Goal: Task Accomplishment & Management: Use online tool/utility

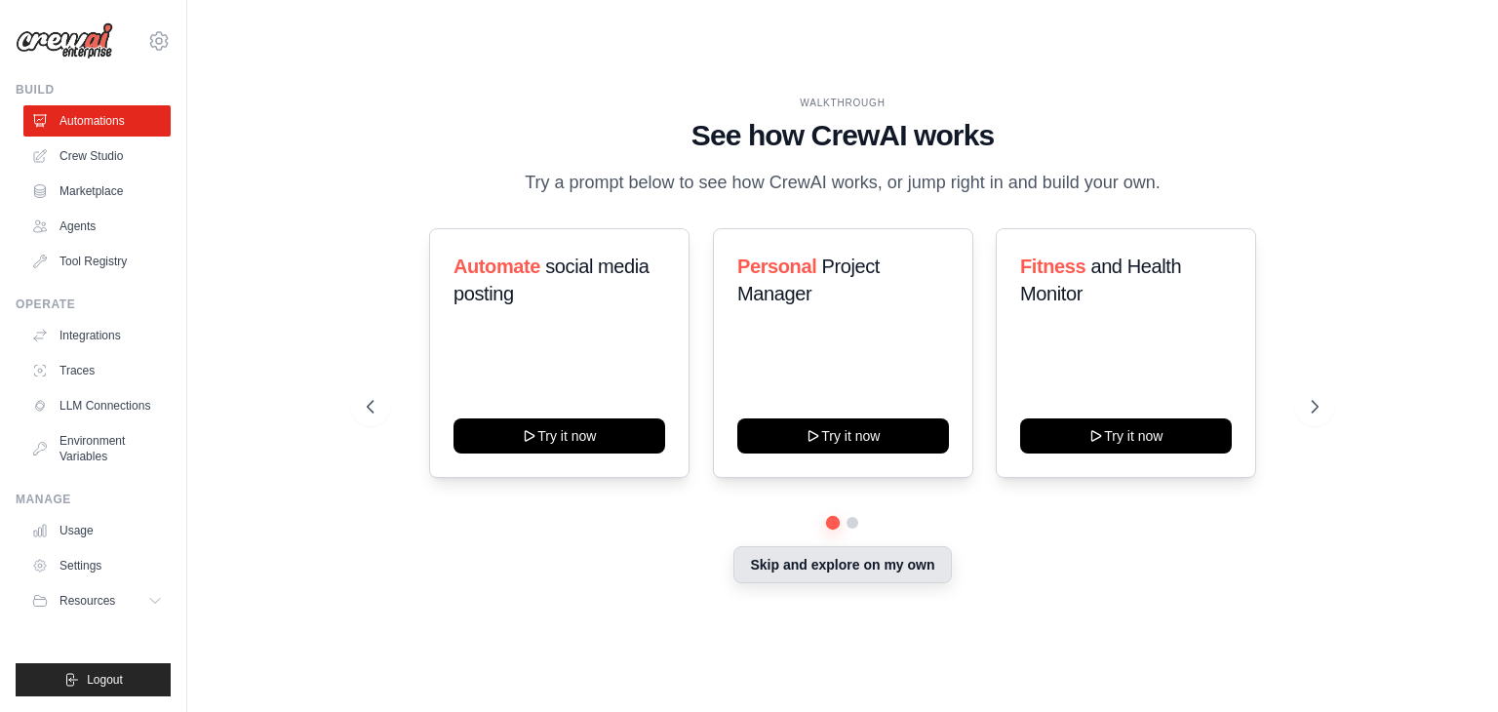
click at [824, 571] on button "Skip and explore on my own" at bounding box center [841, 564] width 217 height 37
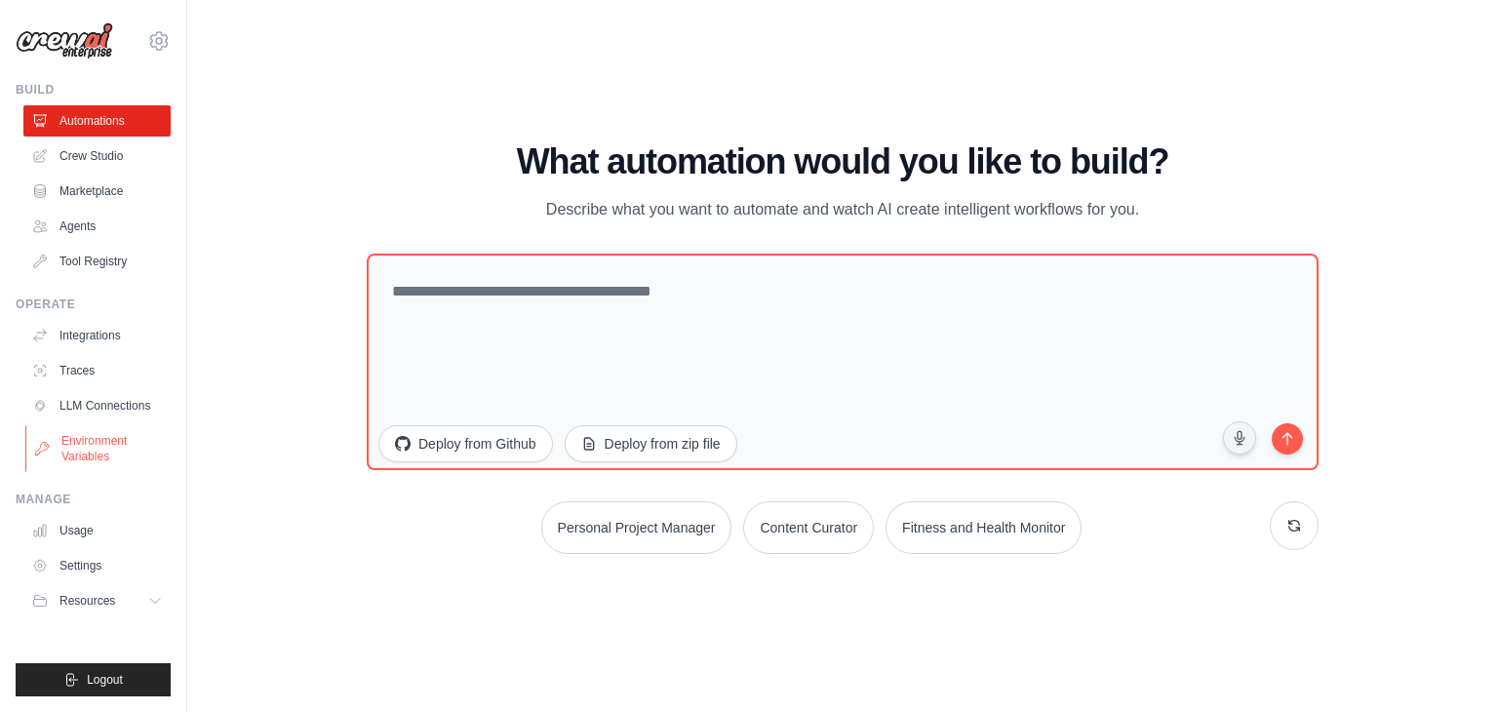
click at [88, 465] on link "Environment Variables" at bounding box center [98, 448] width 147 height 47
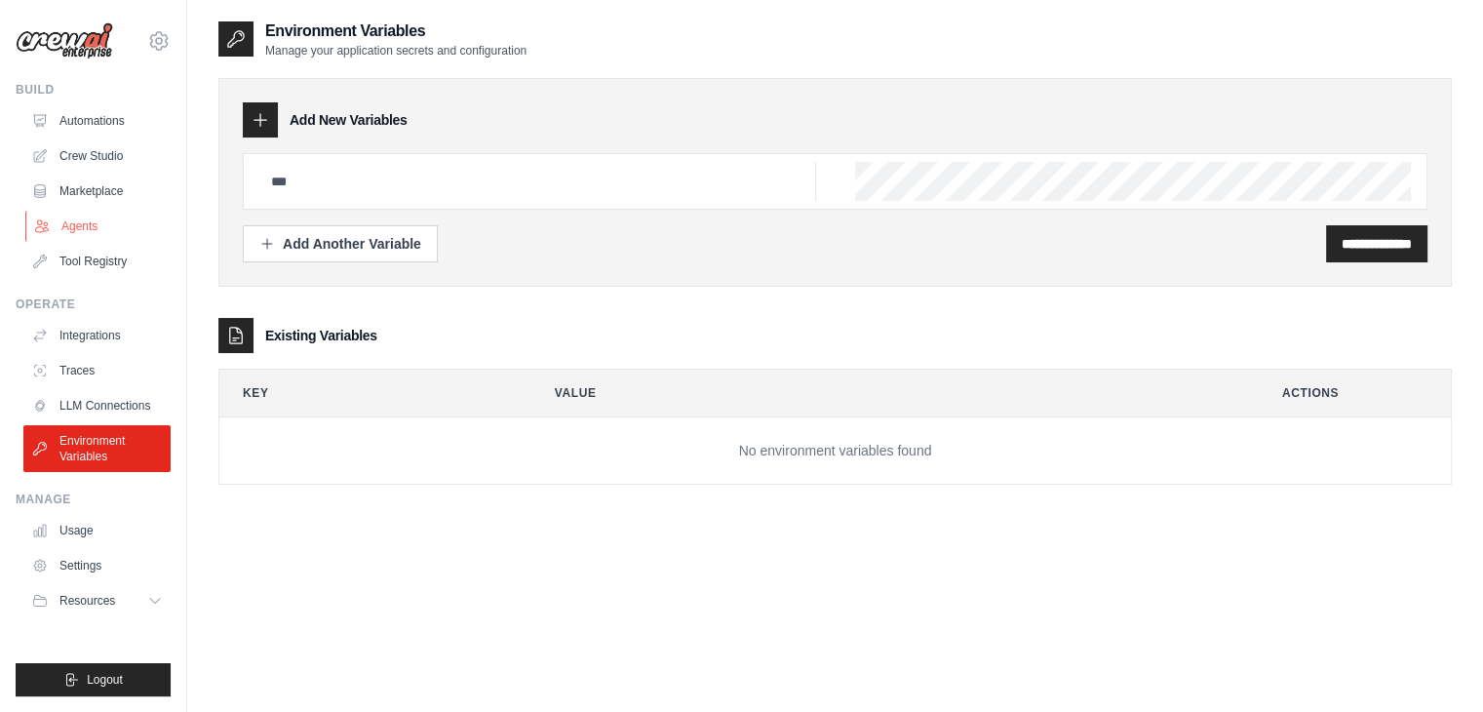
click at [103, 216] on link "Agents" at bounding box center [98, 226] width 147 height 31
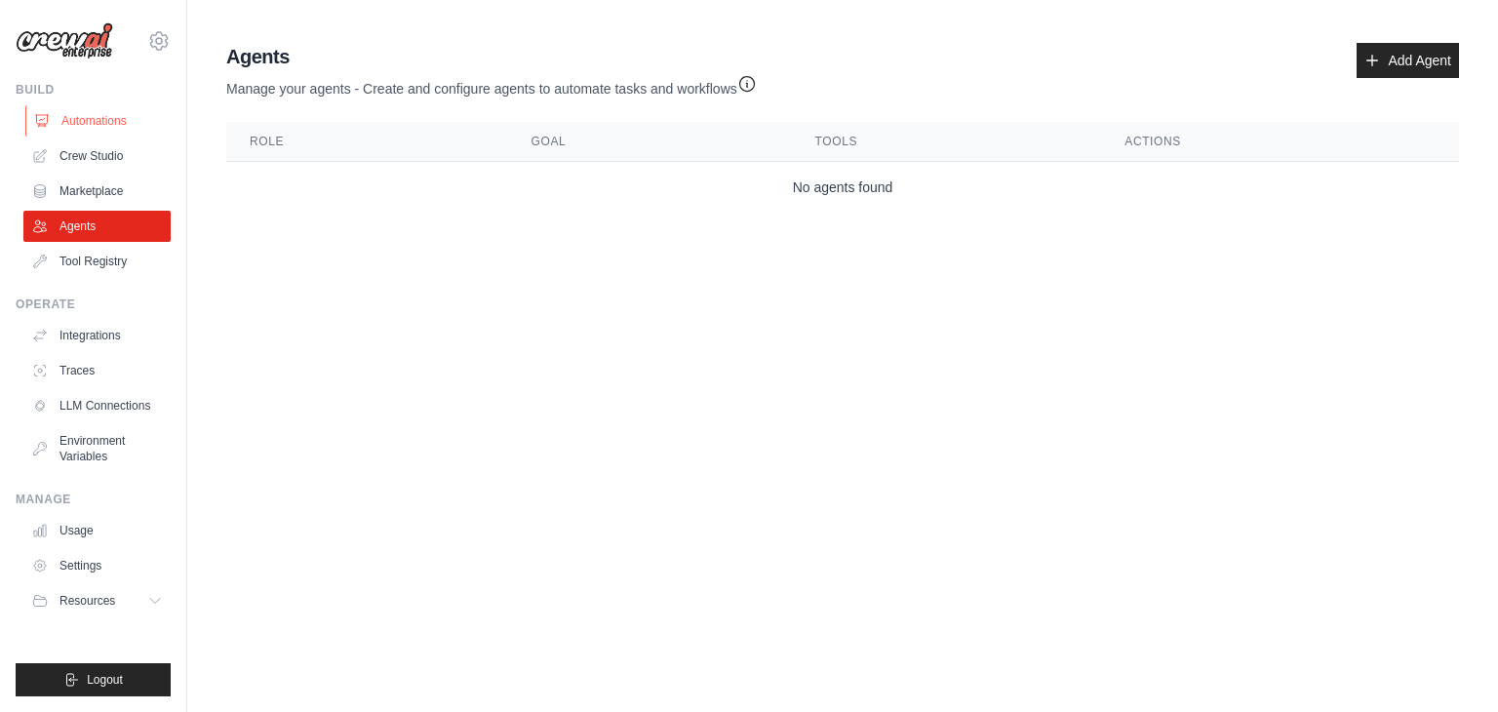
click at [108, 127] on link "Automations" at bounding box center [98, 120] width 147 height 31
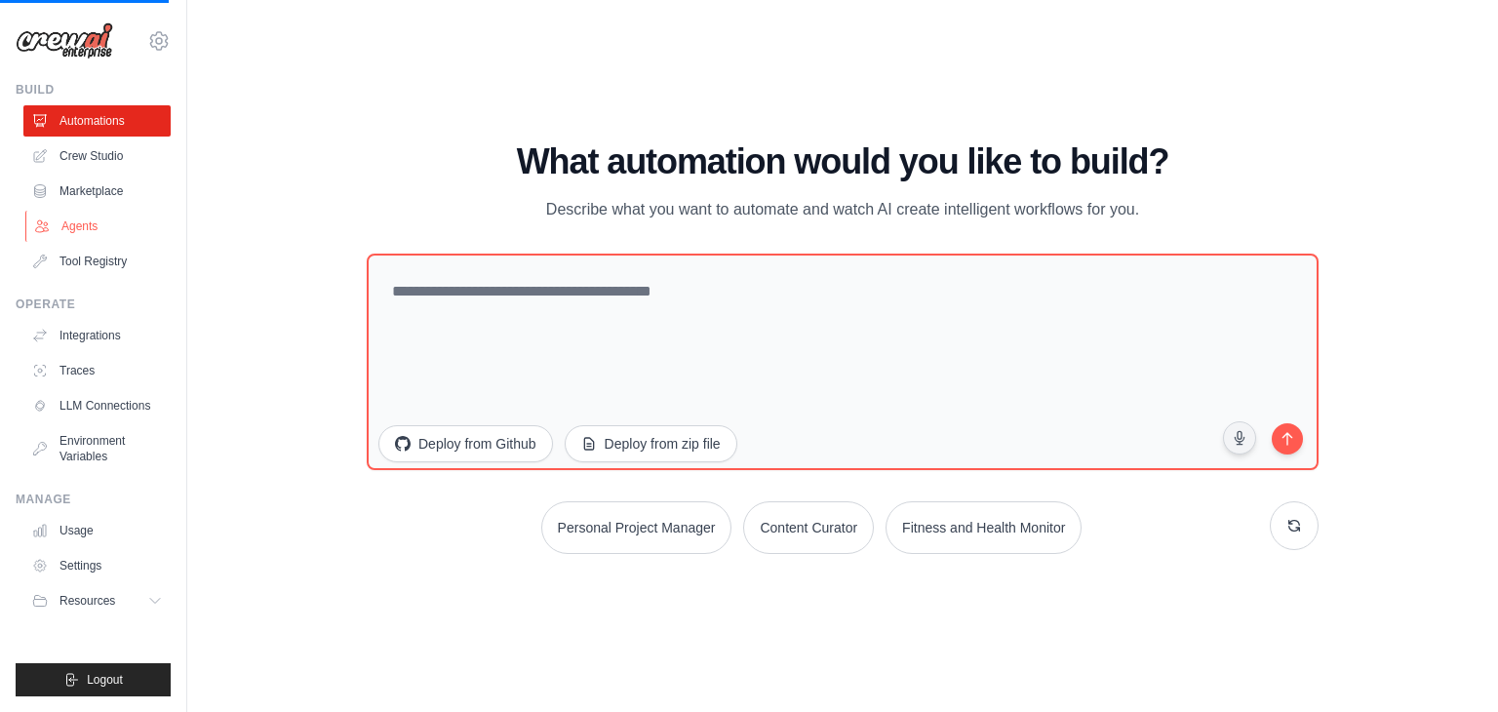
click at [90, 215] on link "Agents" at bounding box center [98, 226] width 147 height 31
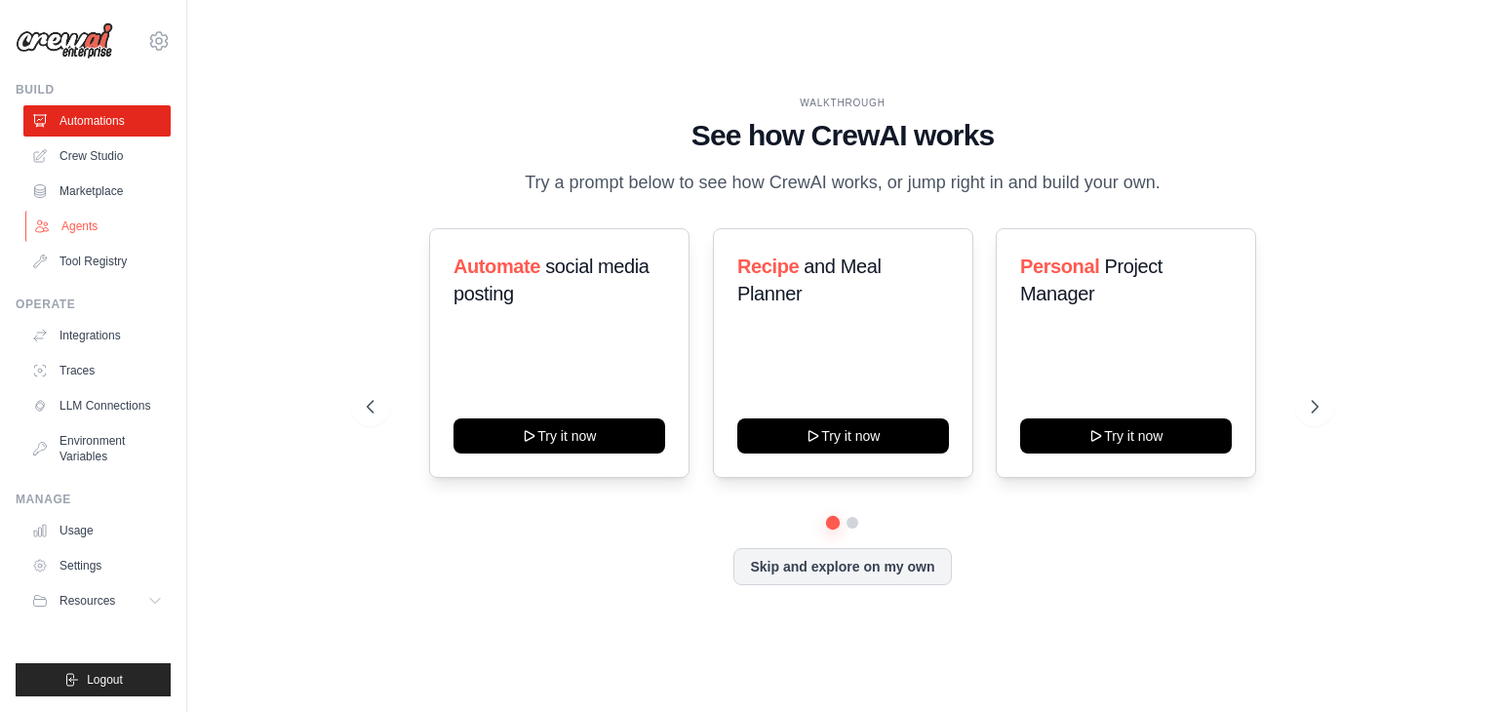
click at [66, 235] on link "Agents" at bounding box center [98, 226] width 147 height 31
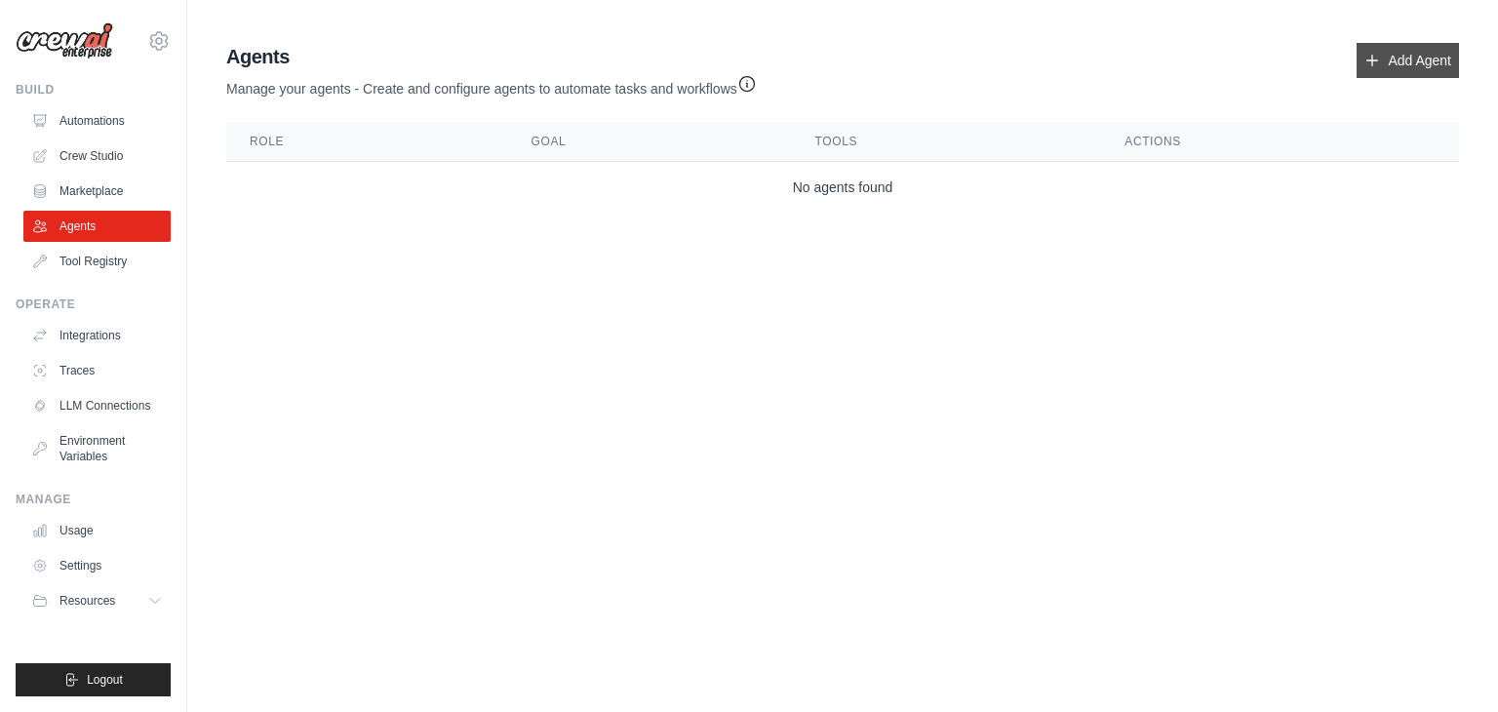
click at [1436, 55] on link "Add Agent" at bounding box center [1408, 60] width 102 height 35
click at [1419, 59] on link "Add Agent" at bounding box center [1408, 60] width 102 height 35
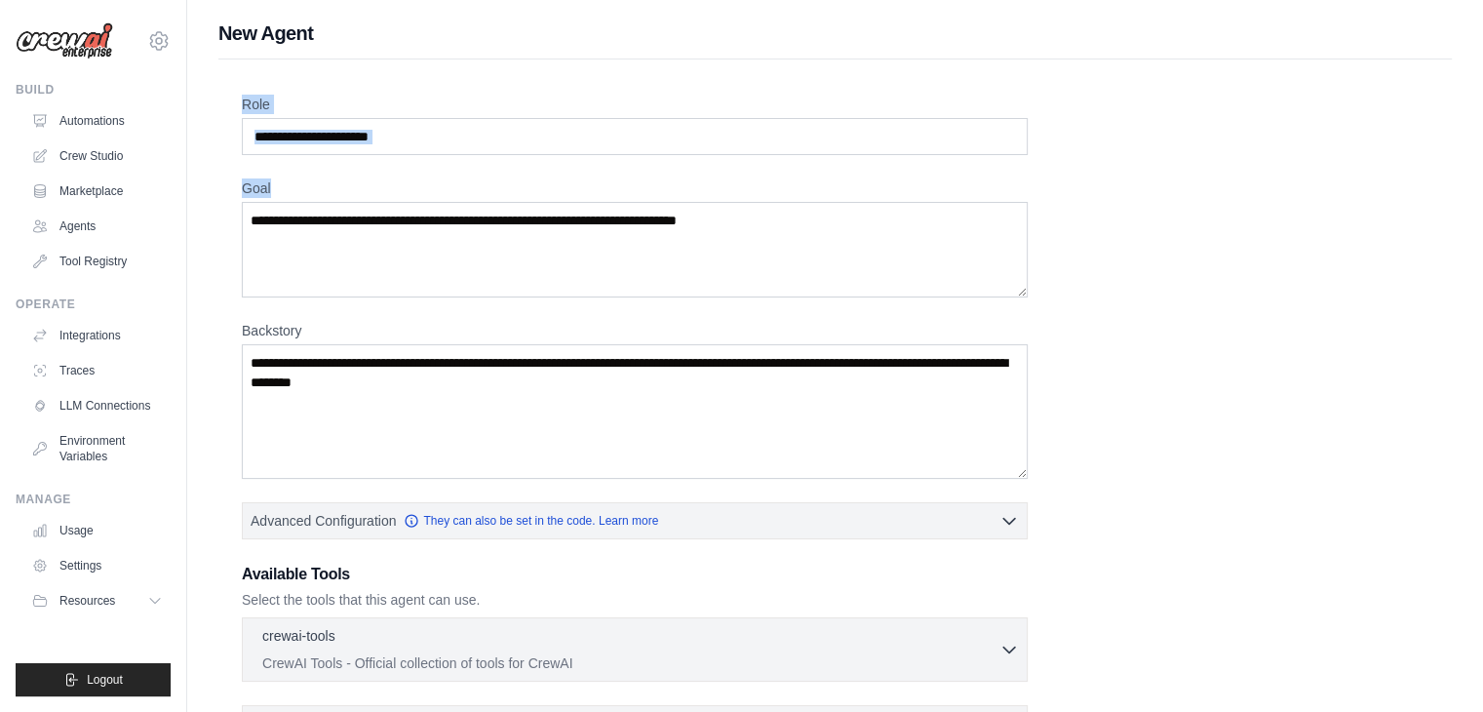
drag, startPoint x: 238, startPoint y: 102, endPoint x: 412, endPoint y: 55, distance: 180.1
click at [284, 266] on div "Role Goal [GEOGRAPHIC_DATA] Advanced Configuration They can also be set in the …" at bounding box center [835, 586] width 1234 height 1055
click at [417, 129] on input "Role" at bounding box center [635, 136] width 786 height 37
click at [416, 135] on input "Role" at bounding box center [635, 136] width 786 height 37
drag, startPoint x: 416, startPoint y: 135, endPoint x: 257, endPoint y: 141, distance: 159.1
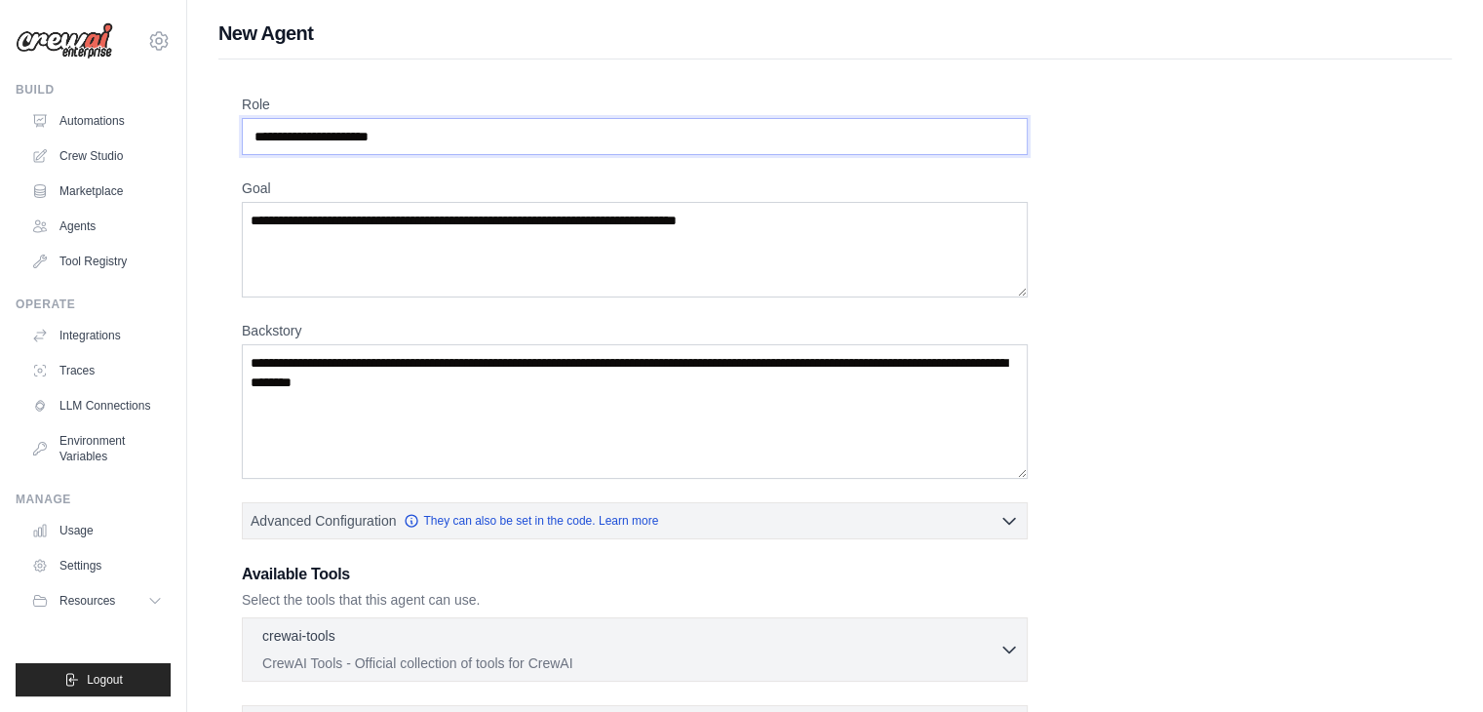
click at [257, 141] on input "Role" at bounding box center [635, 136] width 786 height 37
paste input "**********"
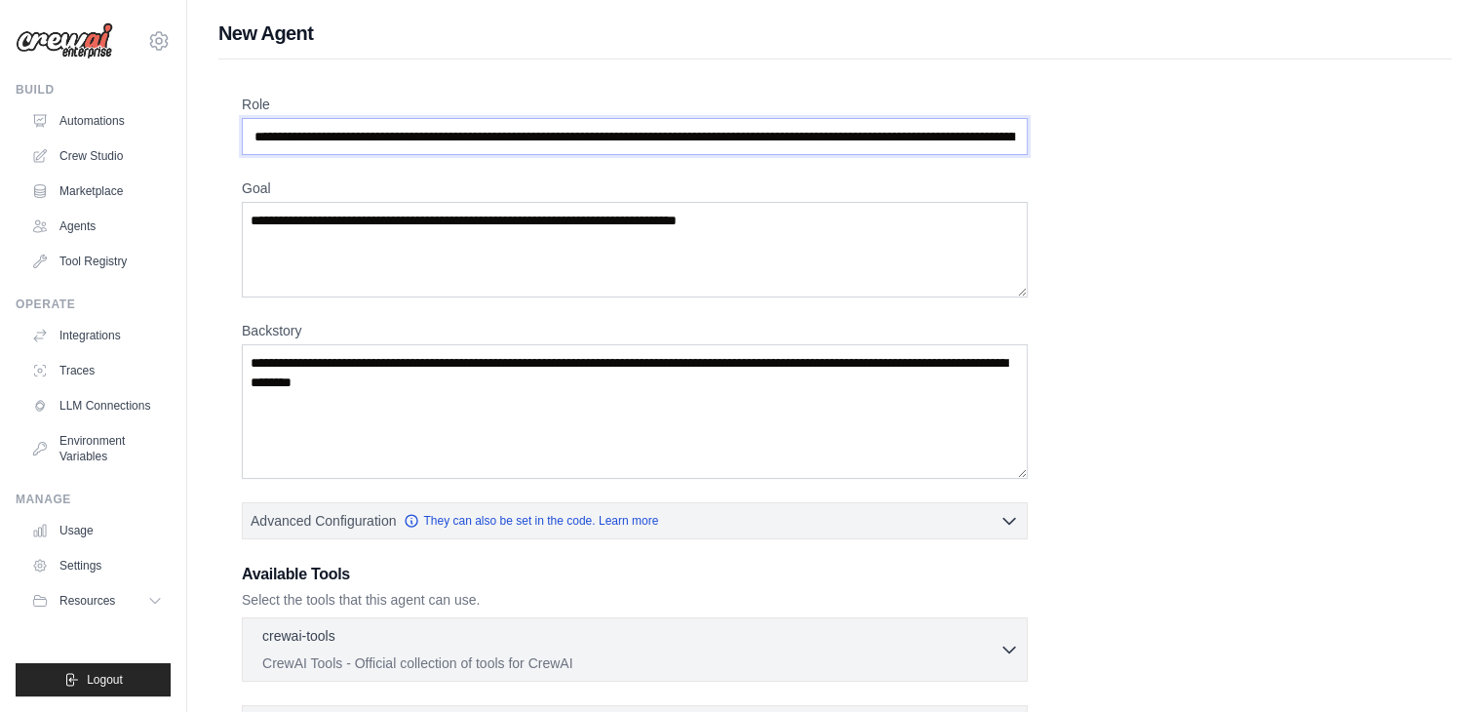
scroll to position [0, 461]
type input "**********"
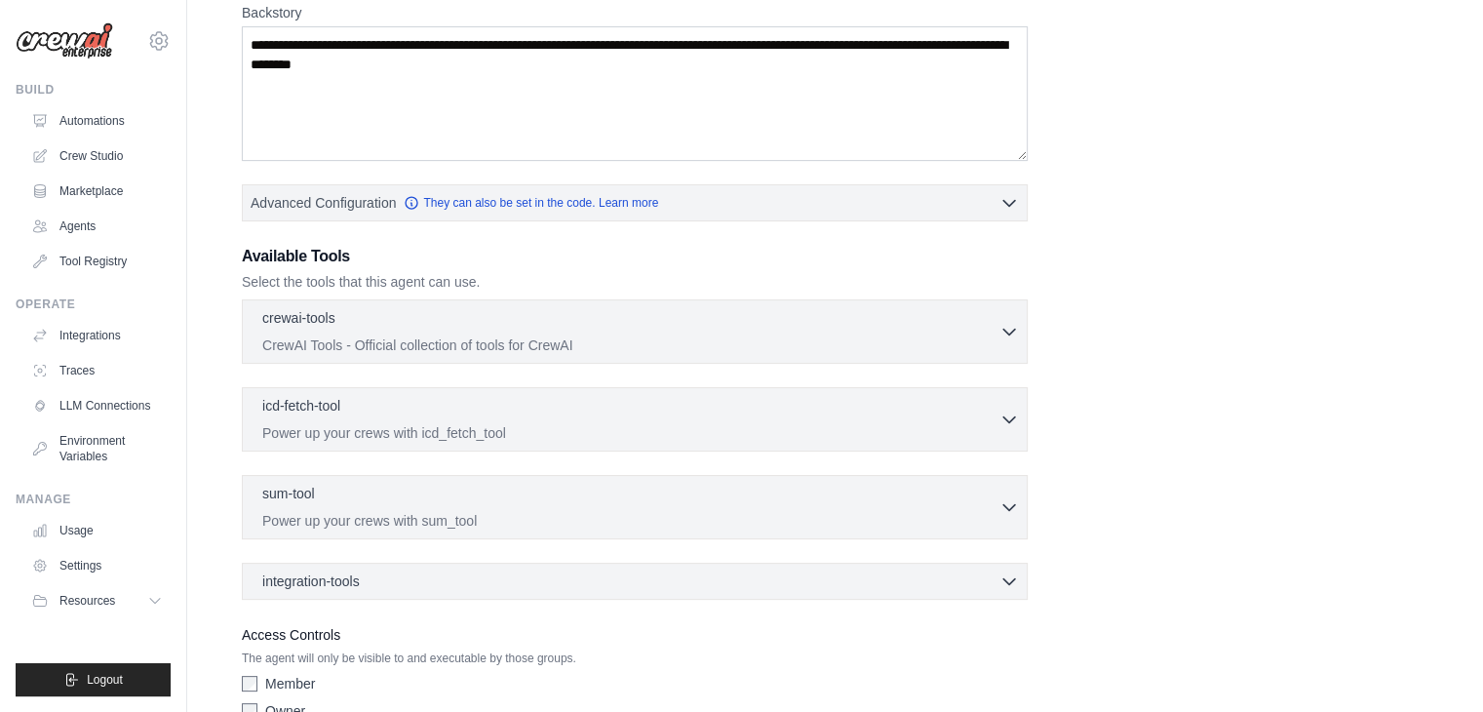
scroll to position [390, 0]
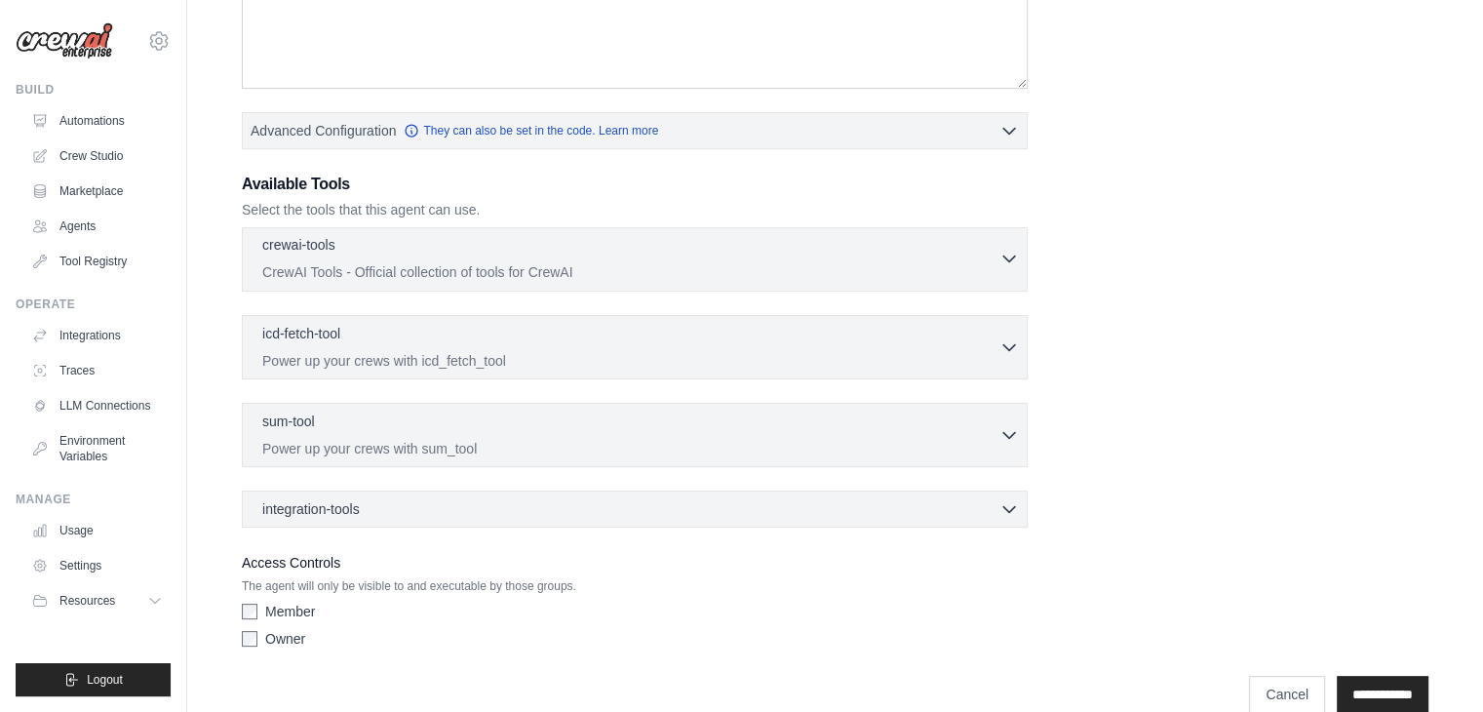
click at [679, 255] on div "crewai-tools 0 selected" at bounding box center [630, 246] width 737 height 23
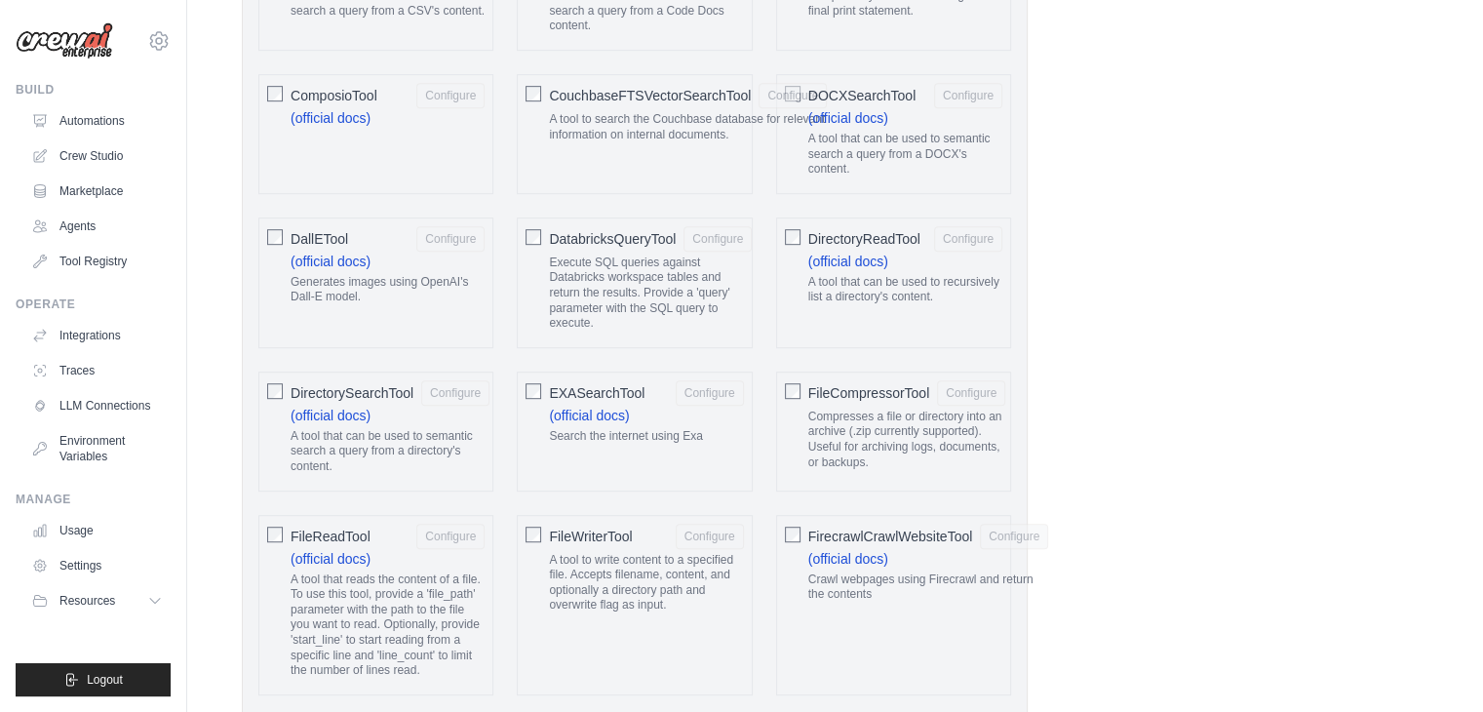
scroll to position [1463, 0]
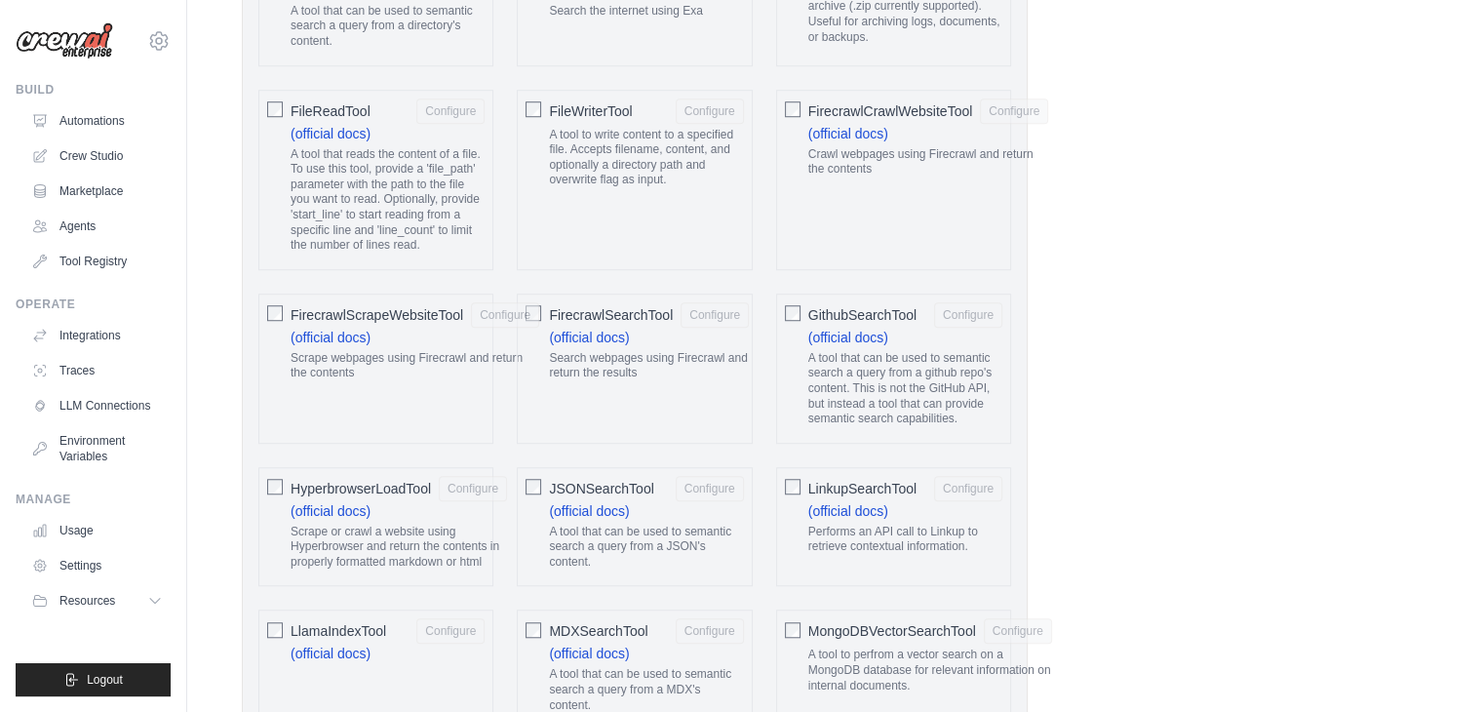
click at [808, 308] on span "GithubSearchTool" at bounding box center [862, 315] width 108 height 20
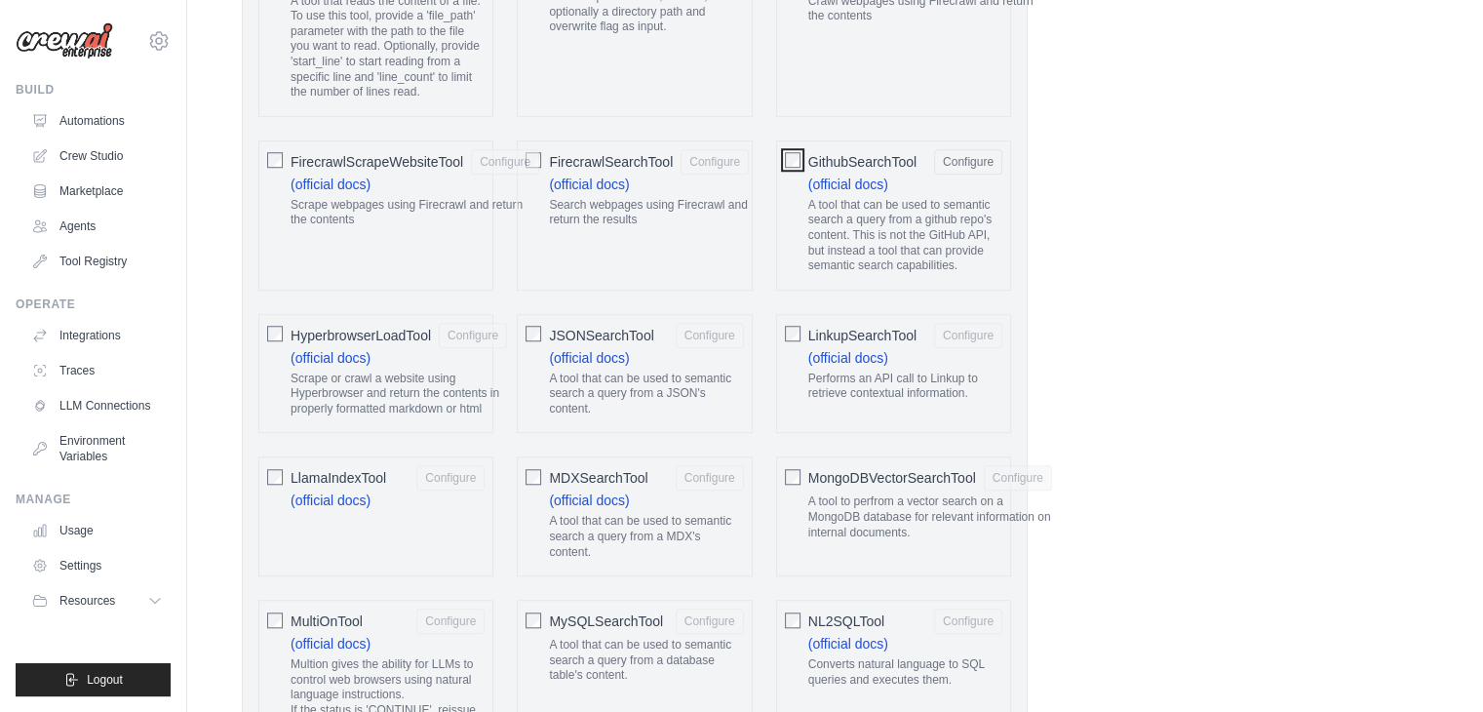
scroll to position [1658, 0]
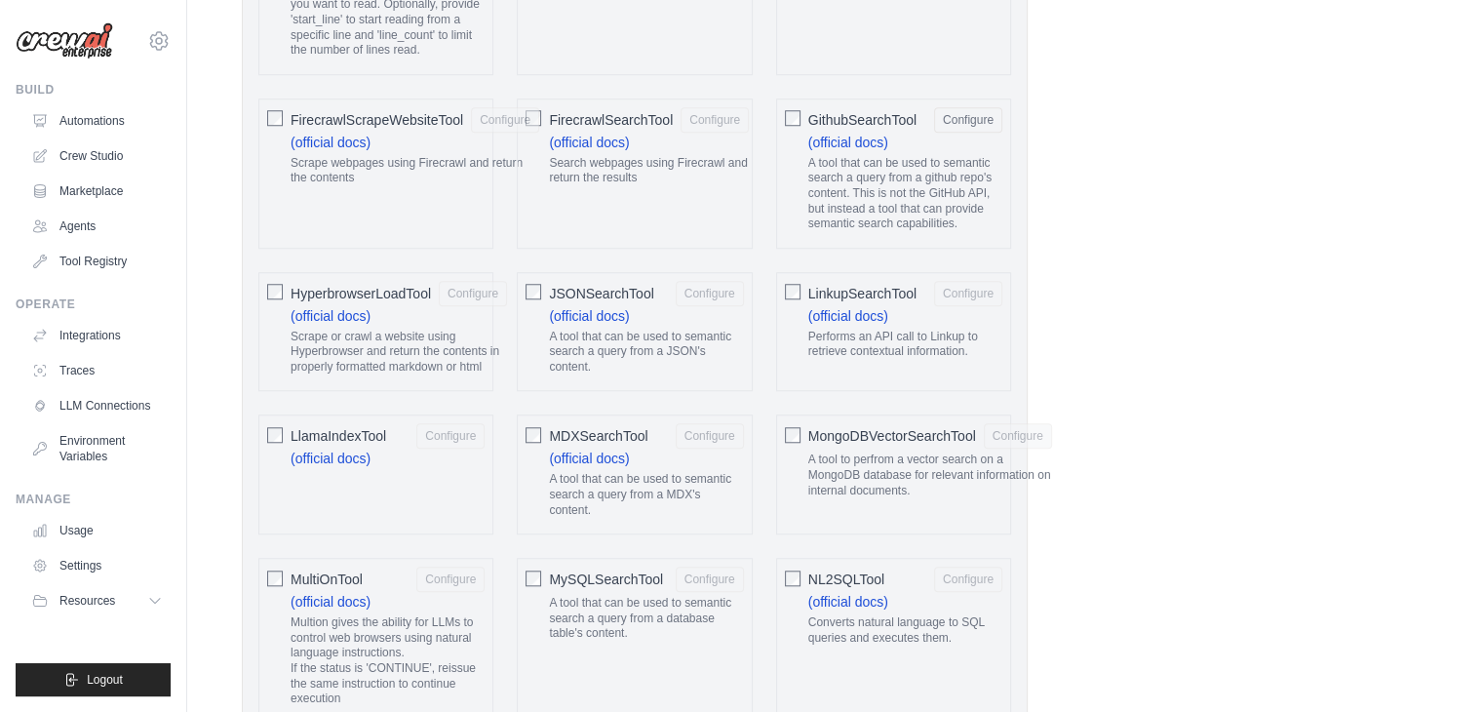
click at [640, 292] on span "JSONSearchTool" at bounding box center [601, 294] width 104 height 20
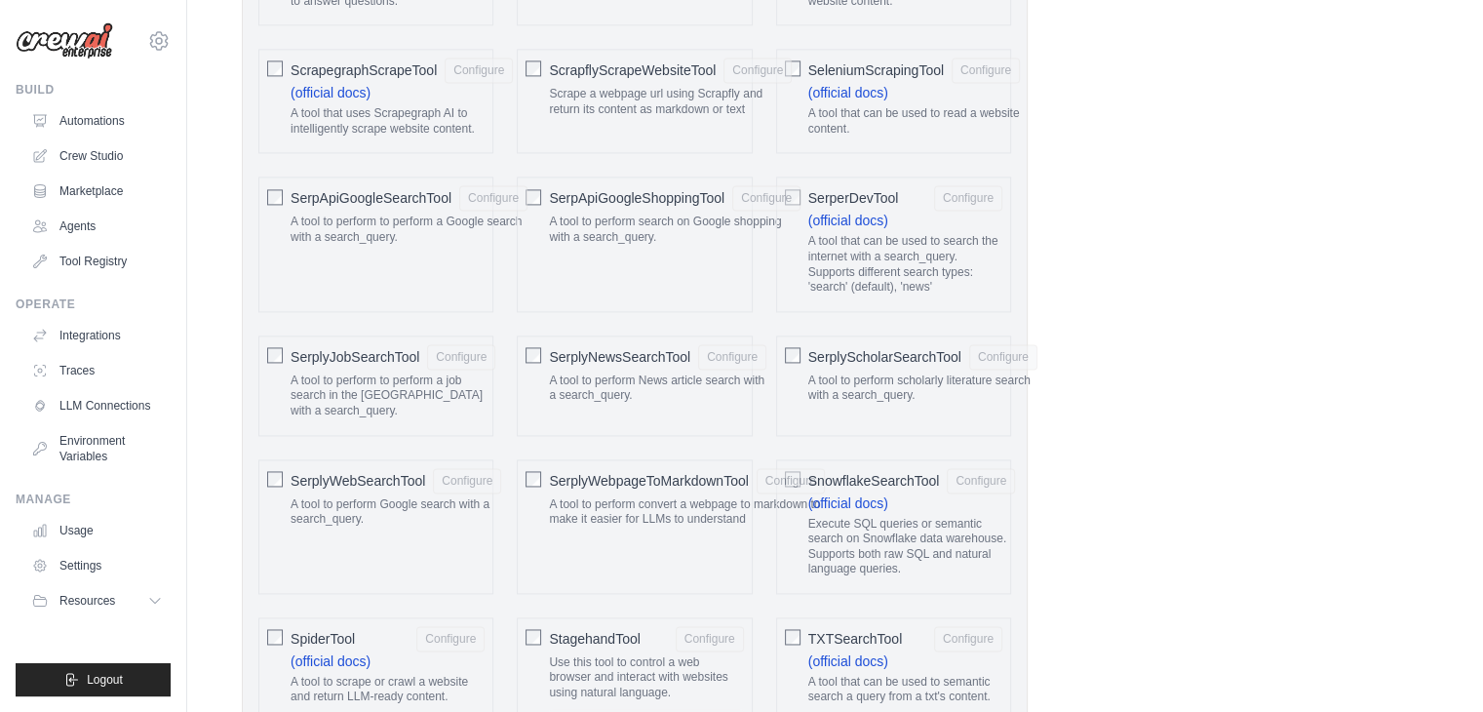
scroll to position [2801, 0]
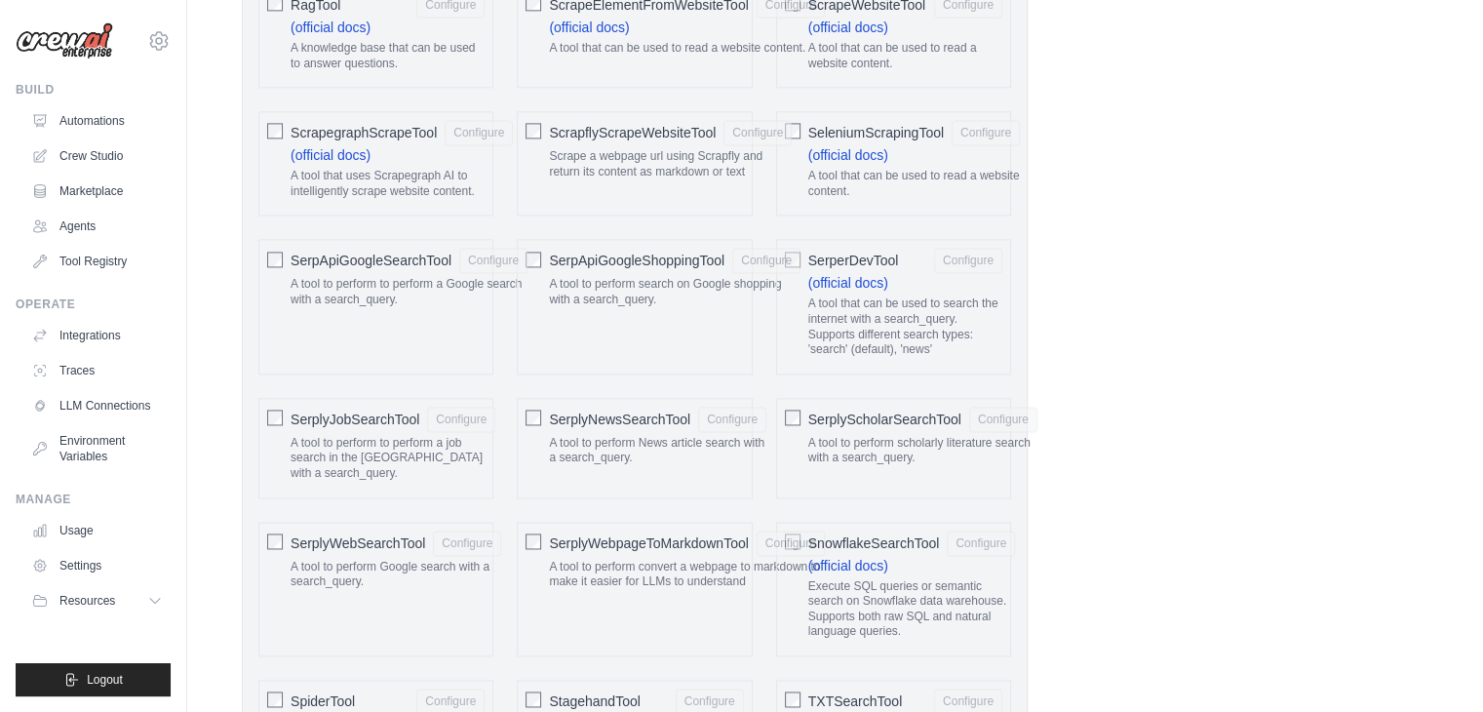
click at [350, 413] on span "SerplyJobSearchTool" at bounding box center [355, 420] width 129 height 20
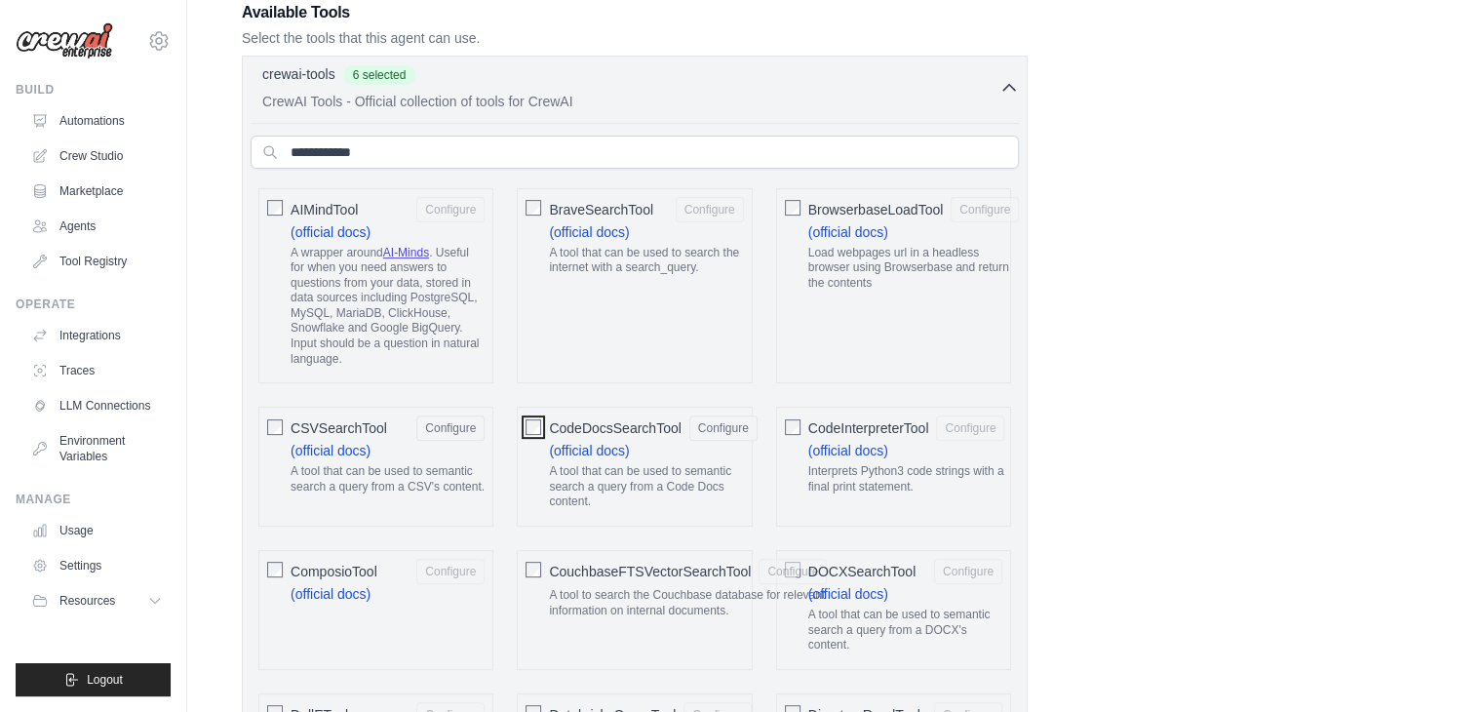
scroll to position [558, 0]
click at [1007, 90] on icon "button" at bounding box center [1010, 91] width 20 height 20
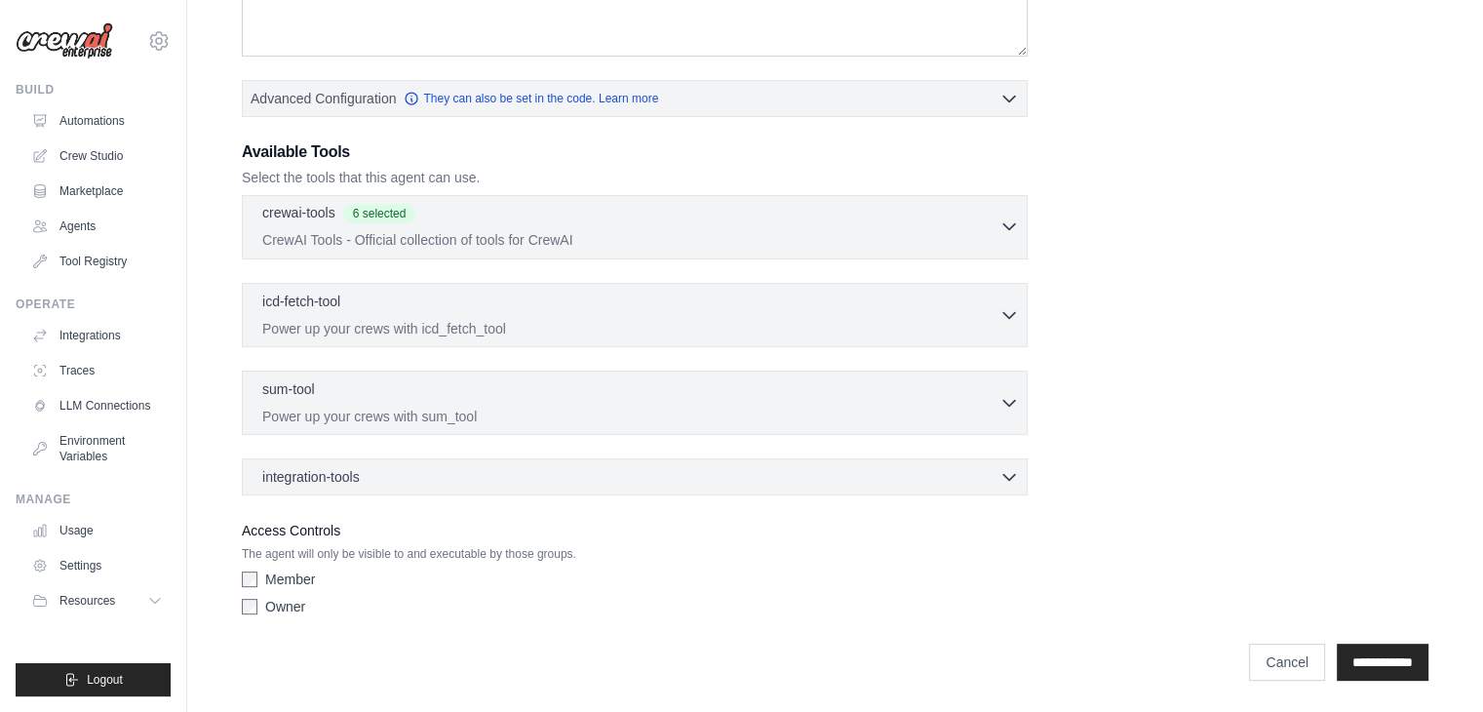
scroll to position [418, 0]
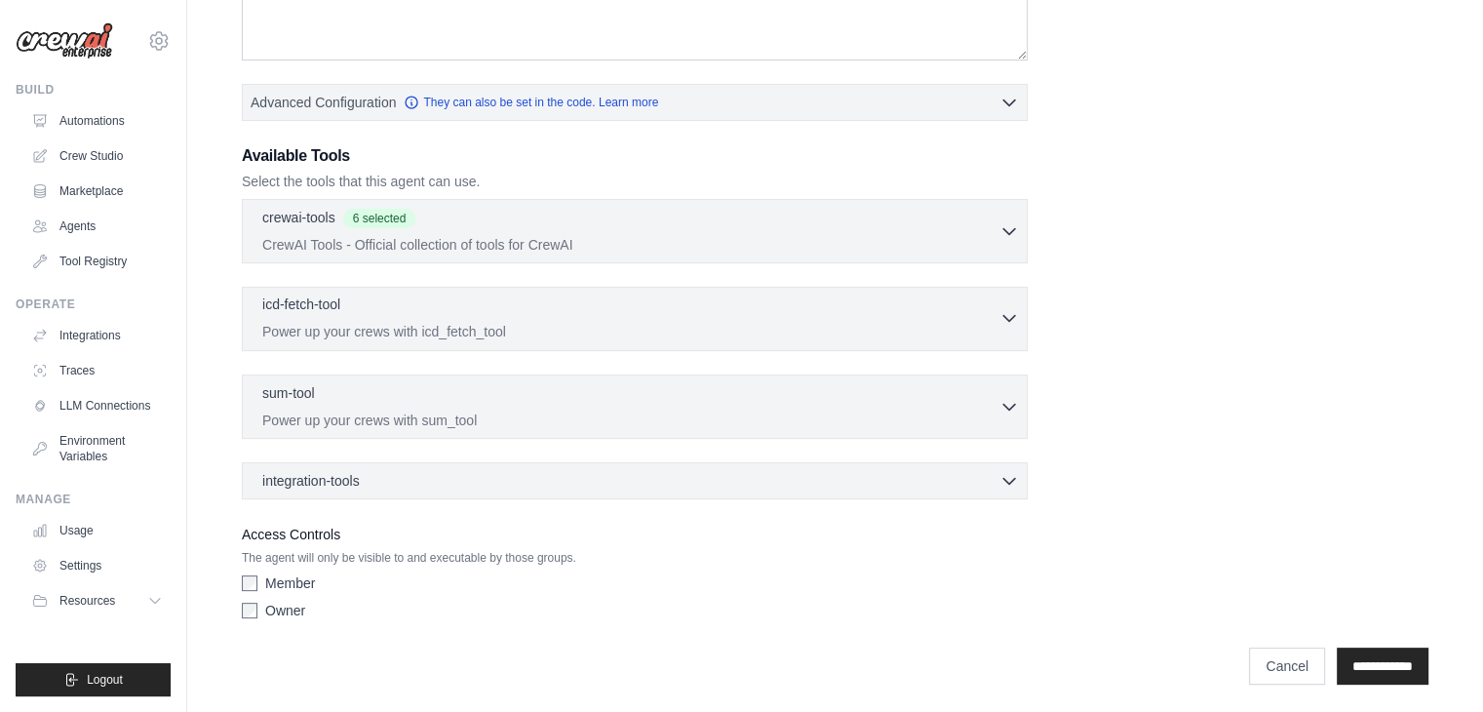
click at [663, 295] on div "icd-fetch-tool 0 selected" at bounding box center [630, 306] width 737 height 23
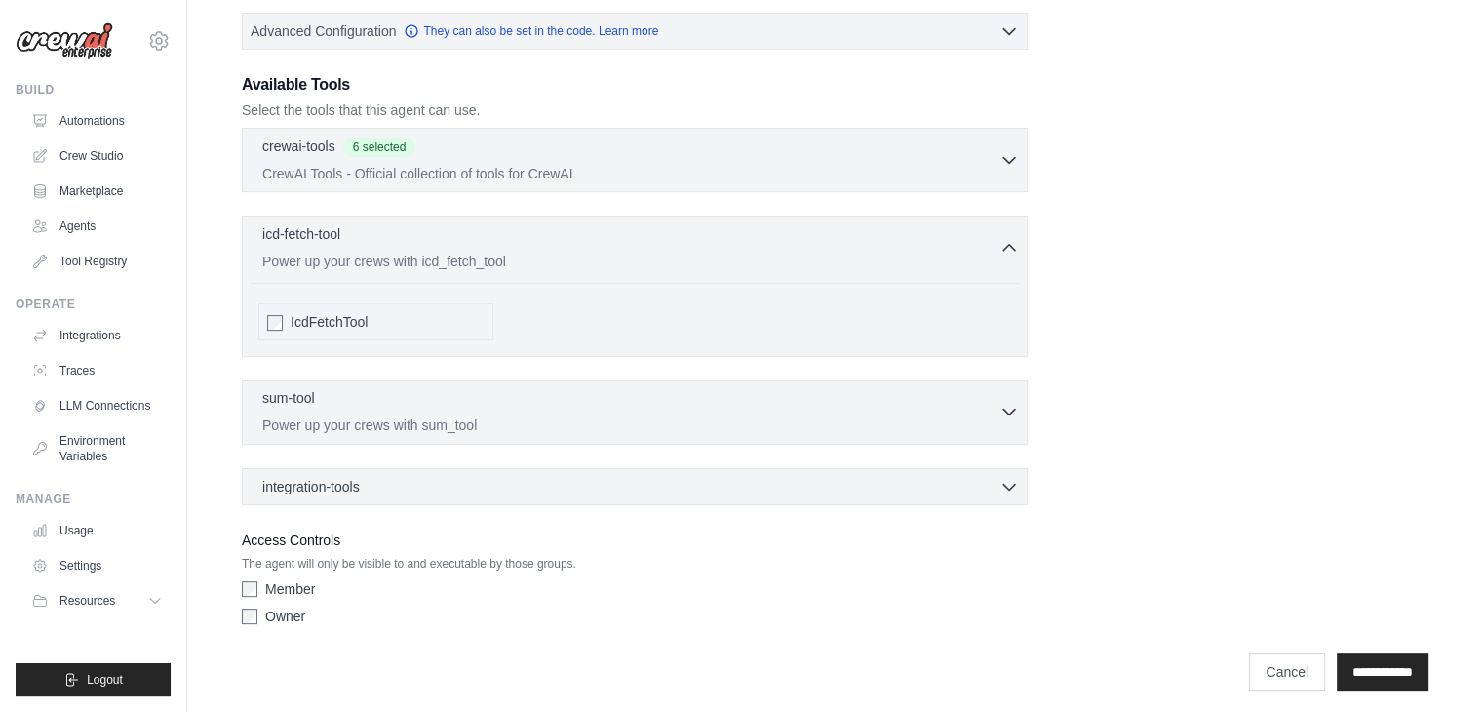
scroll to position [495, 0]
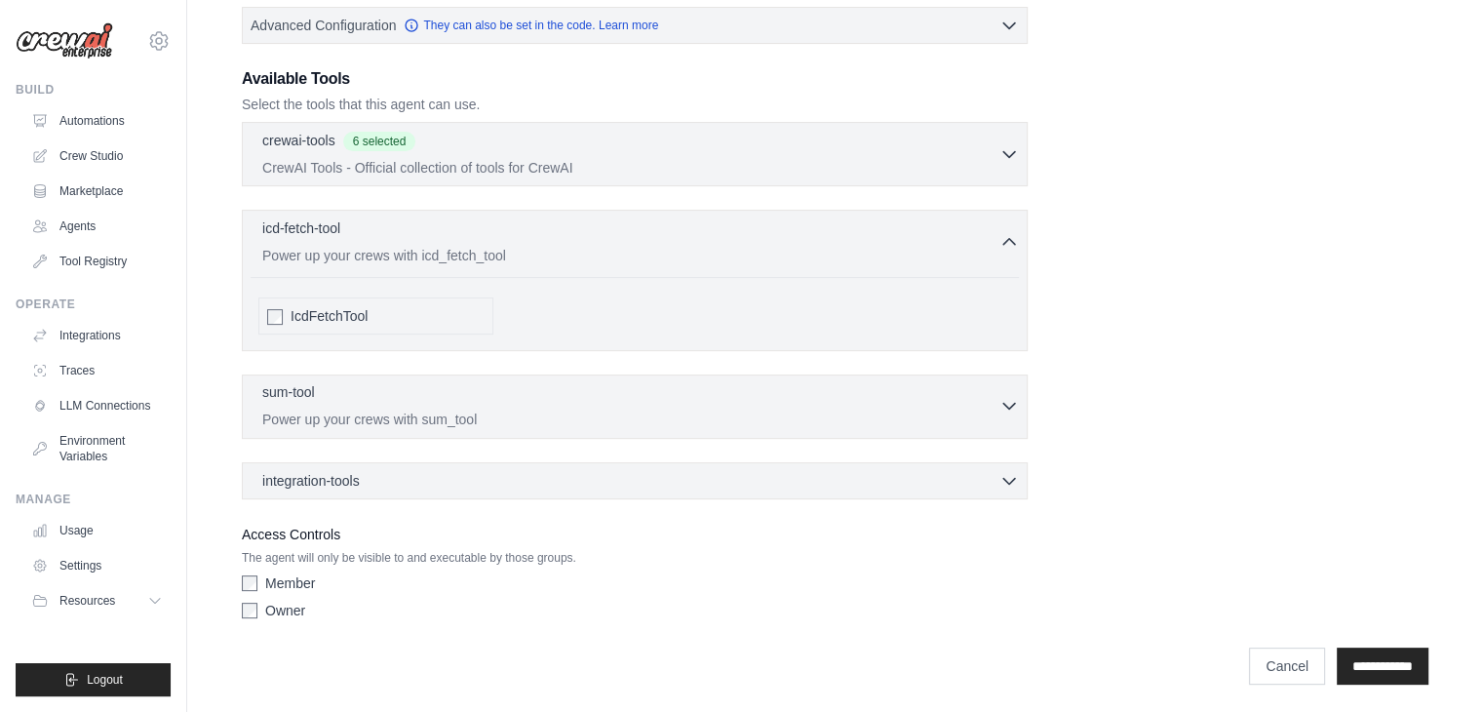
click at [554, 410] on p "Power up your crews with sum_tool" at bounding box center [630, 420] width 737 height 20
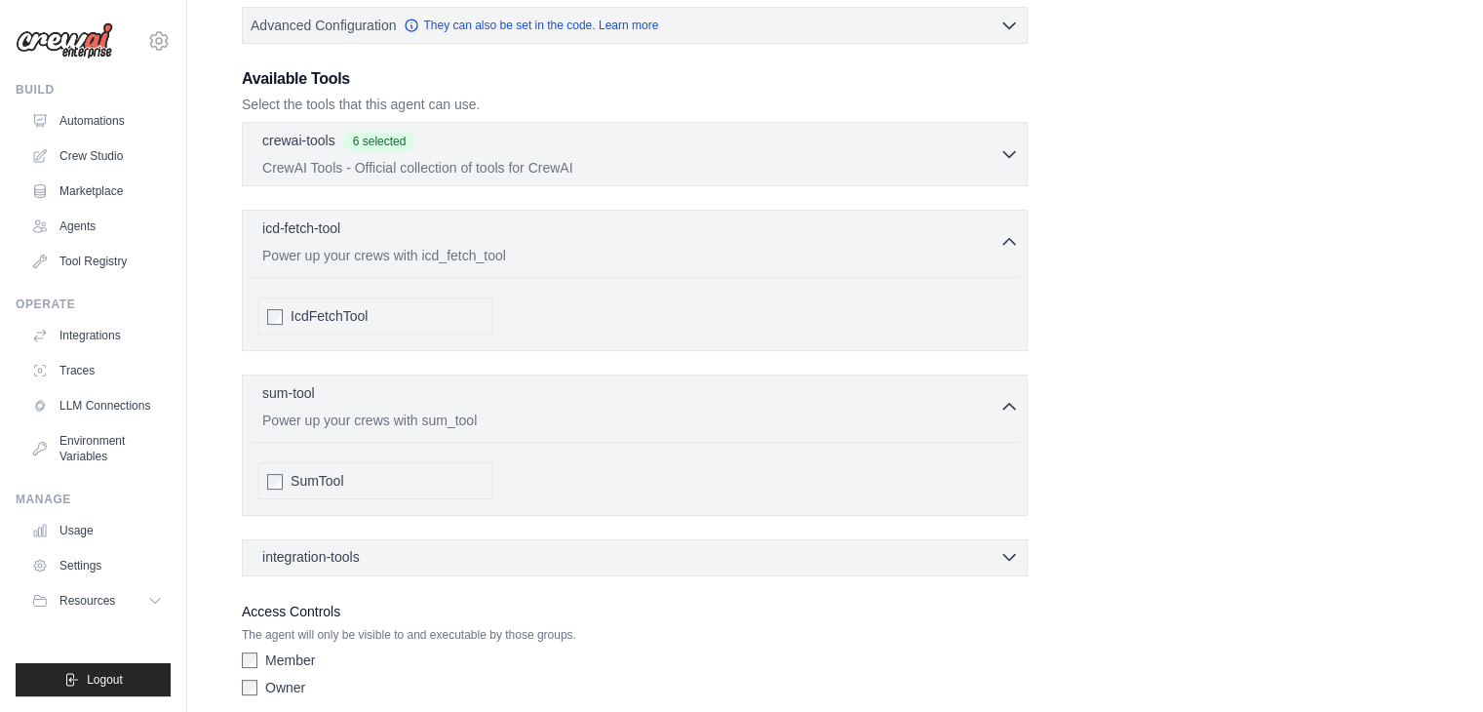
click at [293, 558] on span "integration-tools" at bounding box center [311, 557] width 98 height 20
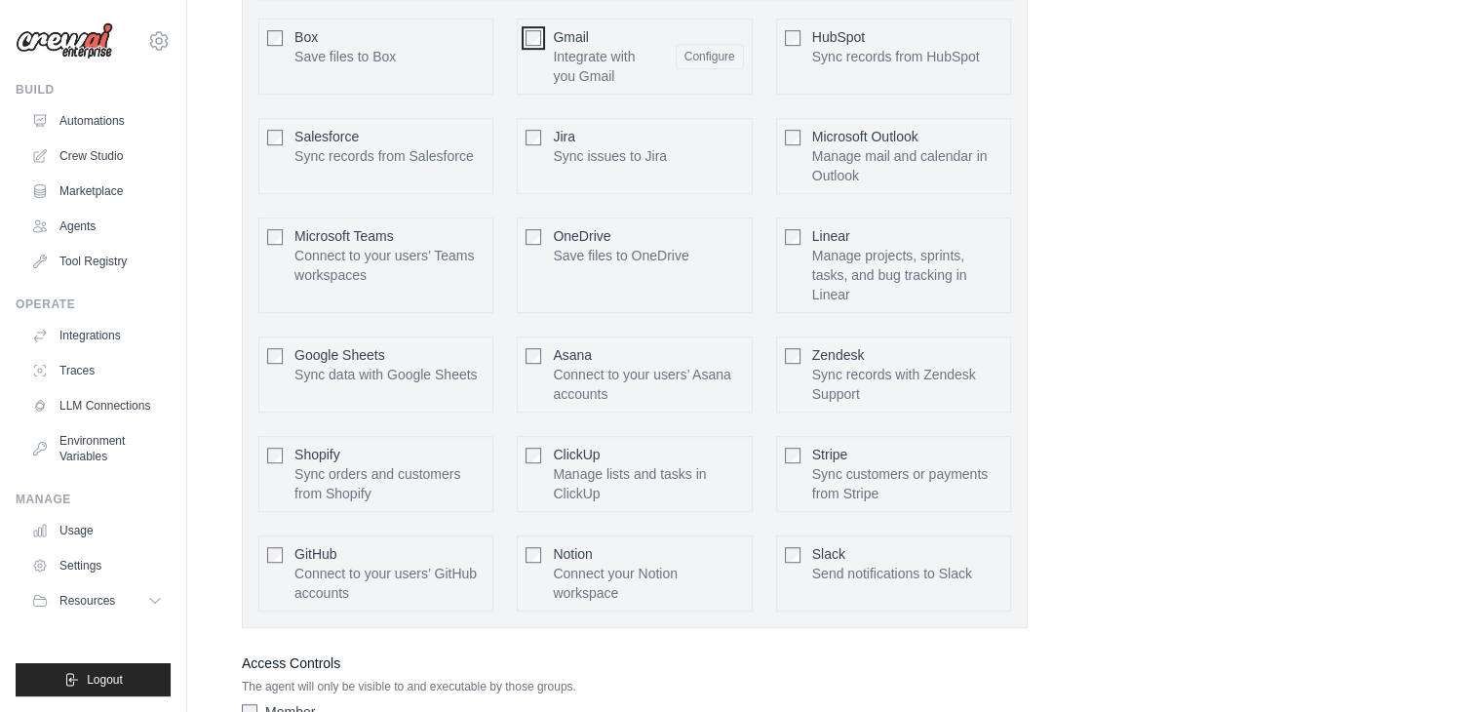
scroll to position [1178, 0]
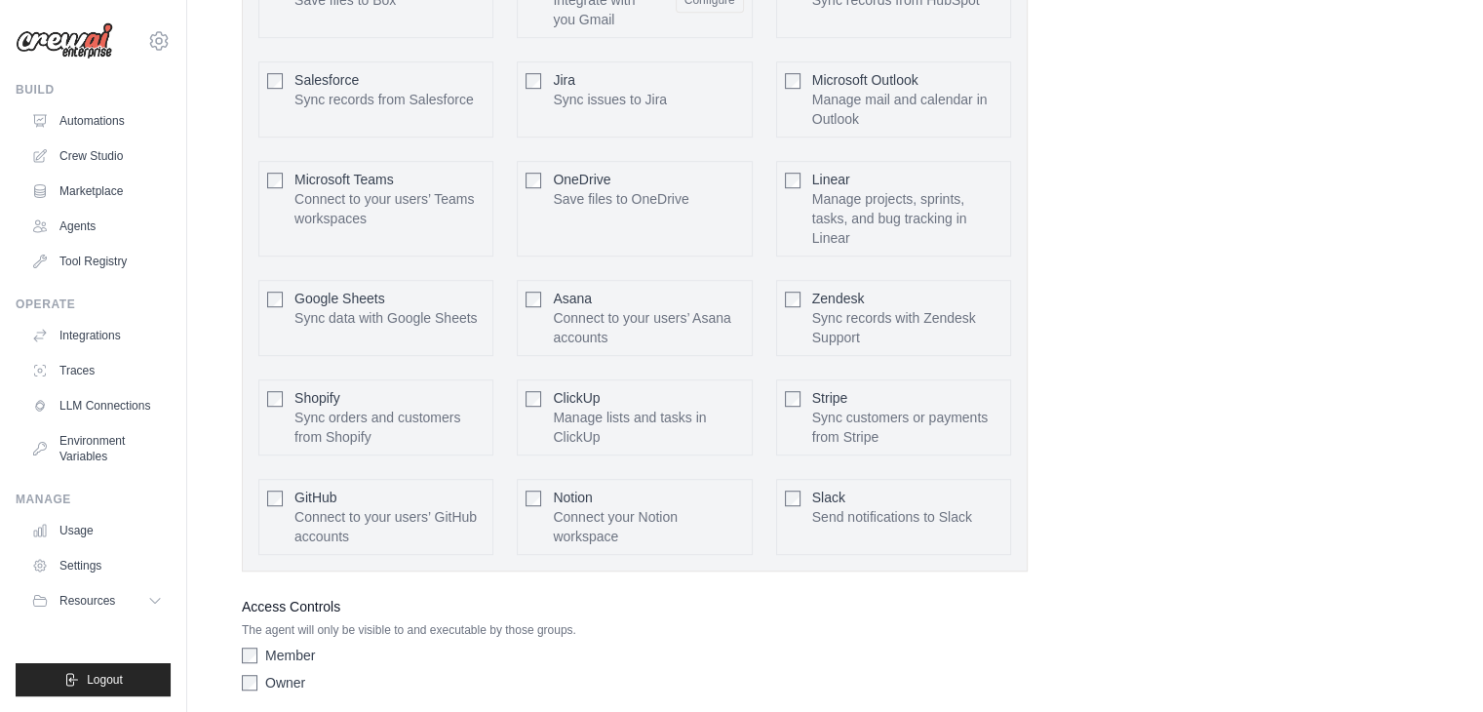
click at [300, 507] on p "Connect to your users’ GitHub accounts" at bounding box center [390, 526] width 190 height 39
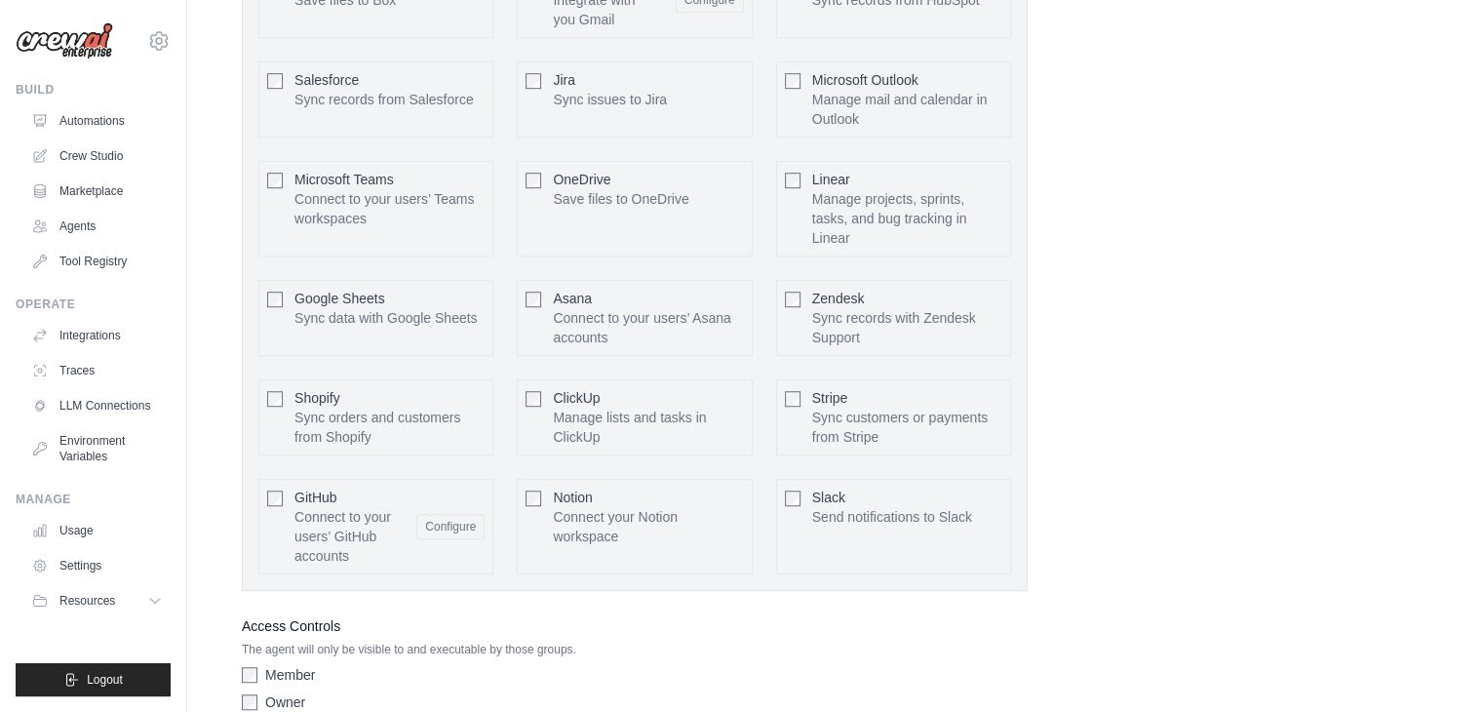
click at [265, 297] on div "Google Sheets Sync data with Google Sheets Configure" at bounding box center [375, 318] width 235 height 76
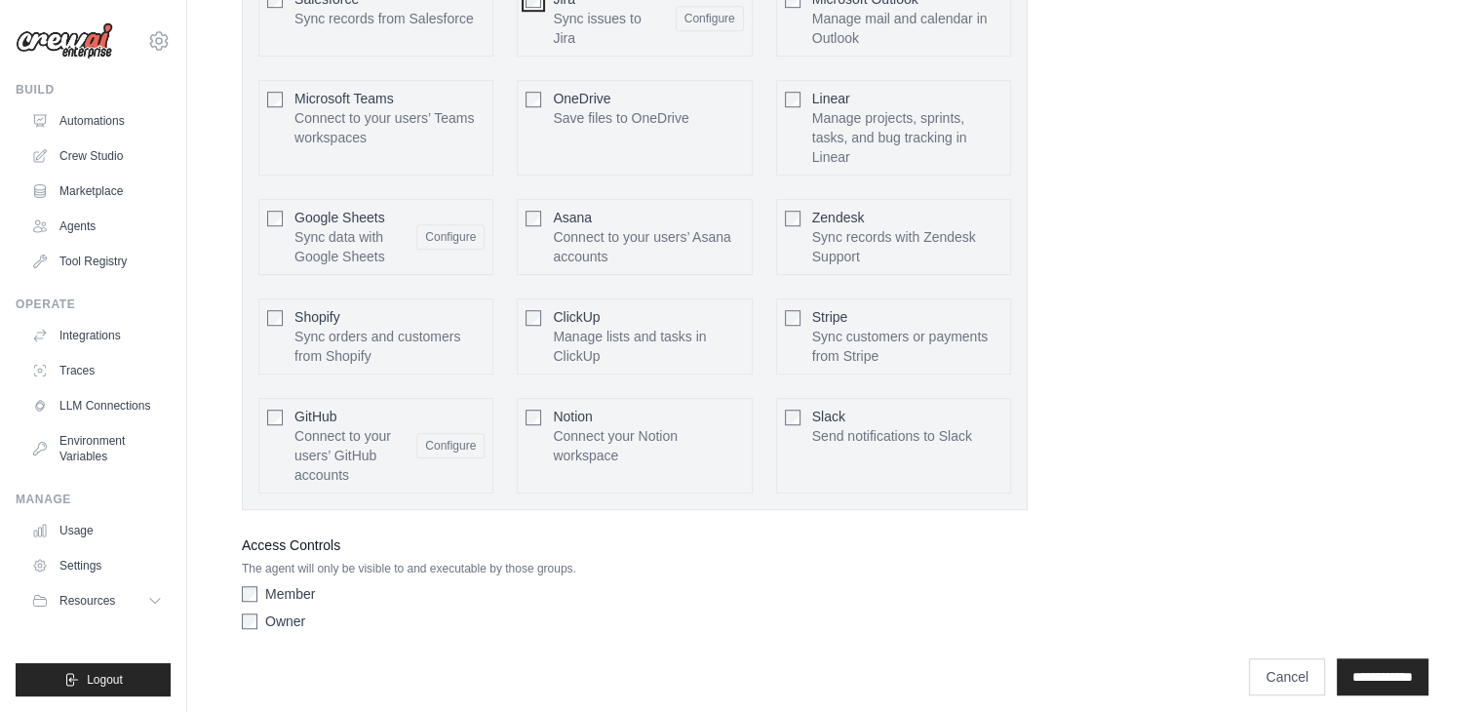
scroll to position [1266, 0]
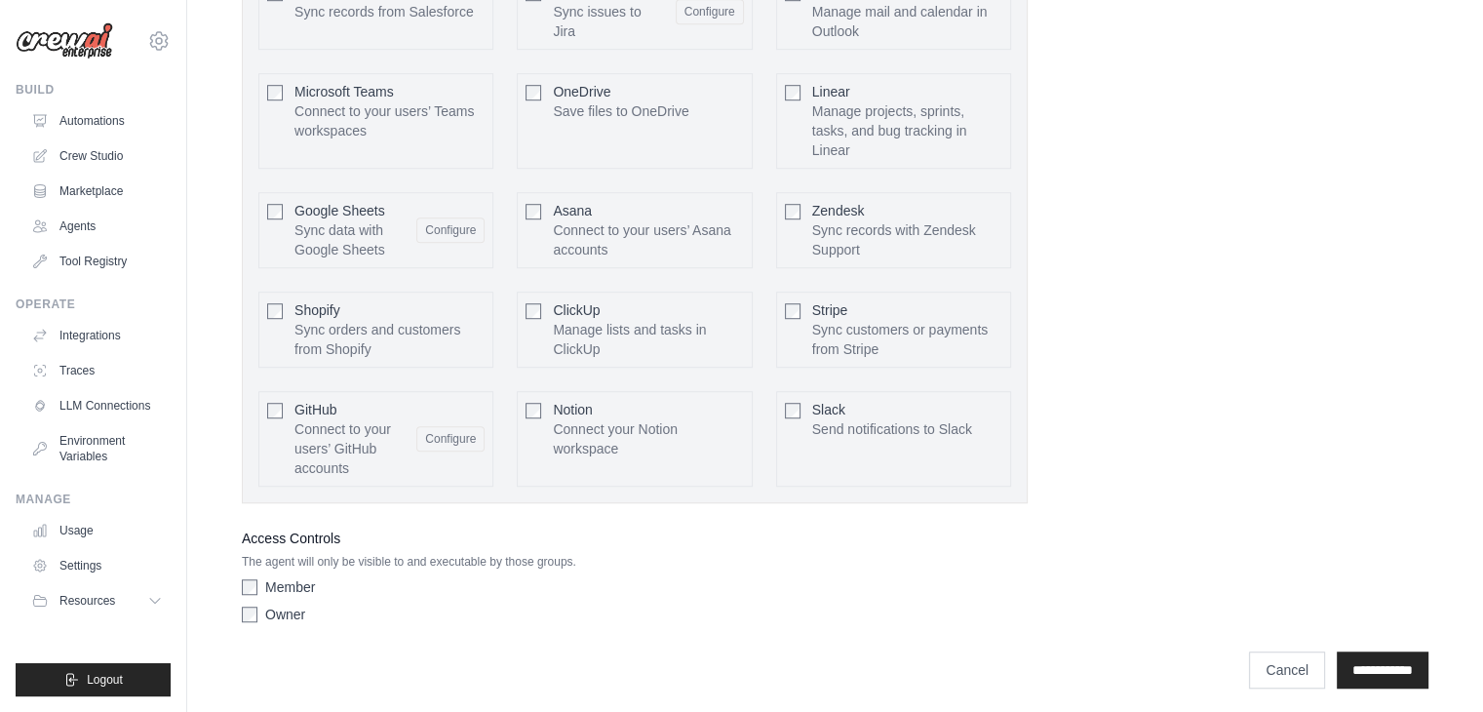
click at [293, 585] on label "Member" at bounding box center [290, 587] width 50 height 20
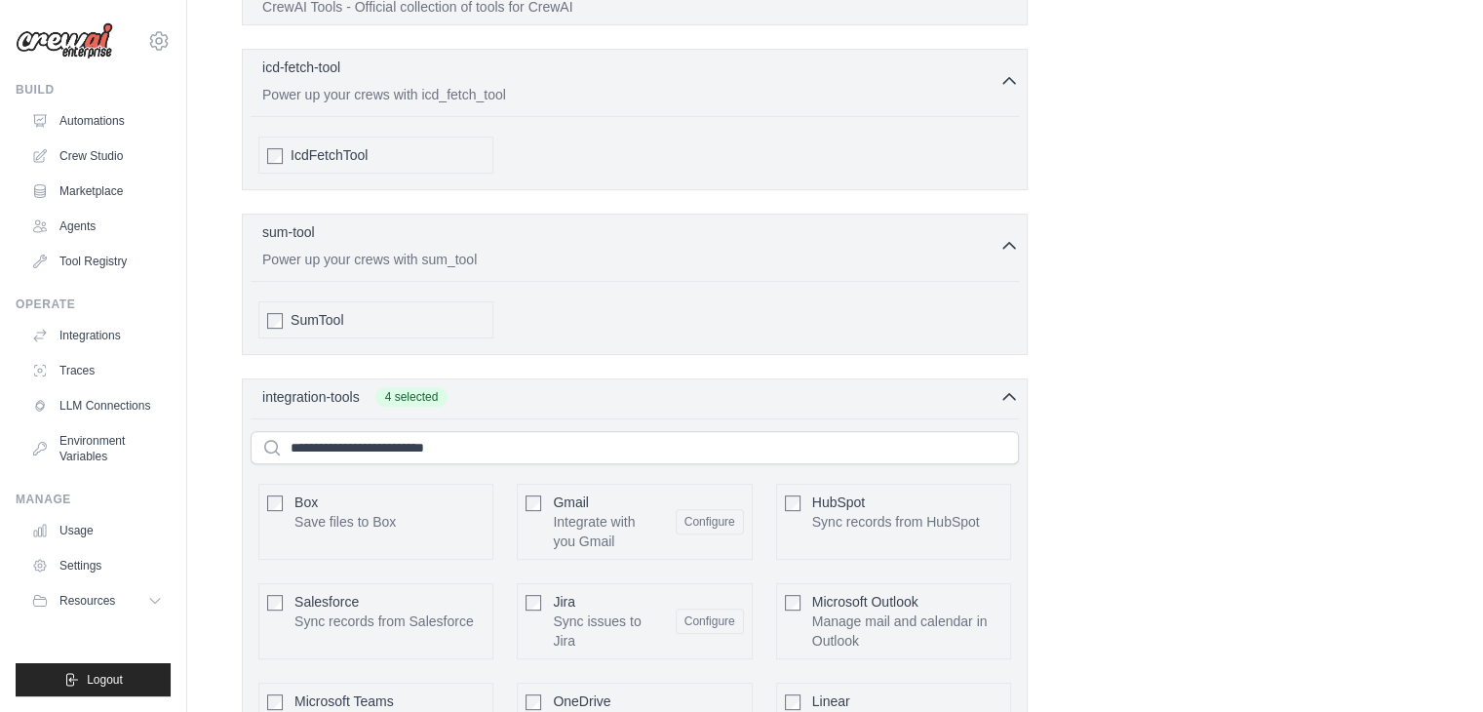
scroll to position [291, 0]
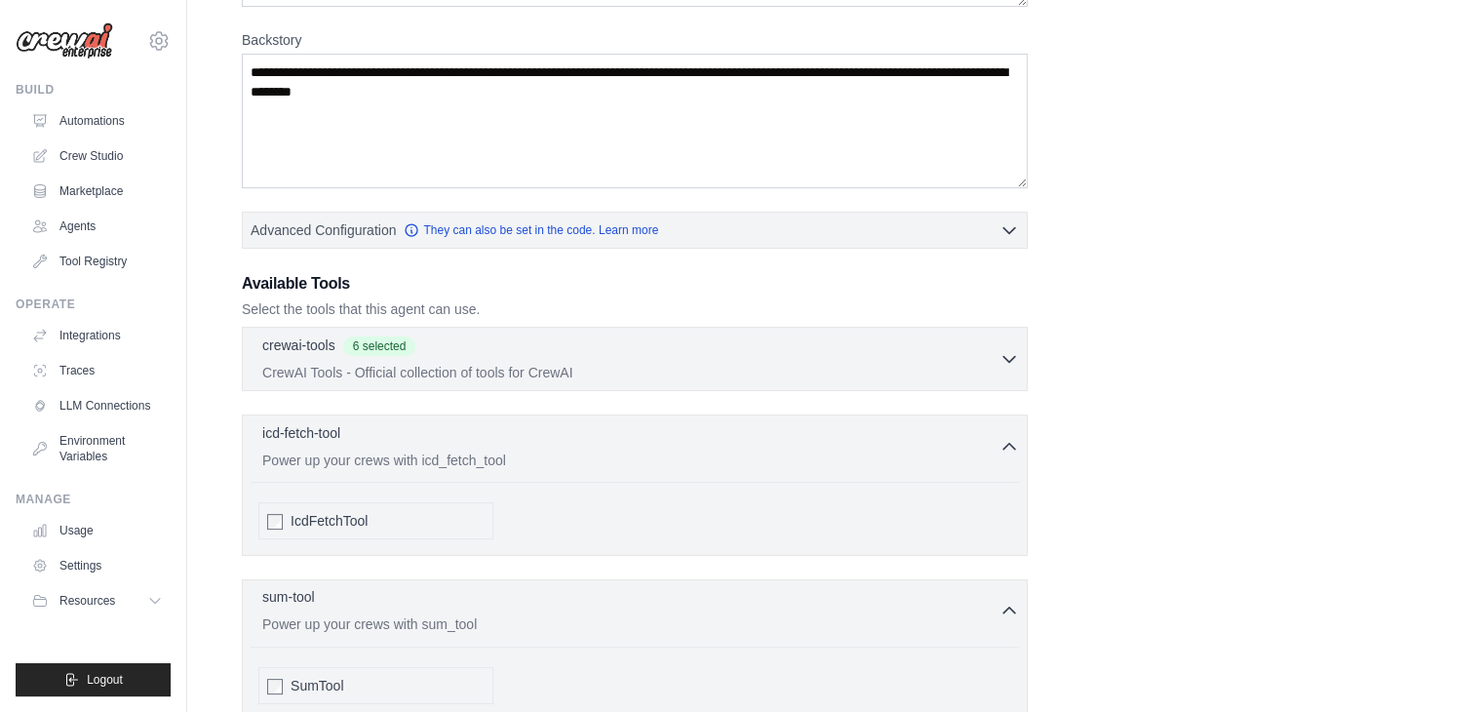
click at [999, 614] on p "Power up your crews with sum_tool" at bounding box center [630, 624] width 737 height 20
click at [1009, 442] on icon "button" at bounding box center [1010, 445] width 12 height 6
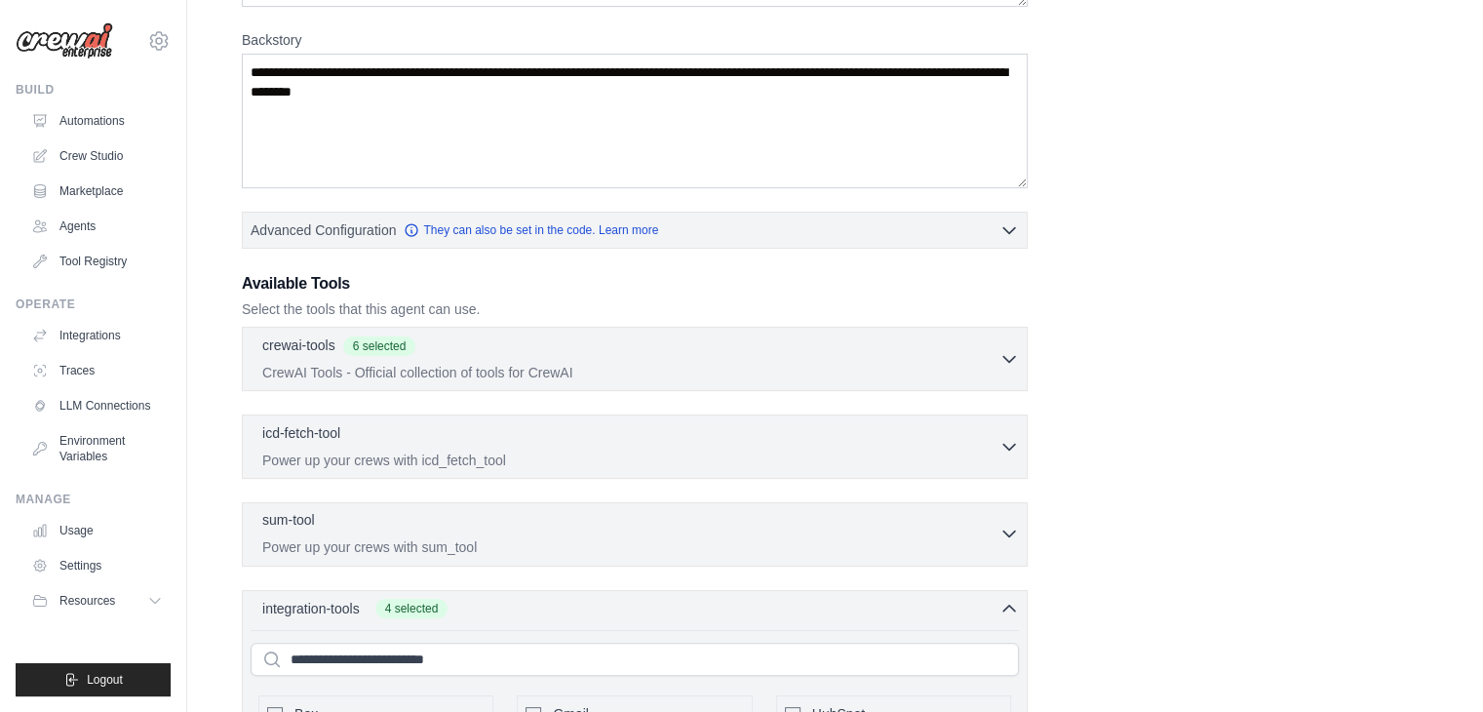
click at [348, 529] on div "sum-tool 0 selected" at bounding box center [630, 521] width 737 height 23
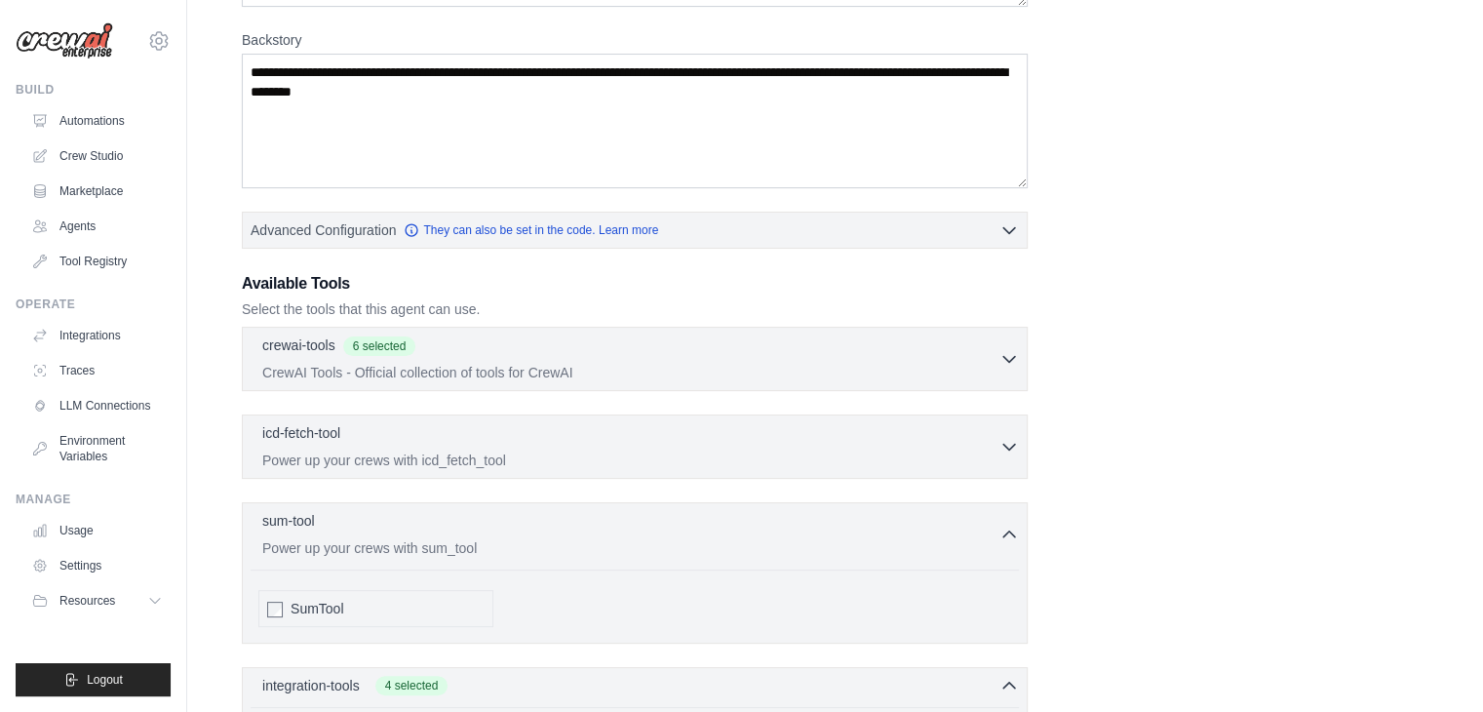
click at [292, 593] on div "SumTool" at bounding box center [375, 608] width 235 height 37
click at [289, 603] on div "SumTool" at bounding box center [375, 608] width 235 height 37
click at [285, 602] on div "SumTool" at bounding box center [375, 608] width 235 height 37
click at [283, 603] on div "SumTool" at bounding box center [375, 608] width 235 height 37
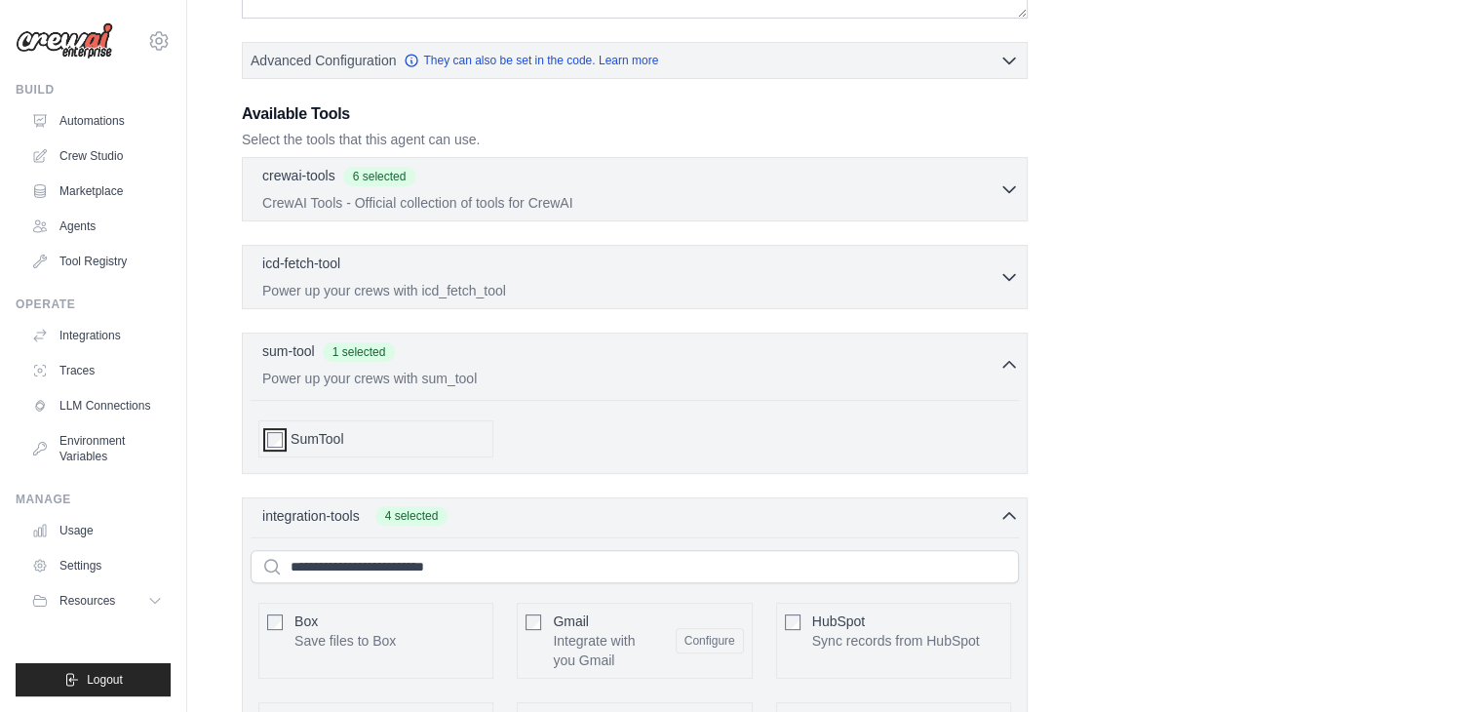
scroll to position [486, 0]
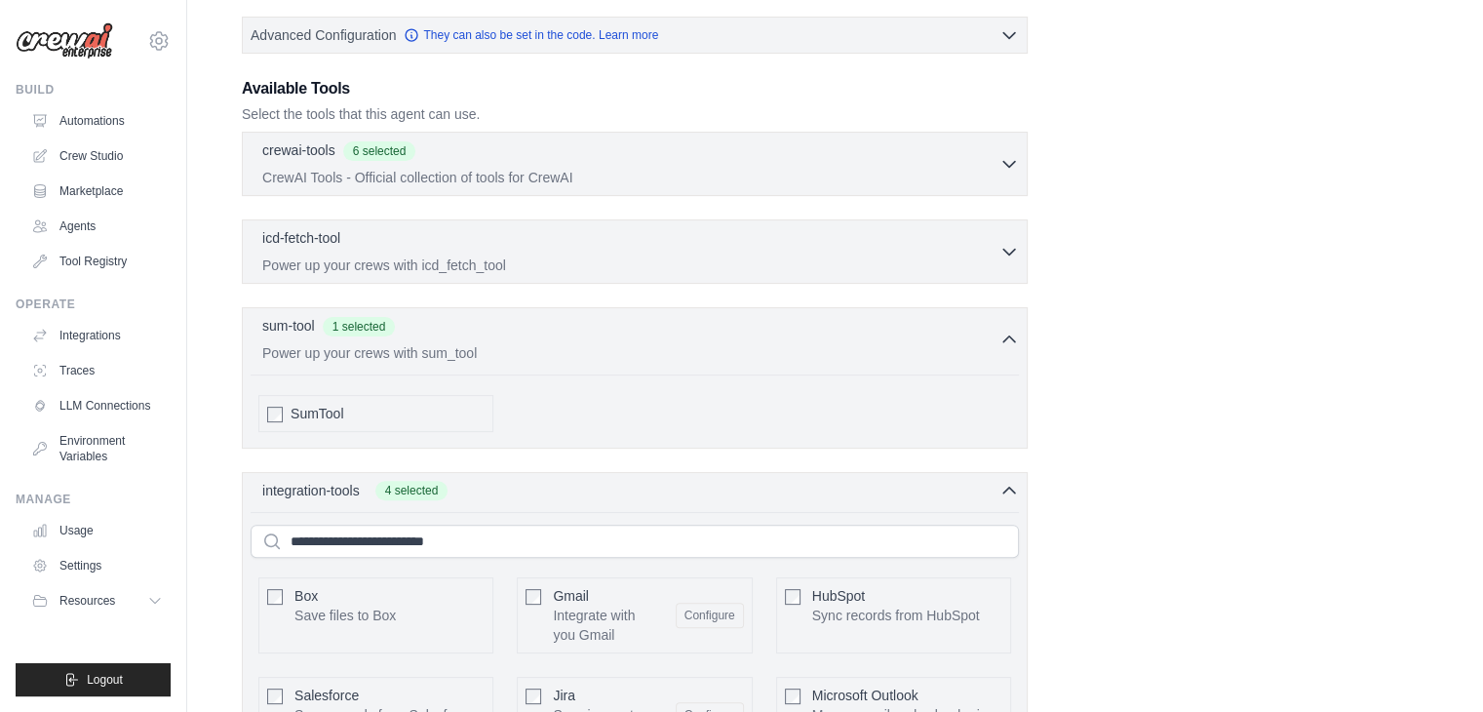
click at [1005, 489] on icon "button" at bounding box center [1010, 490] width 20 height 20
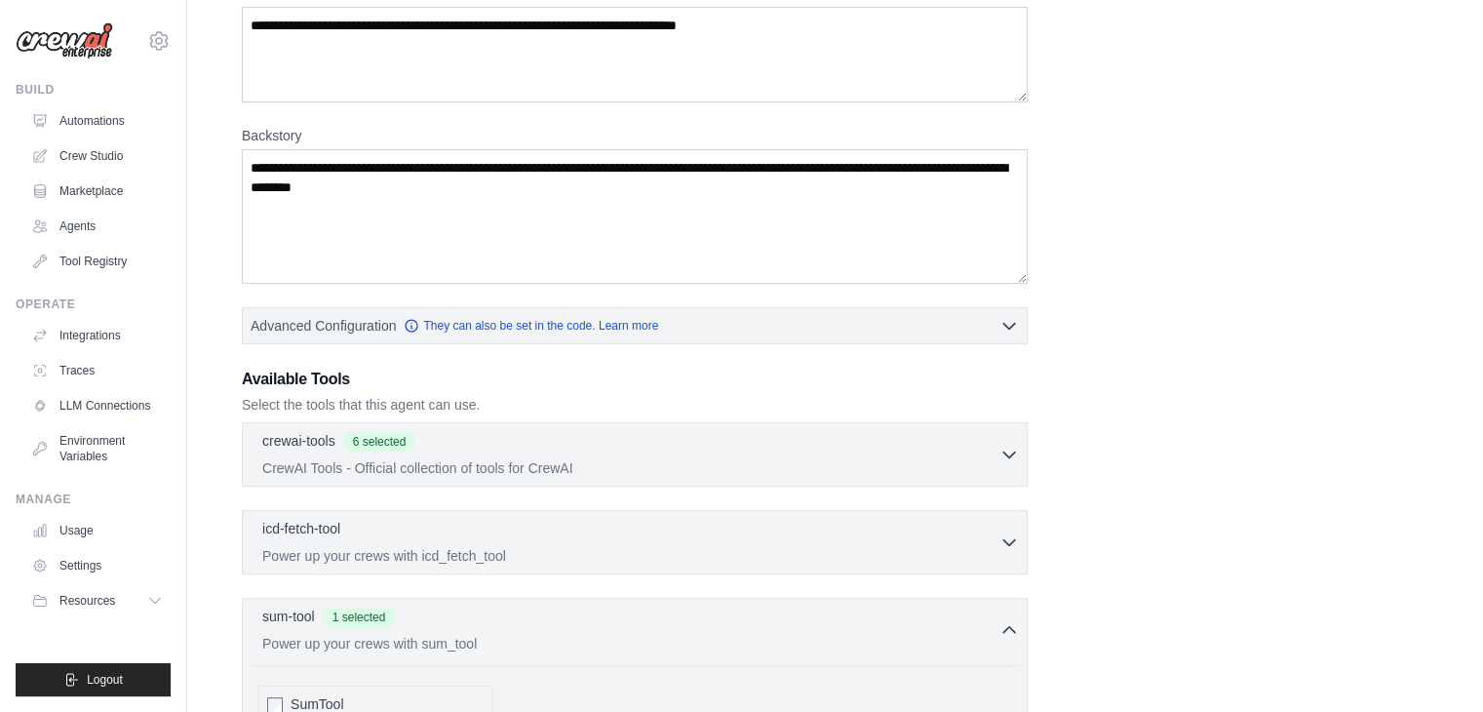
scroll to position [193, 0]
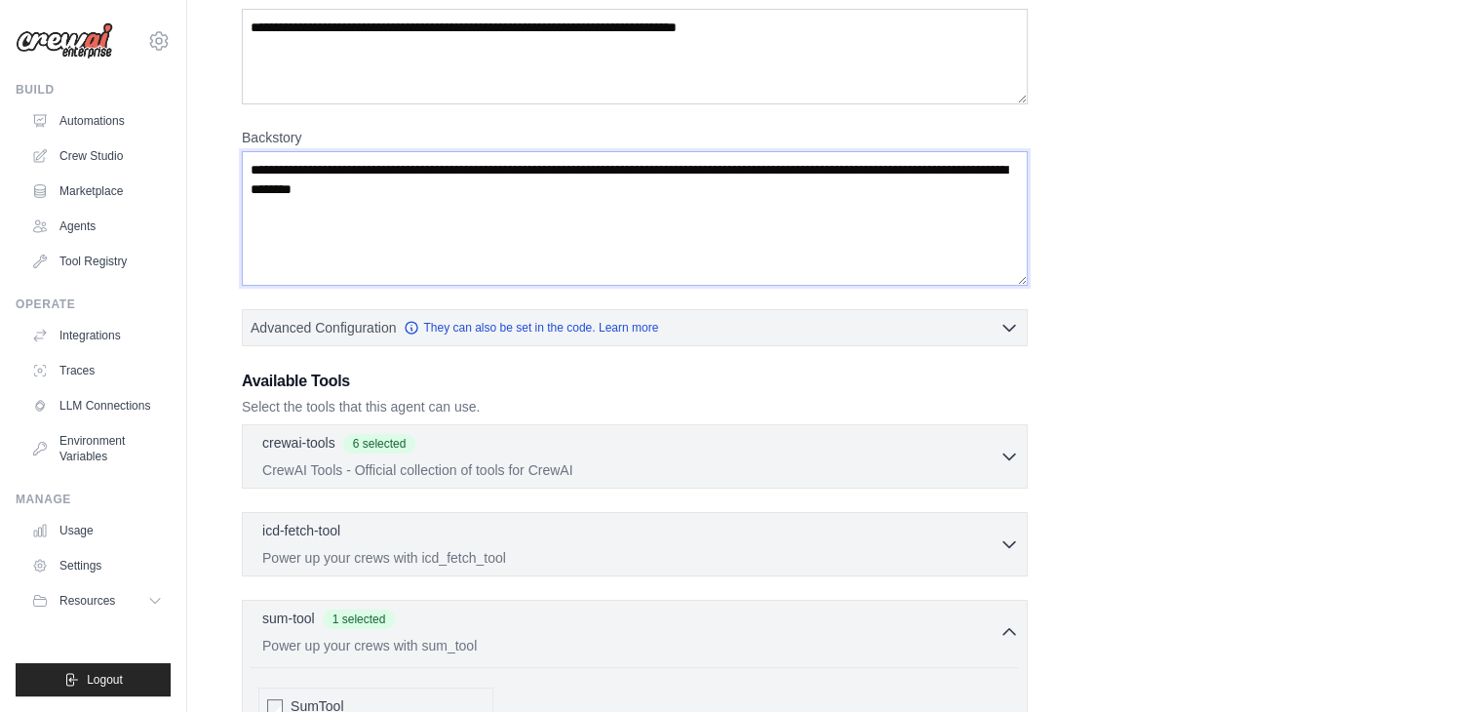
click at [543, 208] on textarea "Backstory" at bounding box center [635, 218] width 786 height 135
drag, startPoint x: 500, startPoint y: 186, endPoint x: 256, endPoint y: 161, distance: 245.1
click at [256, 161] on textarea "Backstory" at bounding box center [635, 218] width 786 height 135
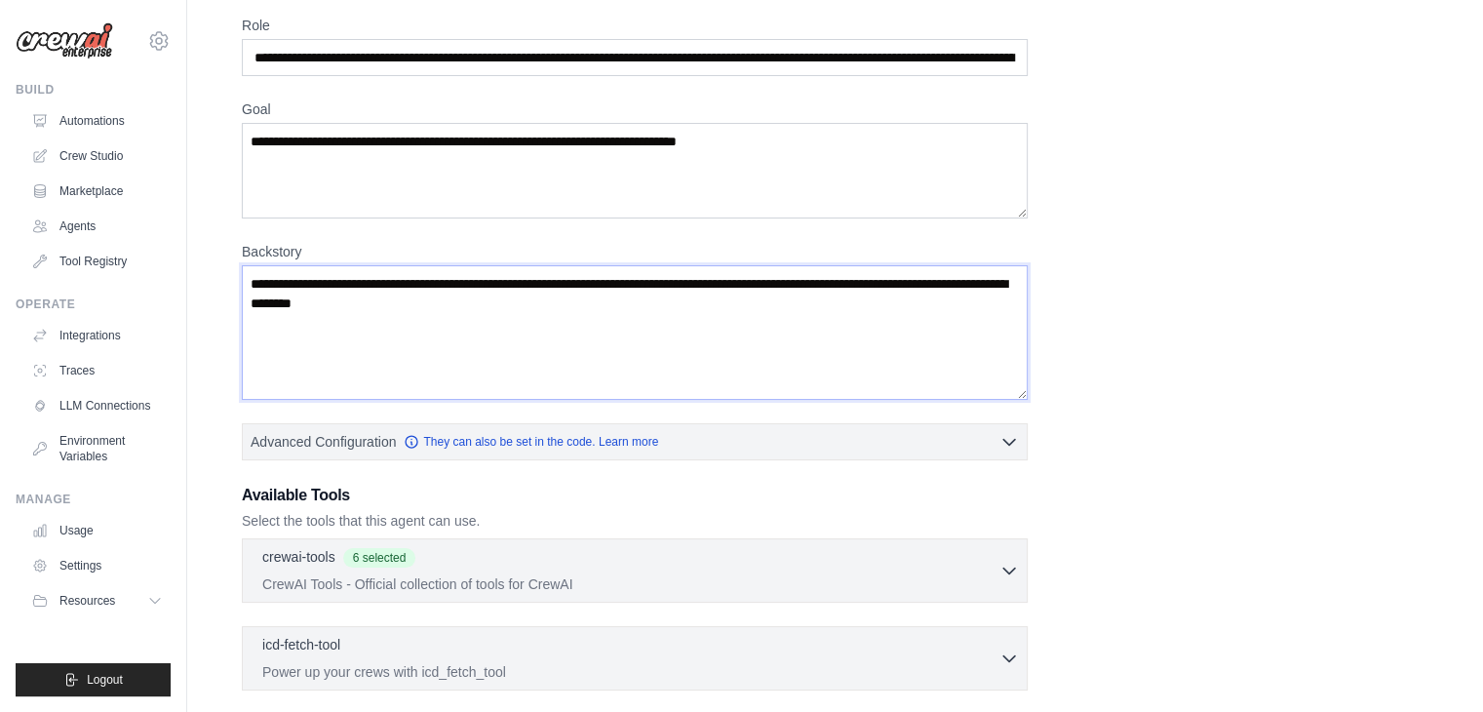
scroll to position [0, 0]
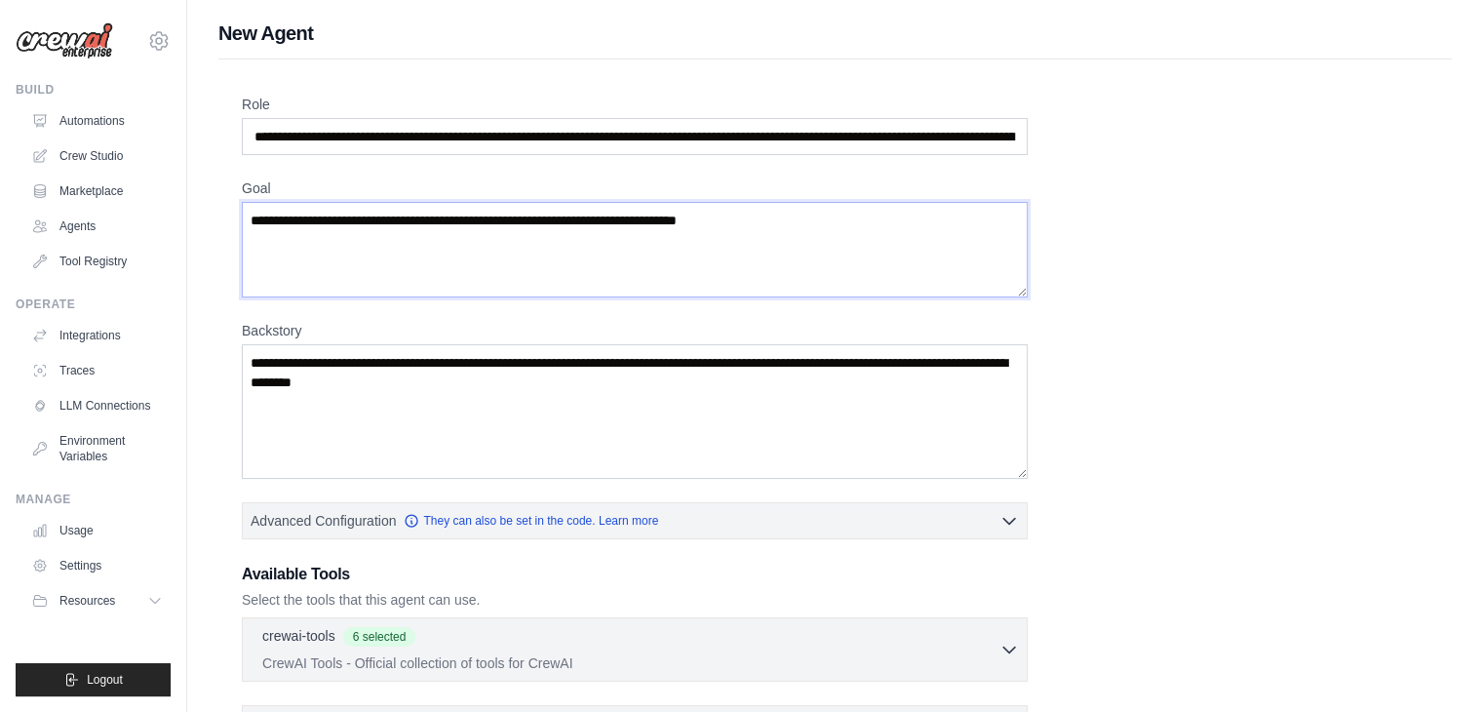
click at [331, 233] on textarea "Goal" at bounding box center [635, 250] width 786 height 96
paste textarea "**********"
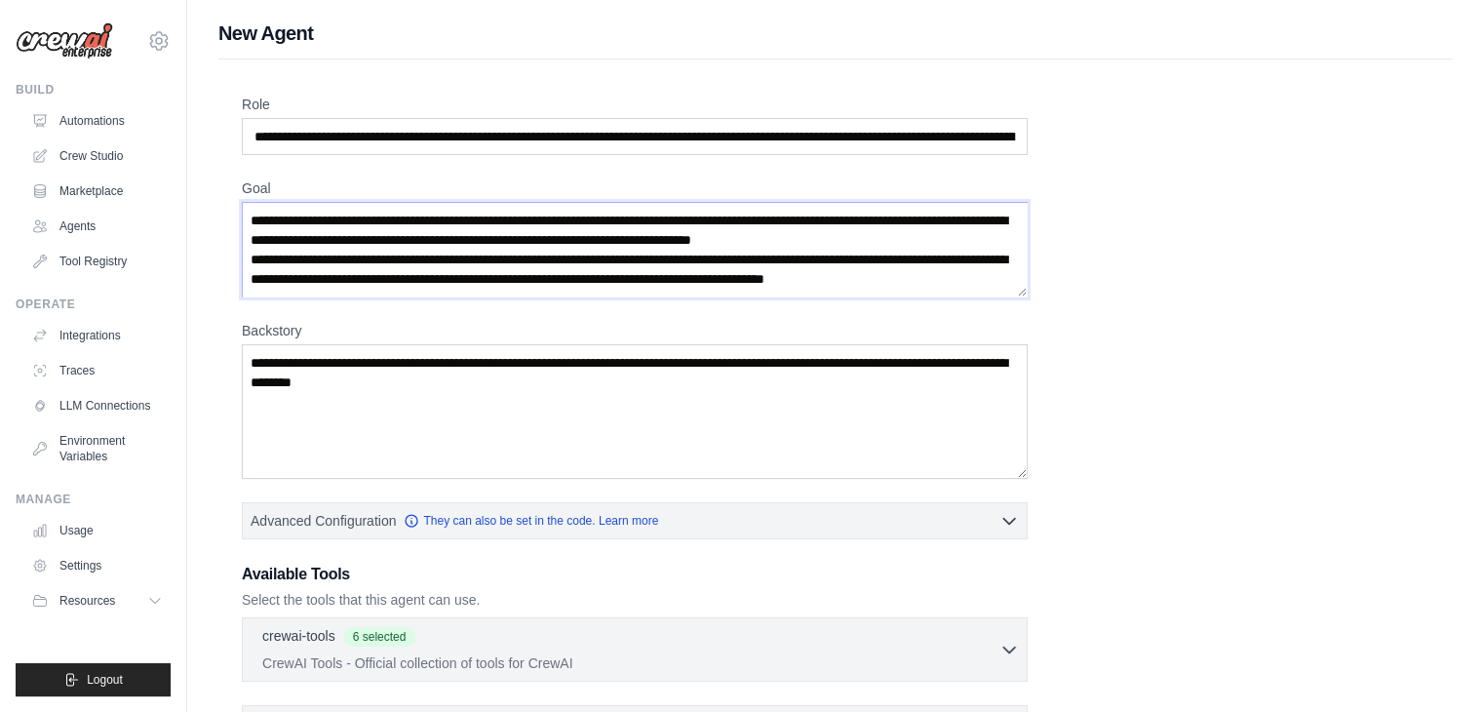
scroll to position [965, 0]
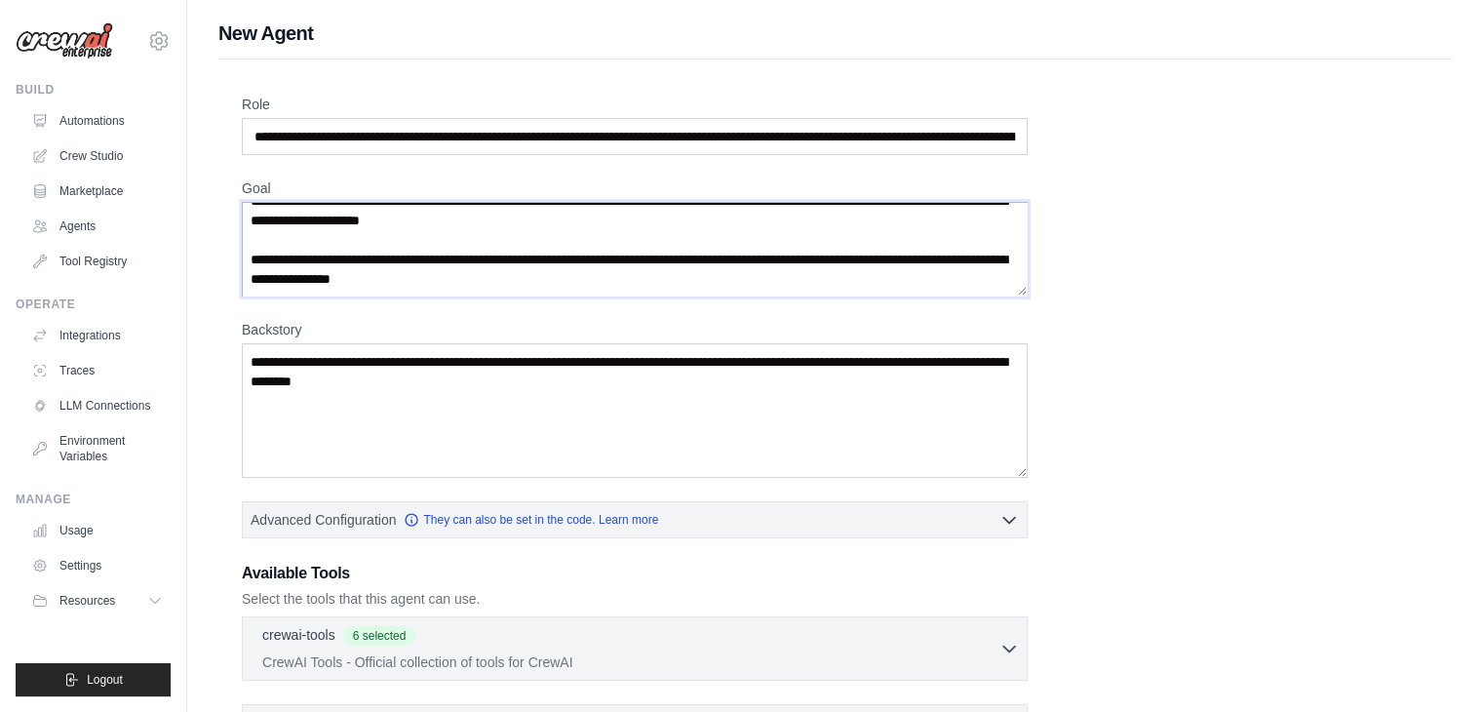
type textarea "**********"
click at [328, 399] on textarea "Backstory" at bounding box center [635, 410] width 786 height 135
paste textarea "**********"
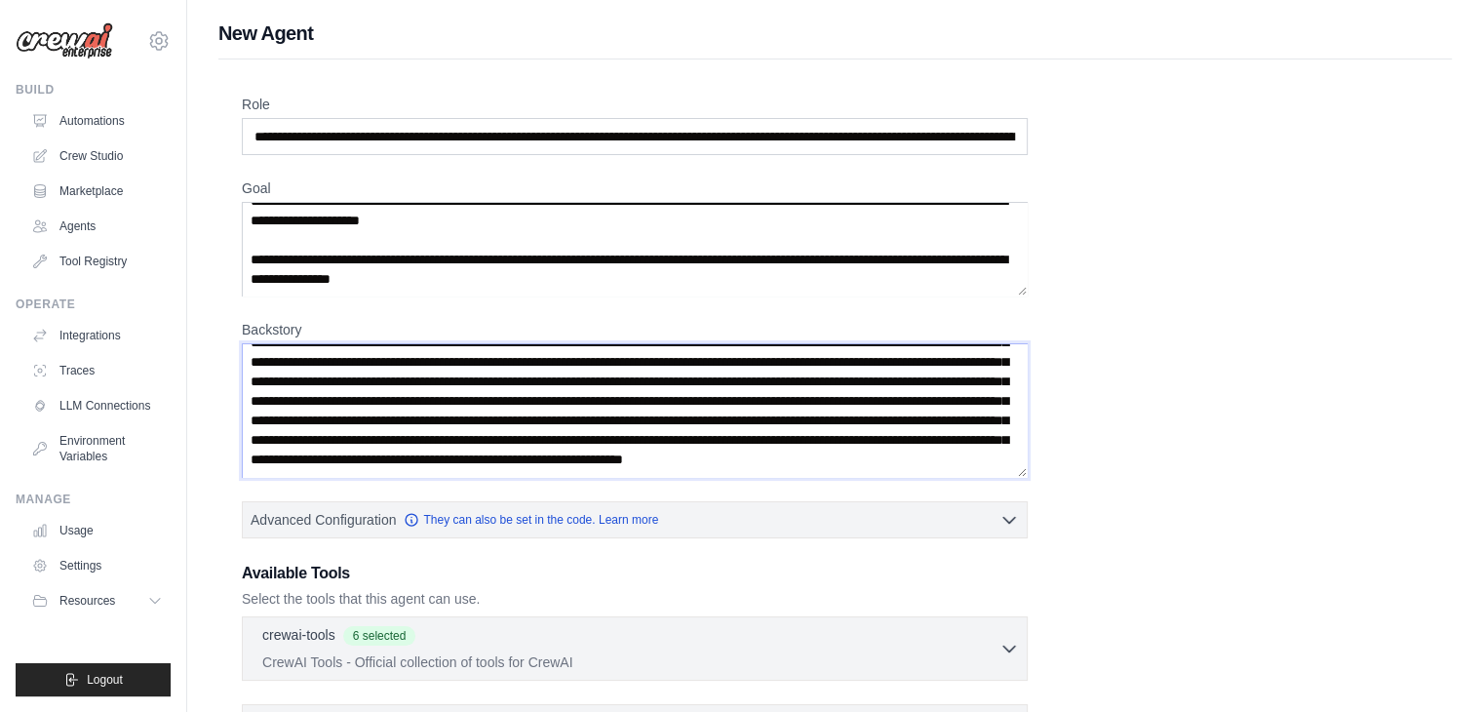
scroll to position [495, 0]
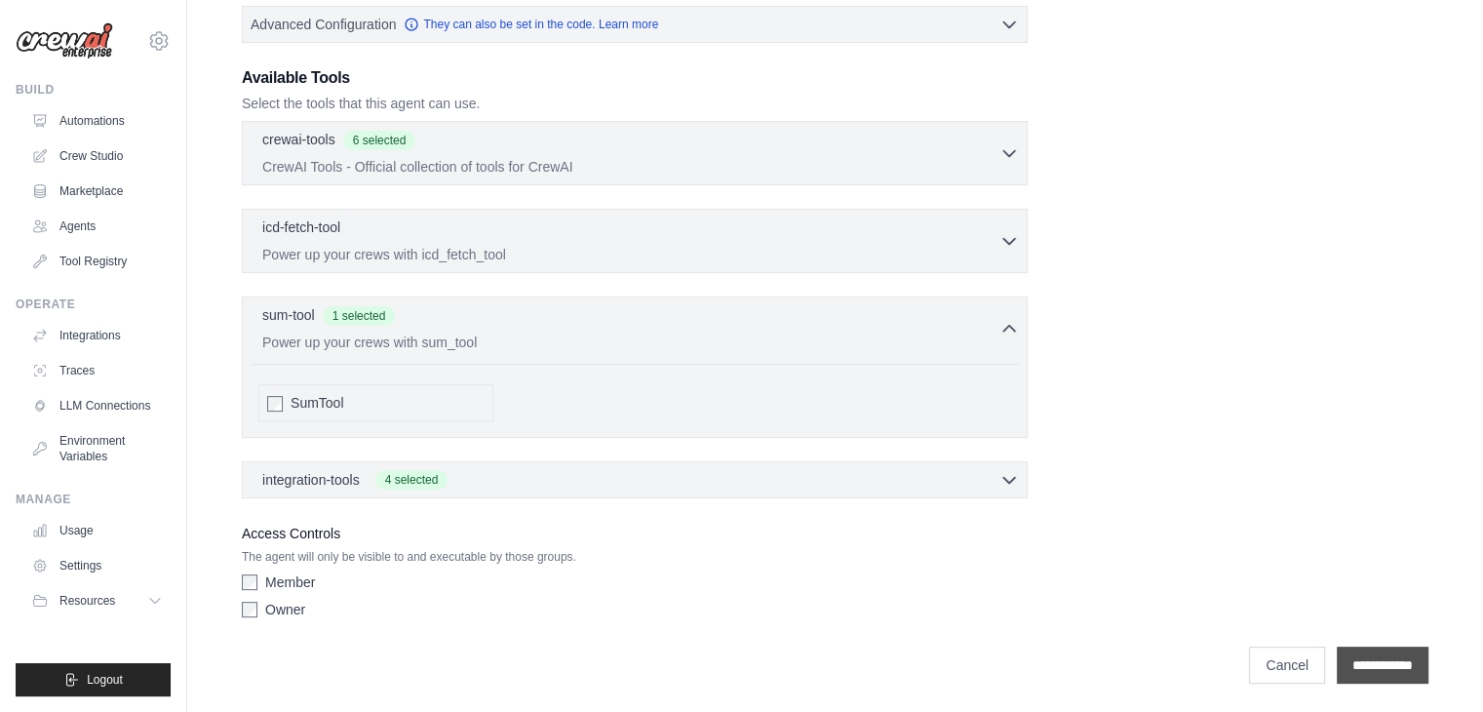
type textarea "**********"
click at [1358, 654] on input "**********" at bounding box center [1383, 665] width 92 height 37
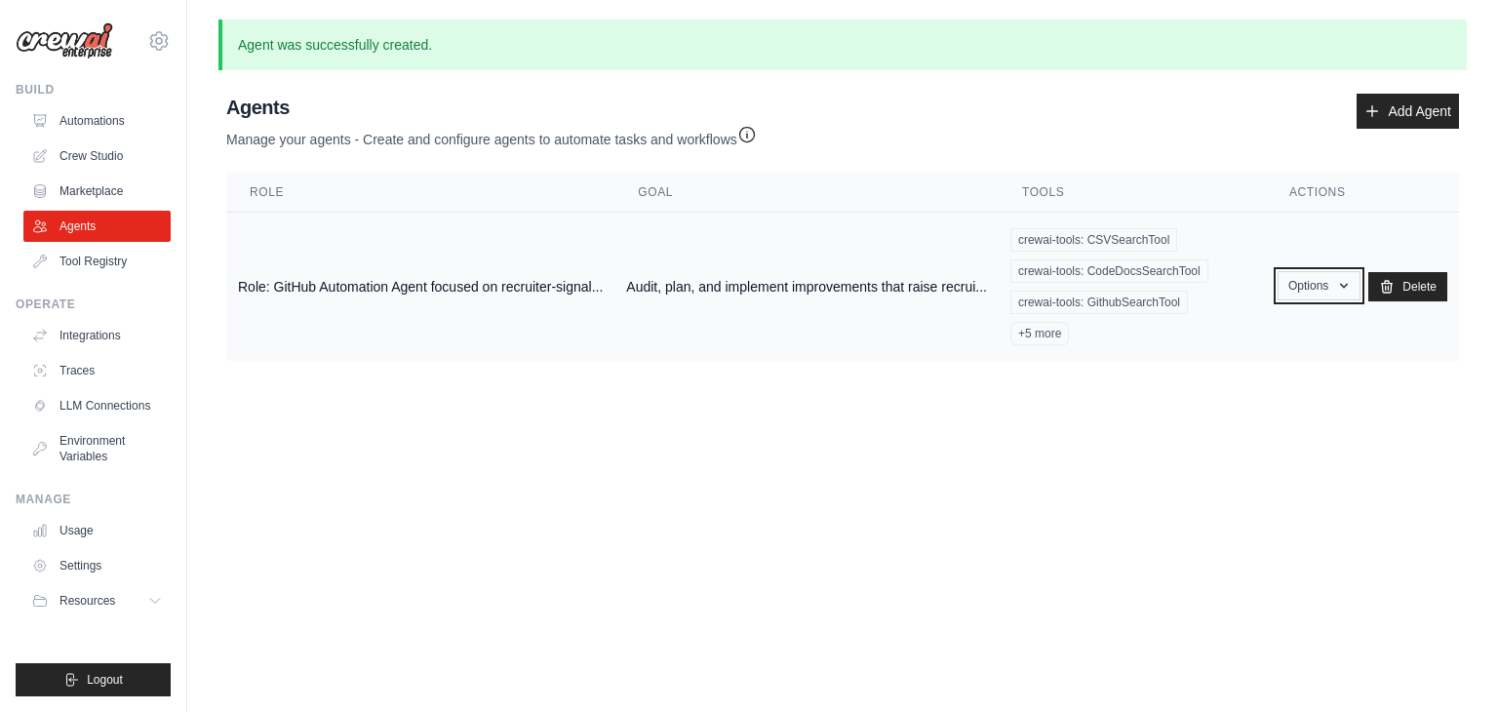
click at [1350, 278] on icon "button" at bounding box center [1344, 286] width 16 height 16
click at [1272, 328] on link "Show" at bounding box center [1290, 330] width 140 height 35
click at [1347, 284] on icon "button" at bounding box center [1344, 286] width 8 height 5
click at [1305, 278] on button "Options" at bounding box center [1319, 285] width 83 height 29
click at [1268, 348] on link "Edit" at bounding box center [1290, 365] width 140 height 35
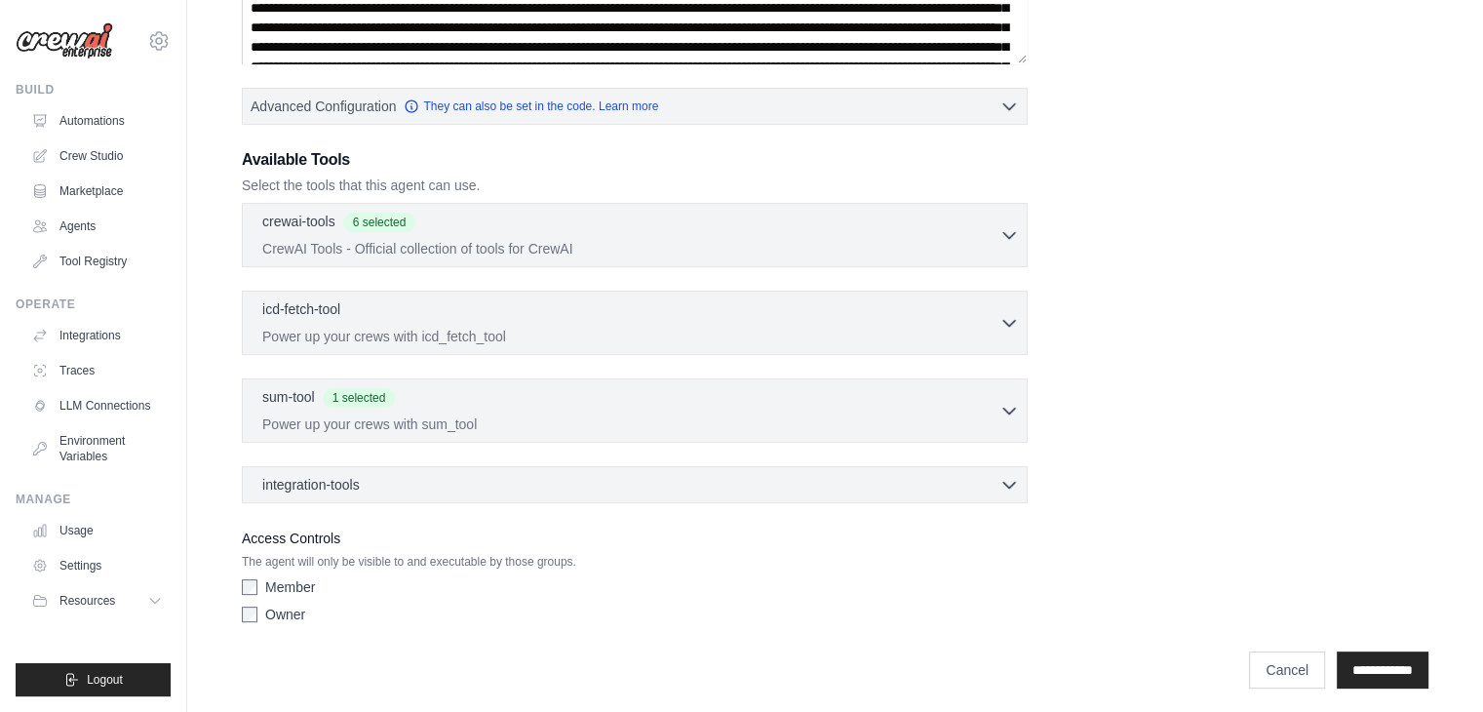
scroll to position [473, 0]
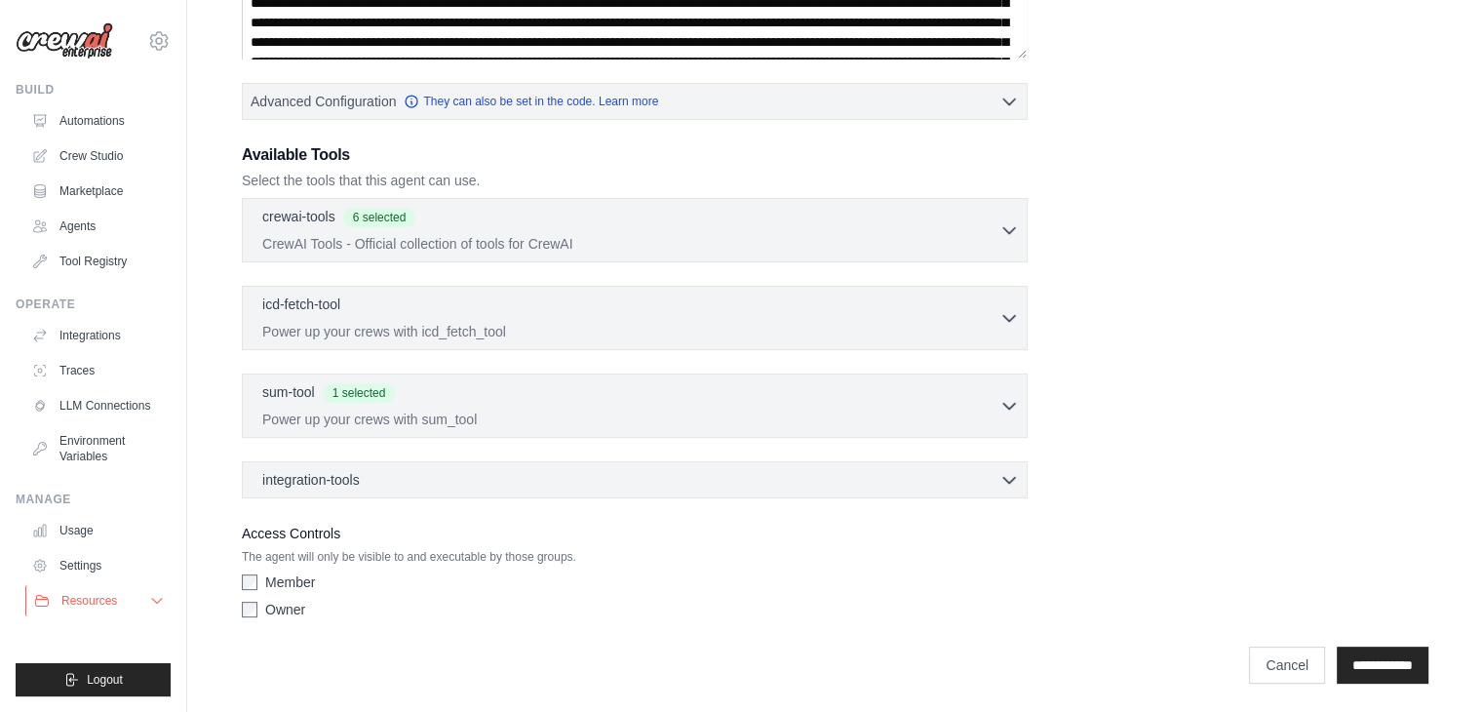
click at [150, 609] on button "Resources" at bounding box center [98, 600] width 147 height 31
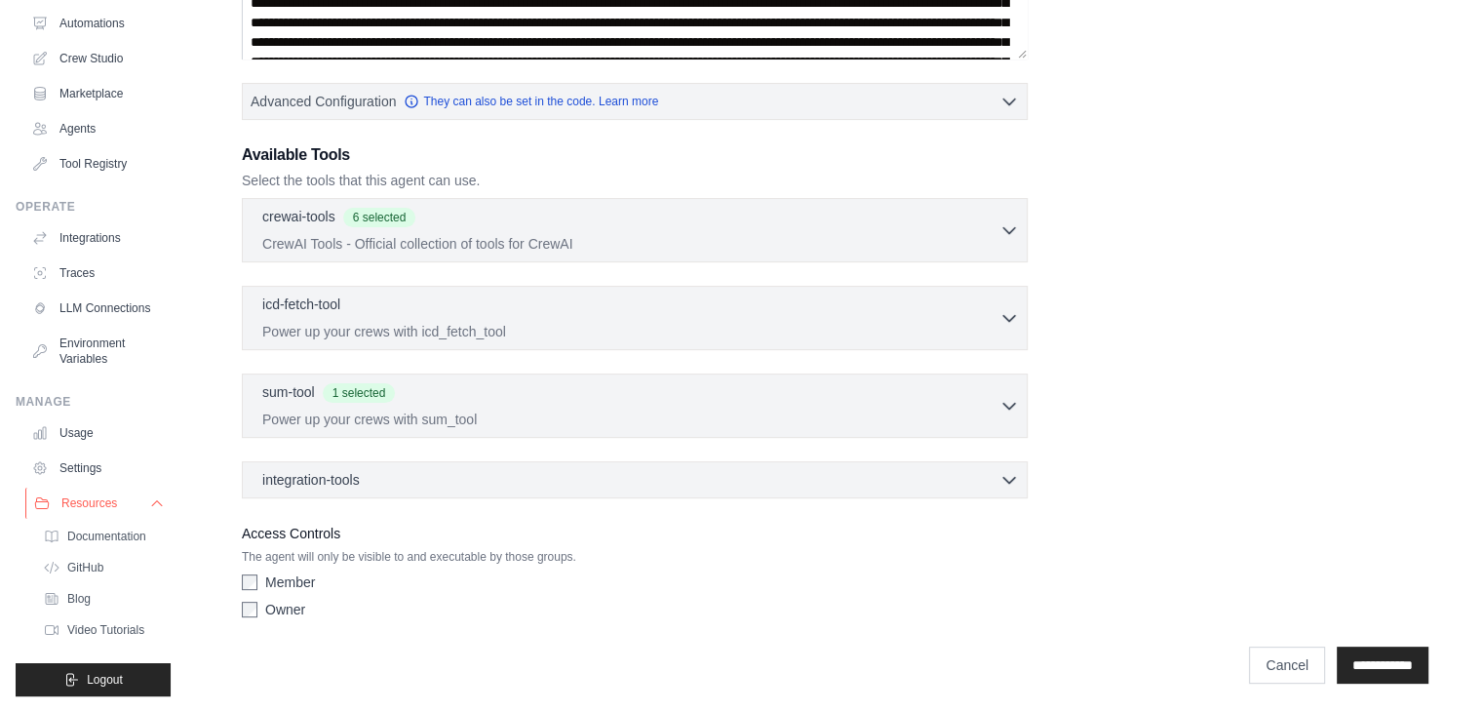
scroll to position [113, 0]
click at [1407, 655] on input "**********" at bounding box center [1383, 665] width 92 height 37
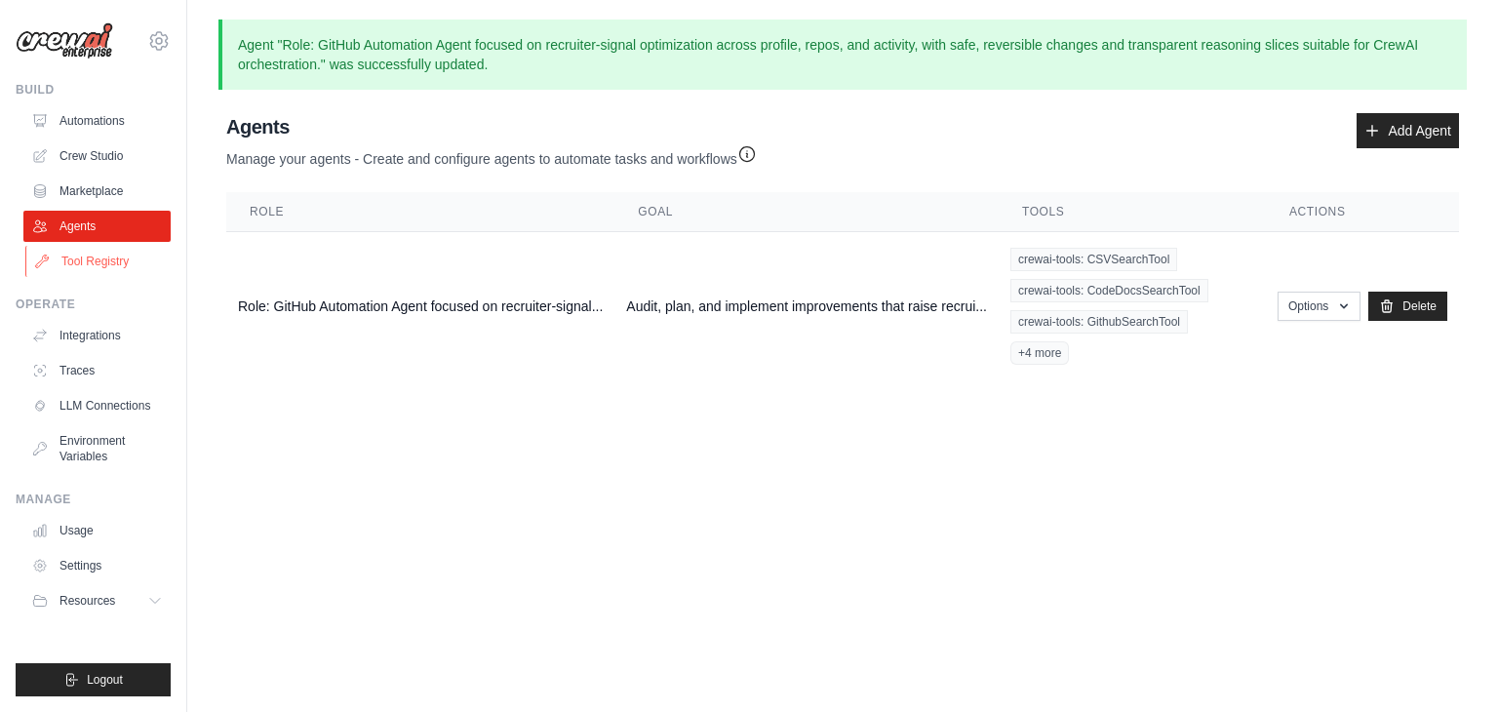
click at [121, 256] on link "Tool Registry" at bounding box center [98, 261] width 147 height 31
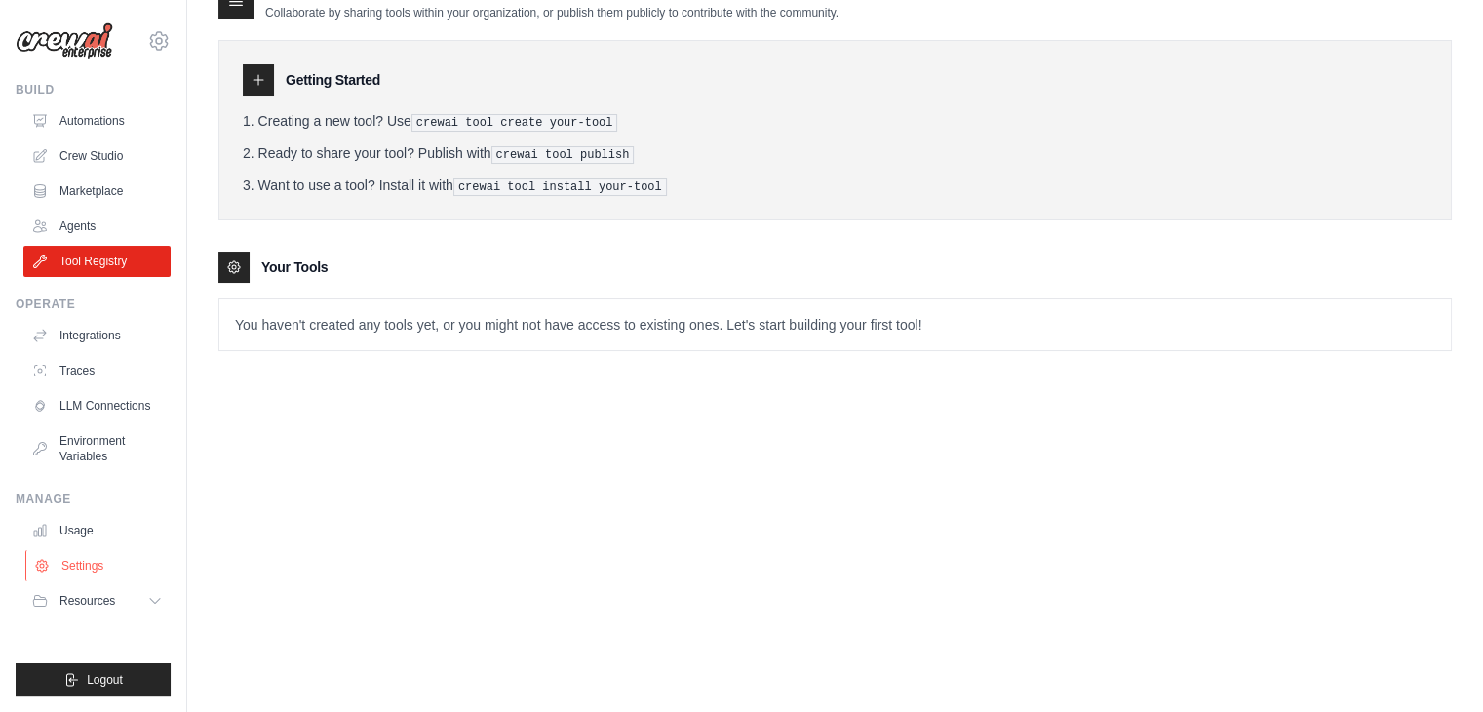
scroll to position [39, 0]
click at [120, 117] on link "Automations" at bounding box center [98, 120] width 147 height 31
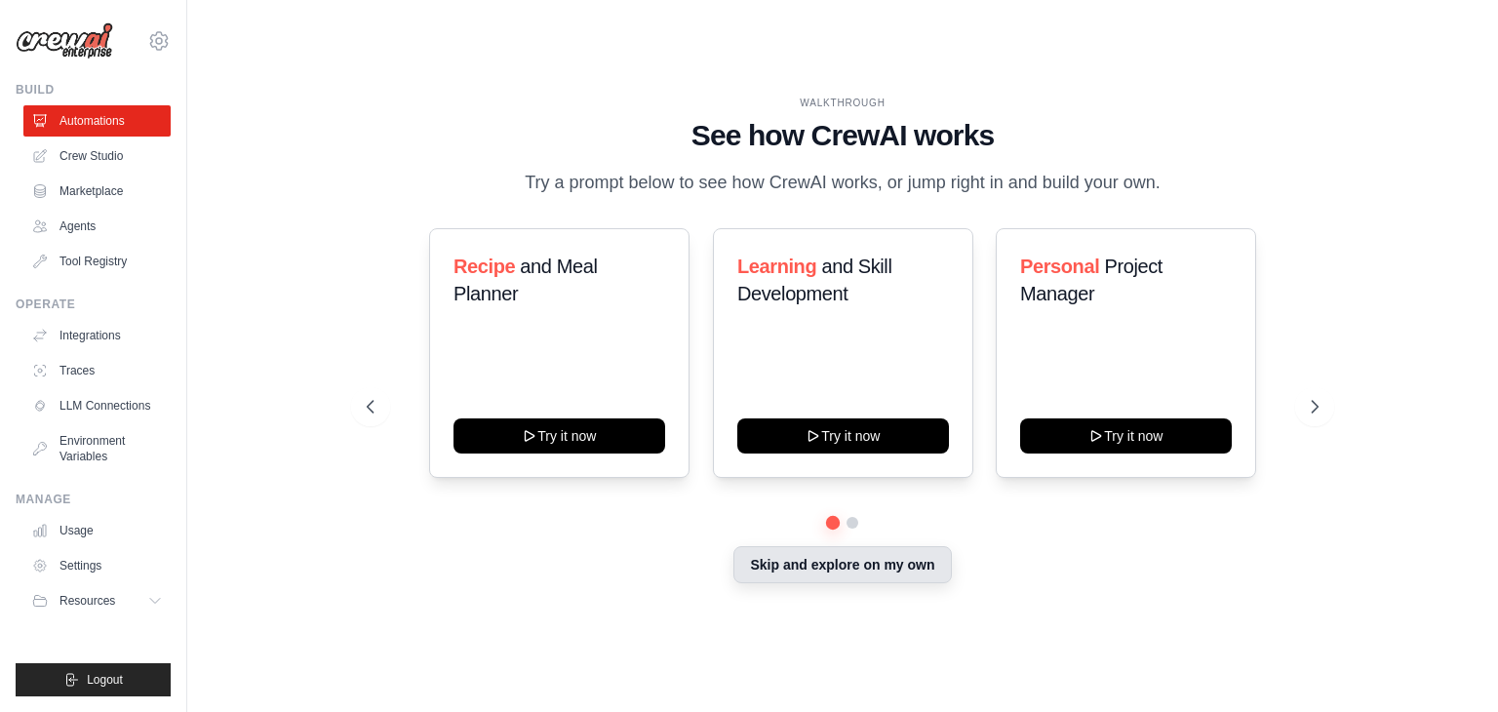
click at [828, 572] on button "Skip and explore on my own" at bounding box center [841, 564] width 217 height 37
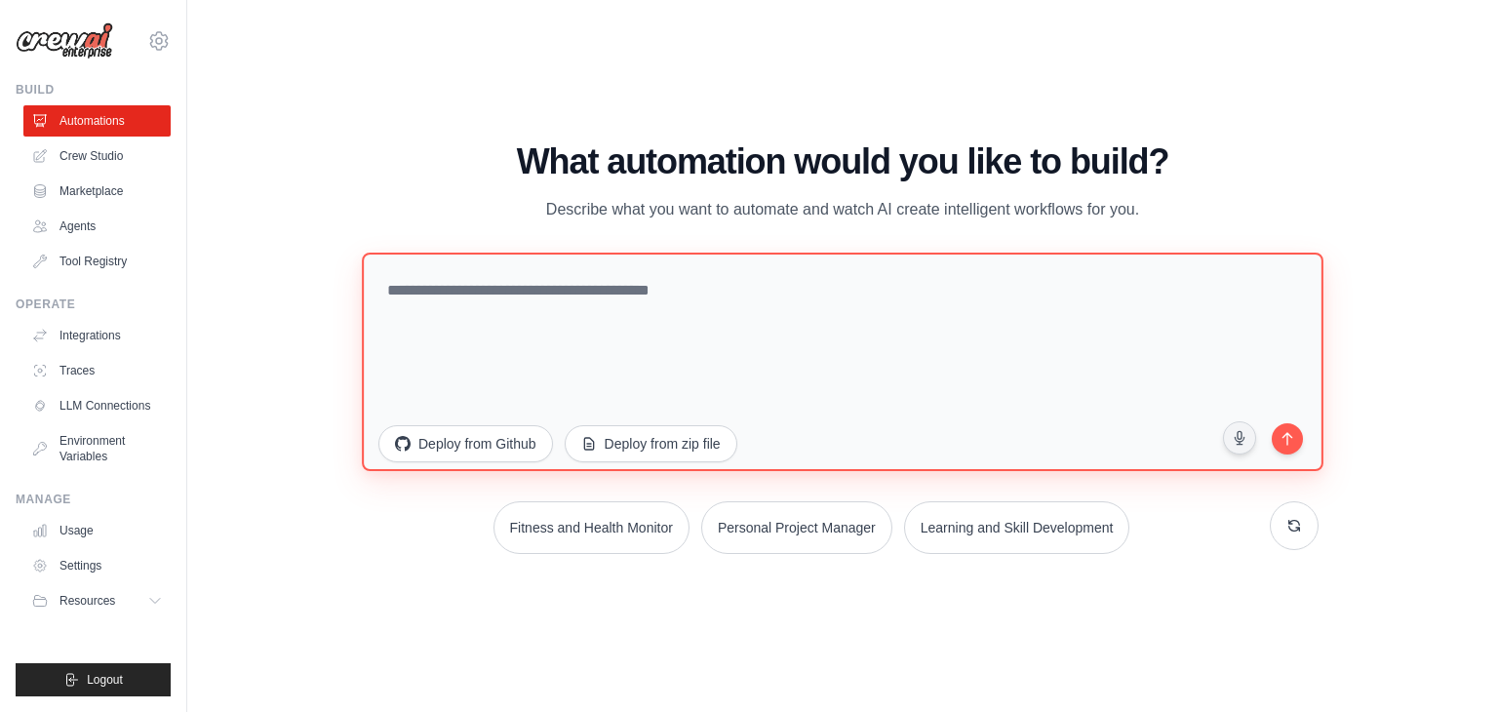
click at [489, 307] on textarea at bounding box center [843, 362] width 962 height 218
paste textarea "**********"
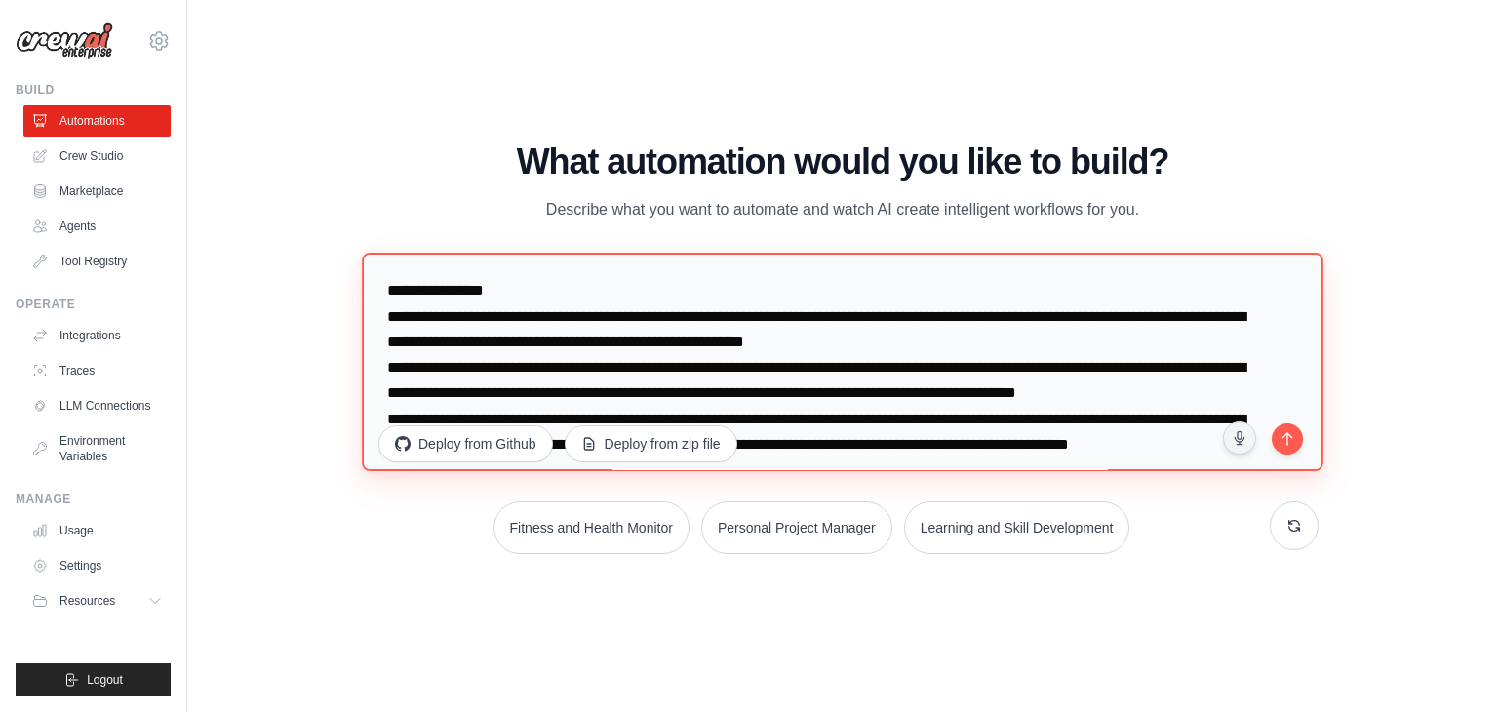
scroll to position [4574, 0]
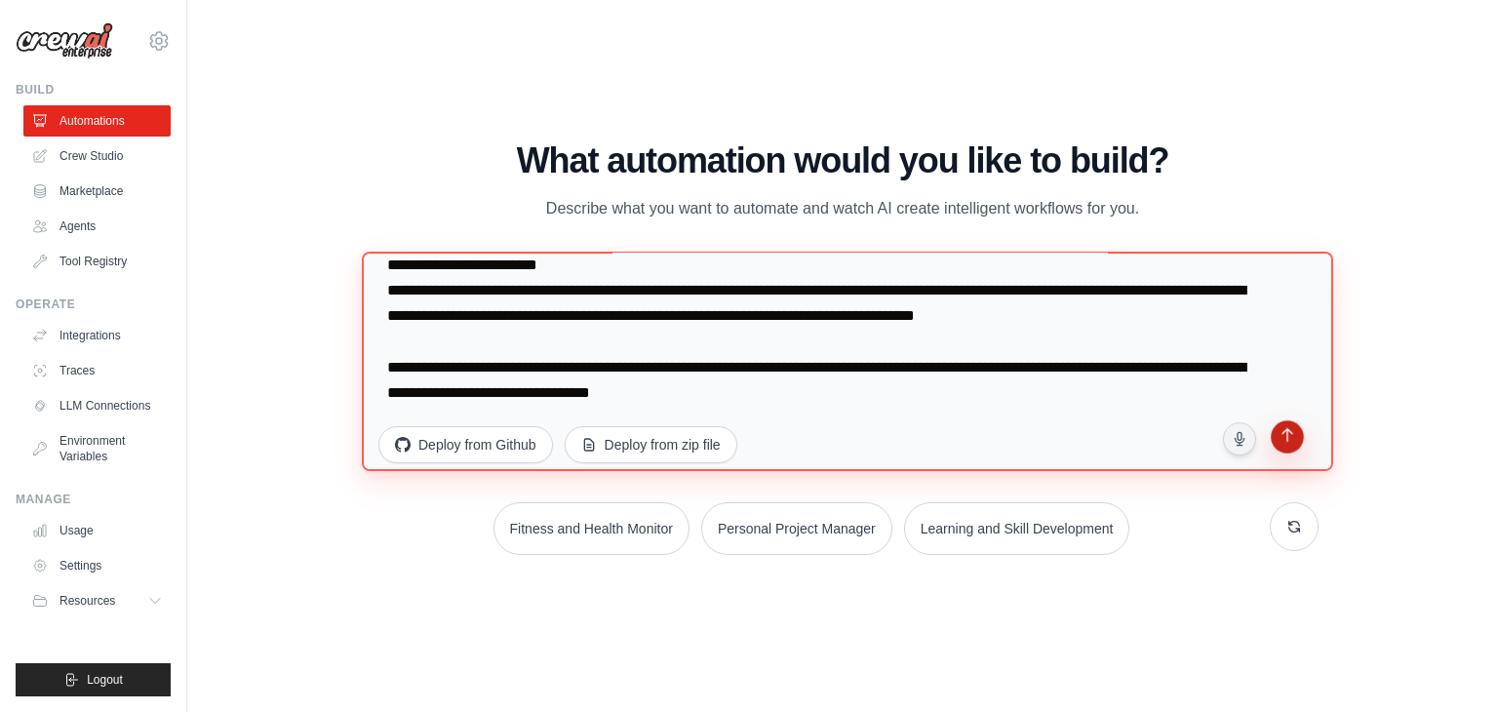
type textarea "**********"
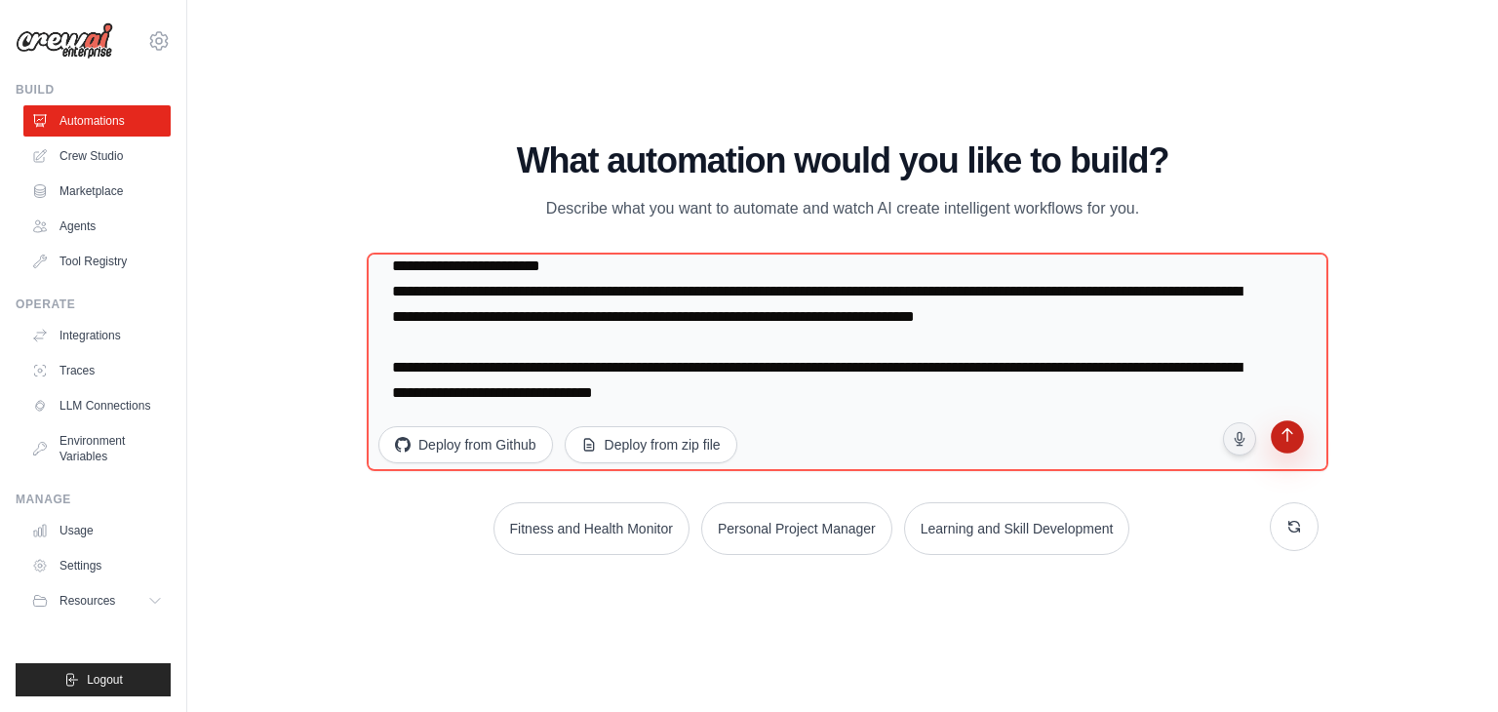
click at [1283, 442] on icon "submit" at bounding box center [1287, 437] width 19 height 19
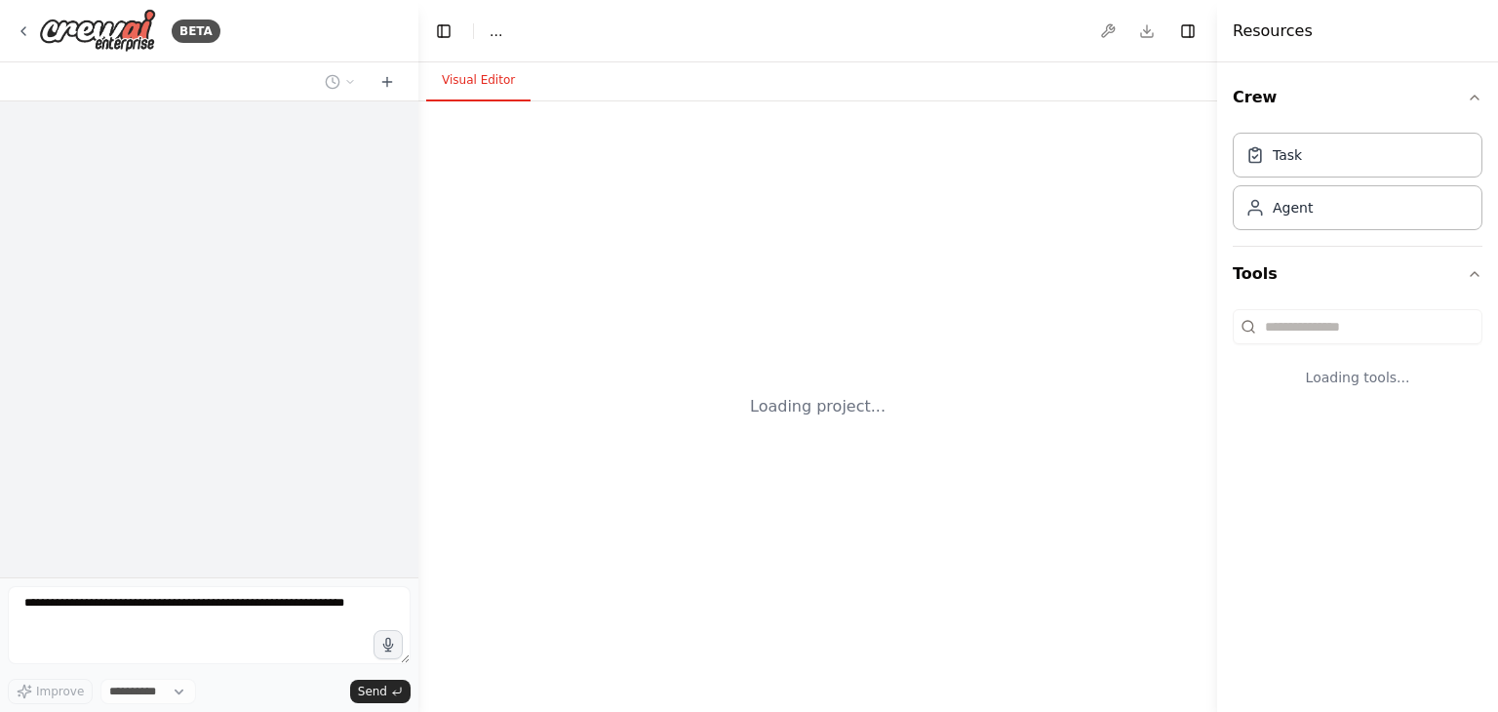
select select "****"
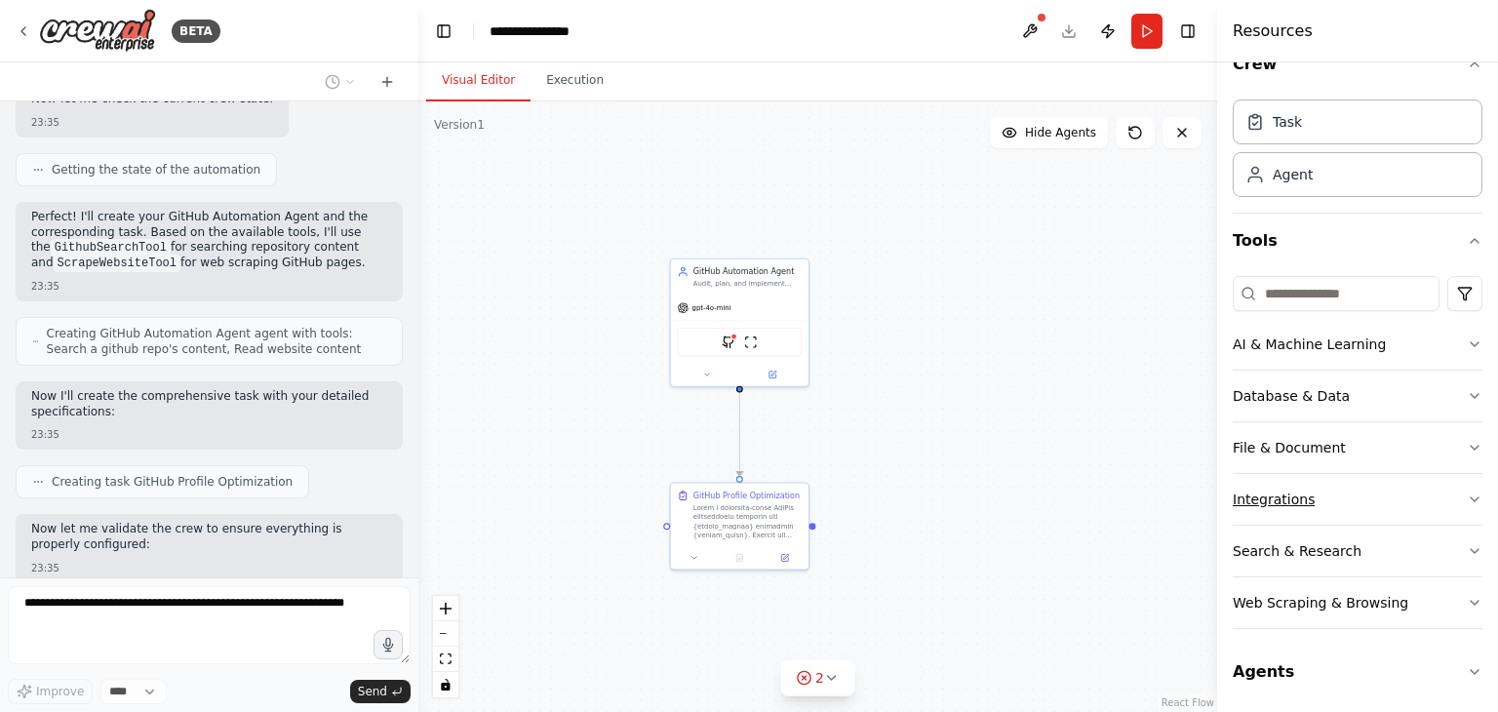
scroll to position [34, 0]
click at [1363, 660] on button "Agents" at bounding box center [1358, 671] width 250 height 55
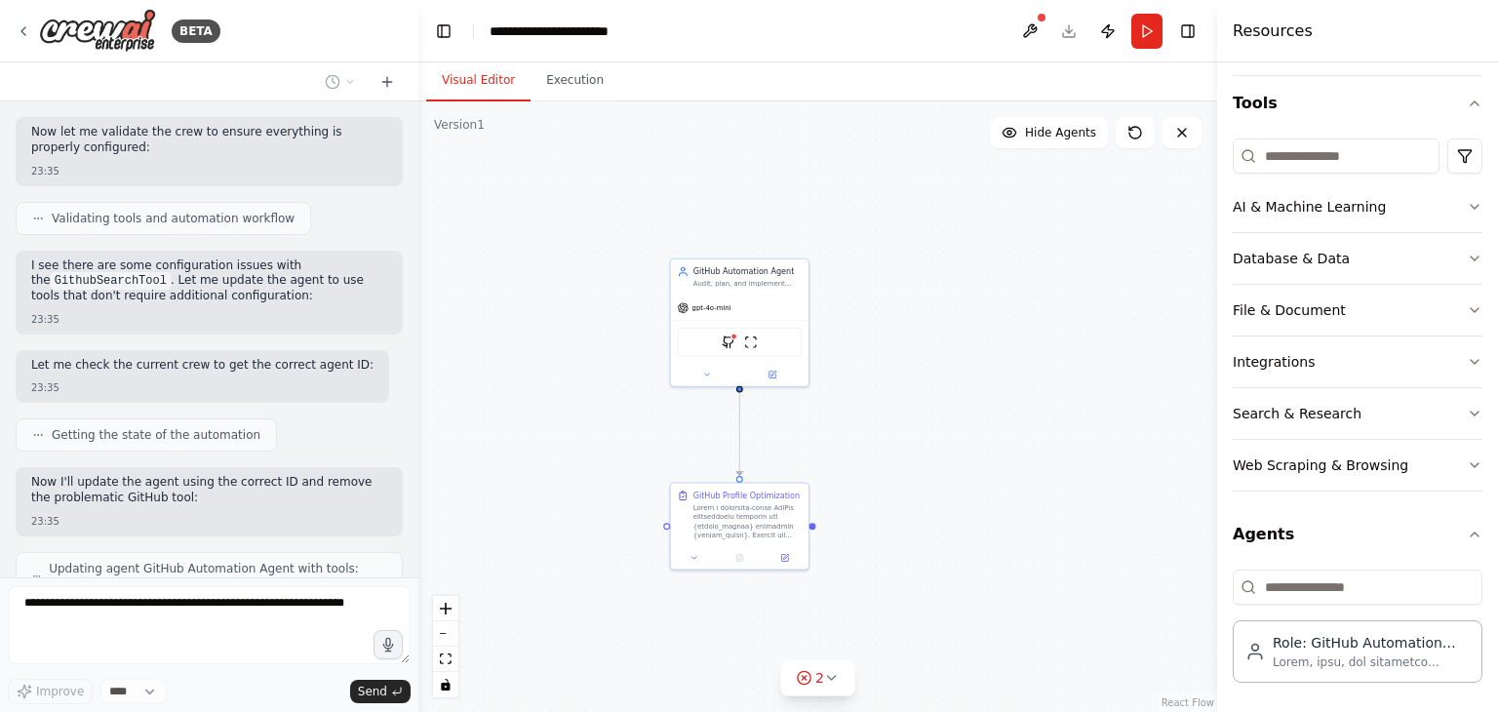
scroll to position [3830, 0]
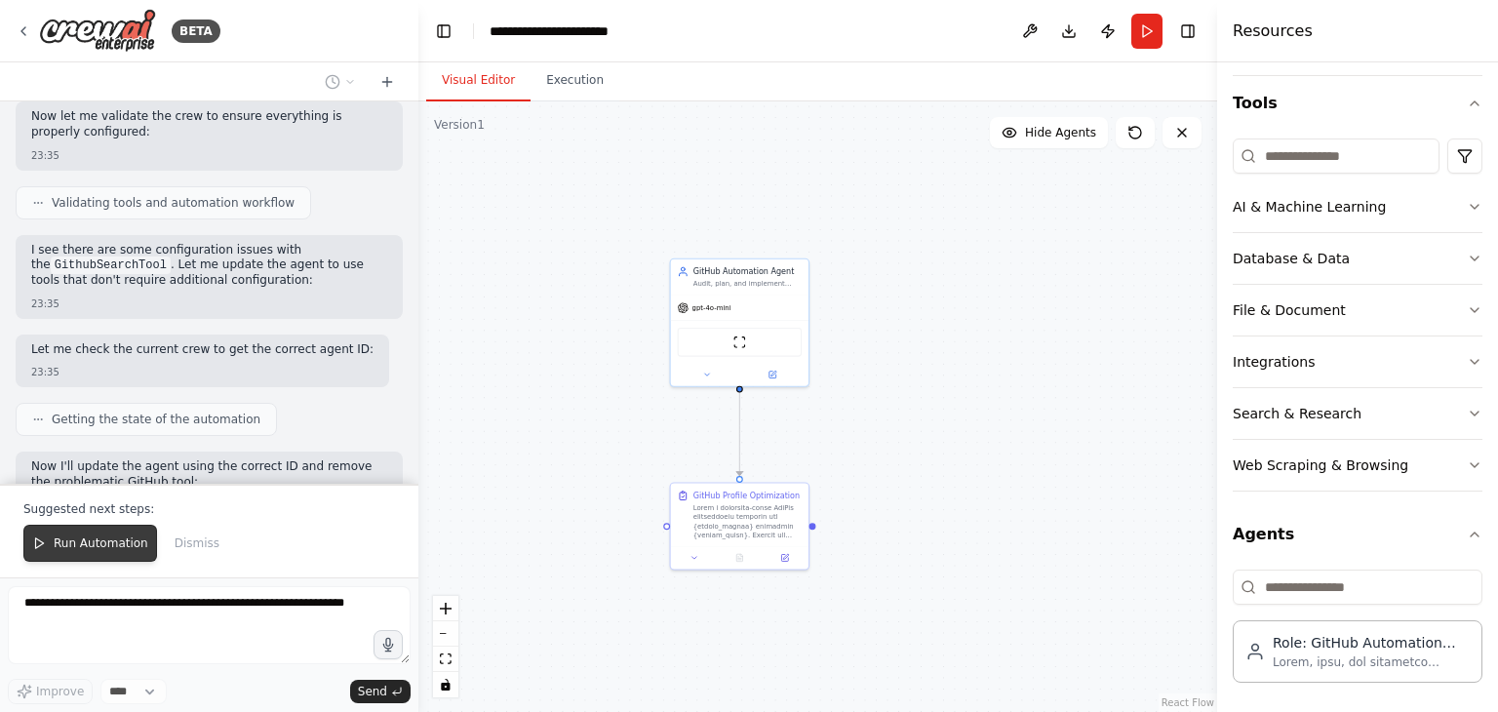
click at [122, 550] on span "Run Automation" at bounding box center [101, 543] width 95 height 16
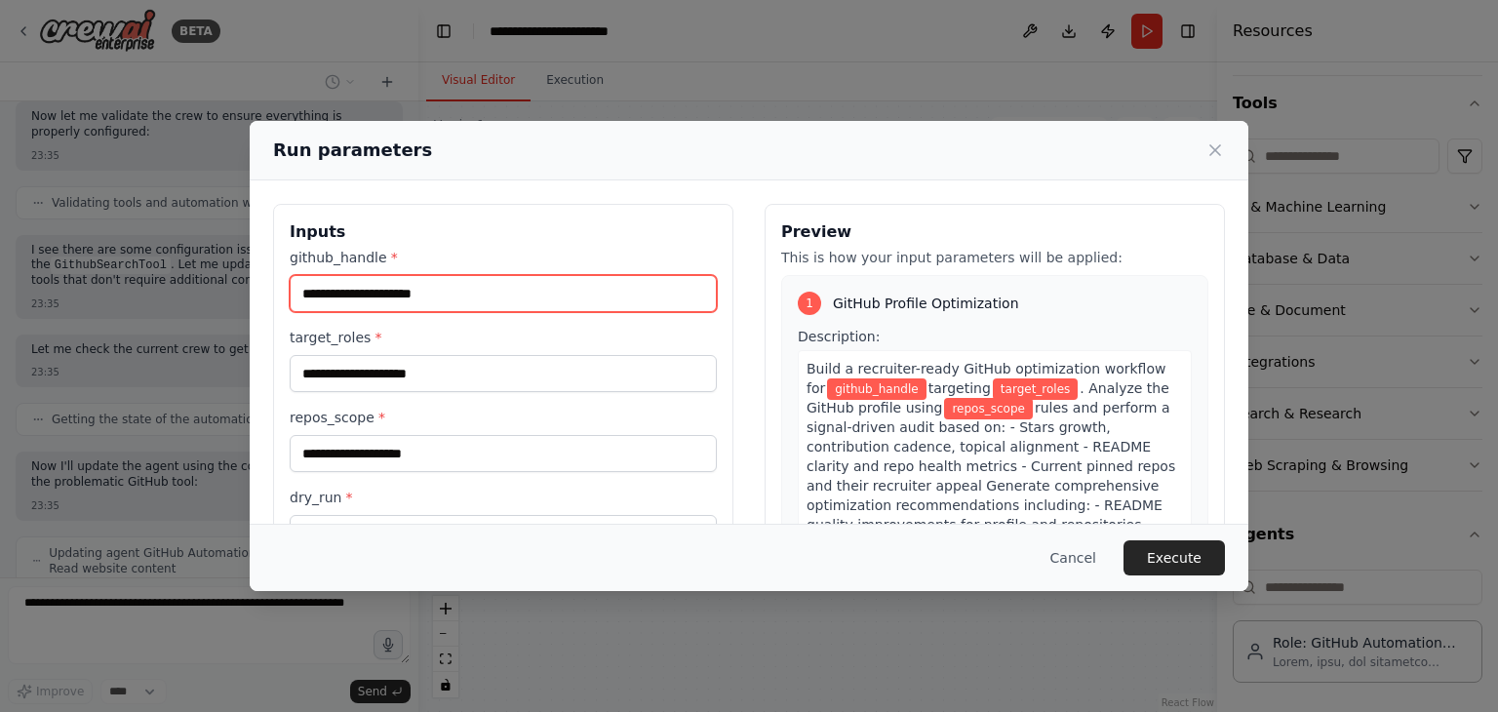
click at [505, 292] on input "github_handle *" at bounding box center [503, 293] width 427 height 37
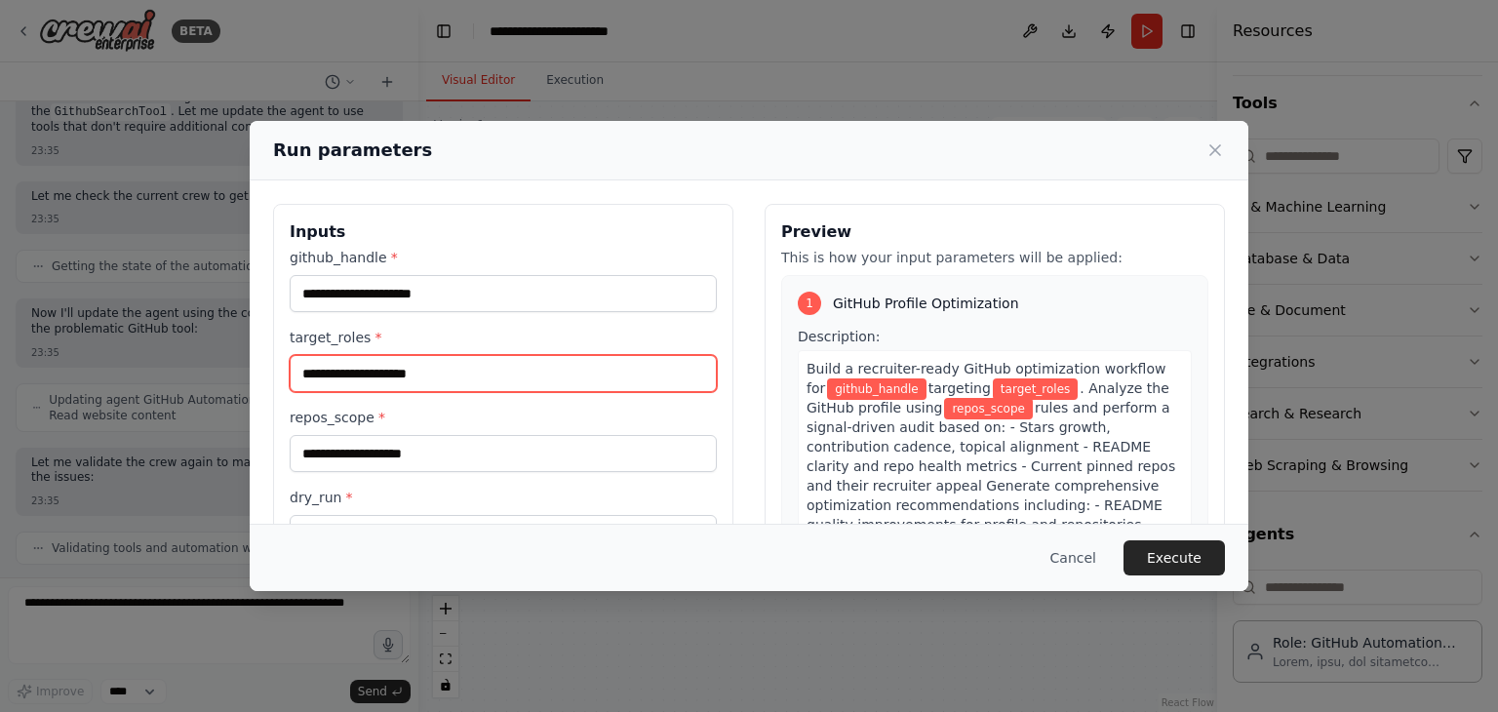
click at [492, 375] on input "target_roles *" at bounding box center [503, 373] width 427 height 37
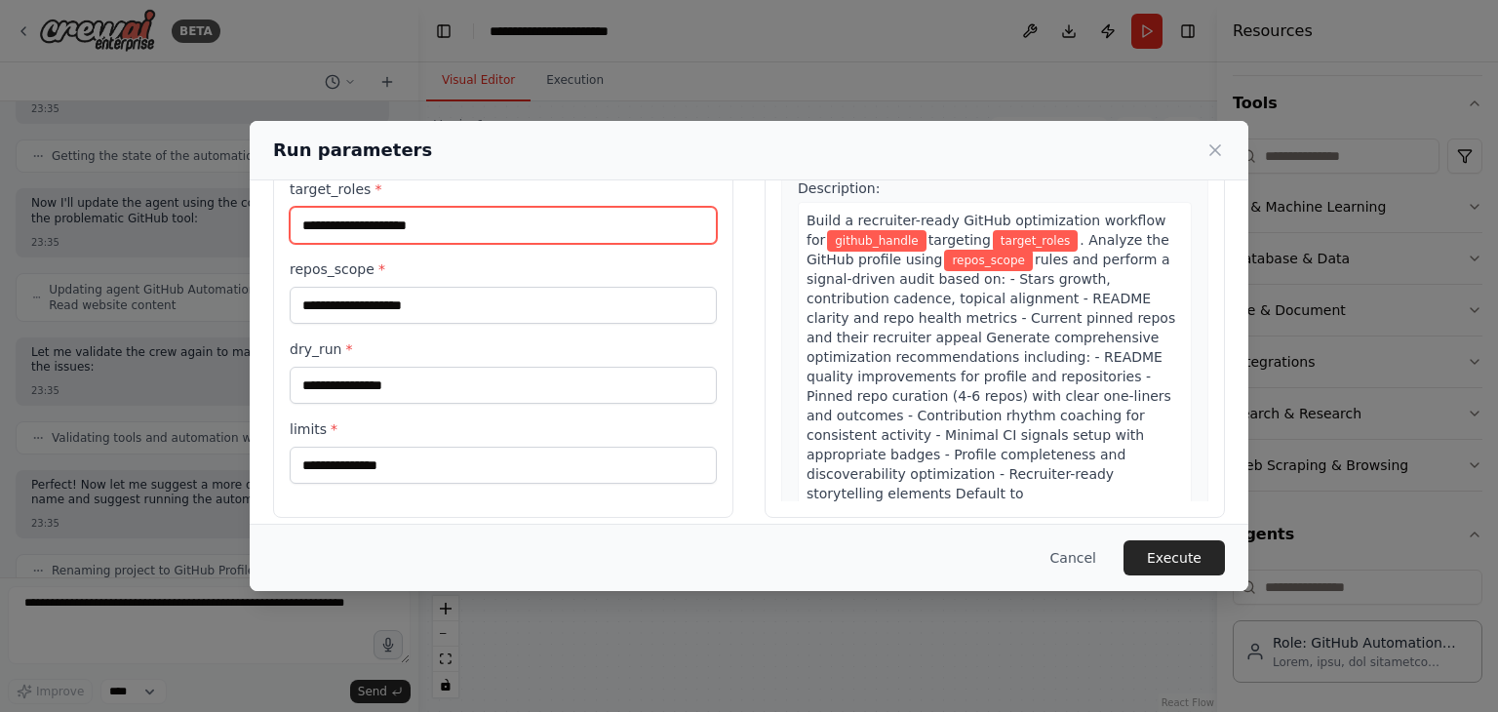
scroll to position [165, 0]
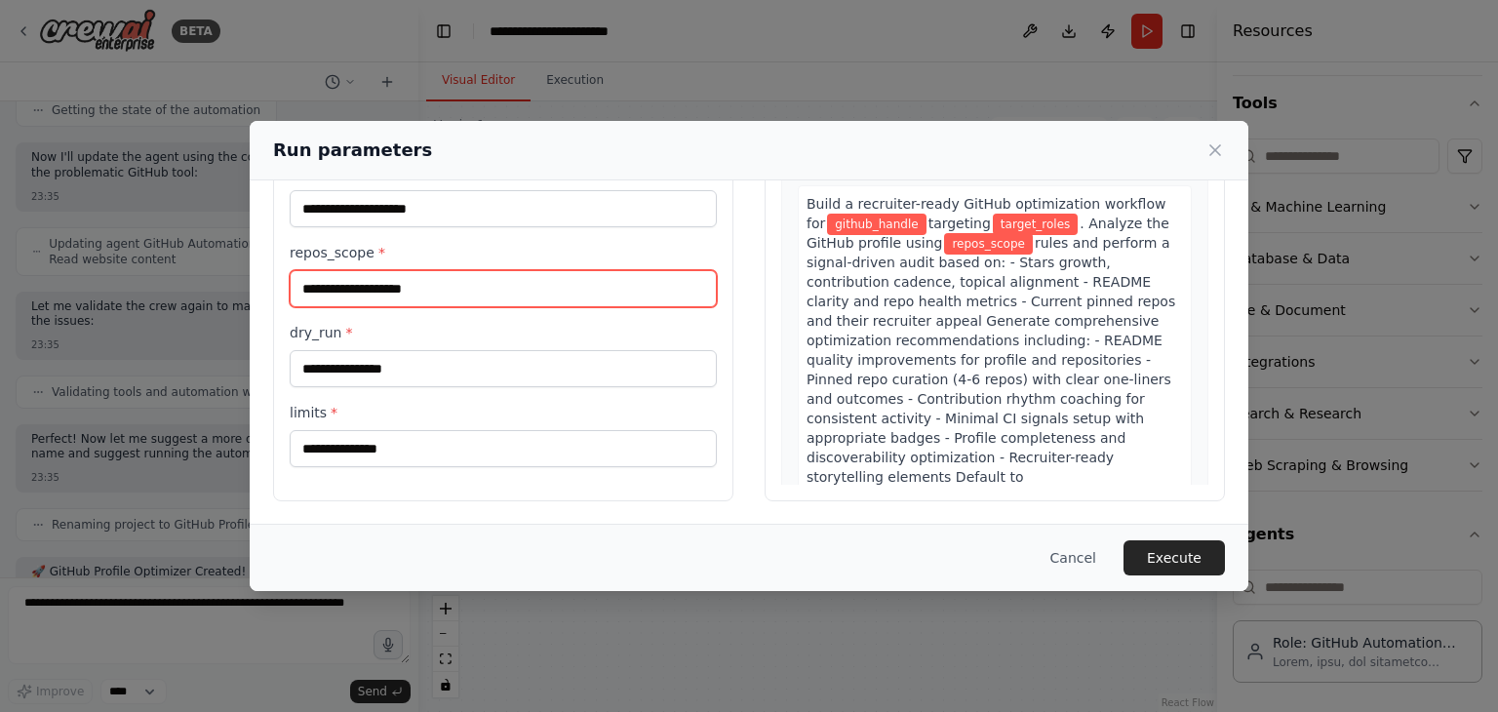
click at [458, 285] on input "repos_scope *" at bounding box center [503, 288] width 427 height 37
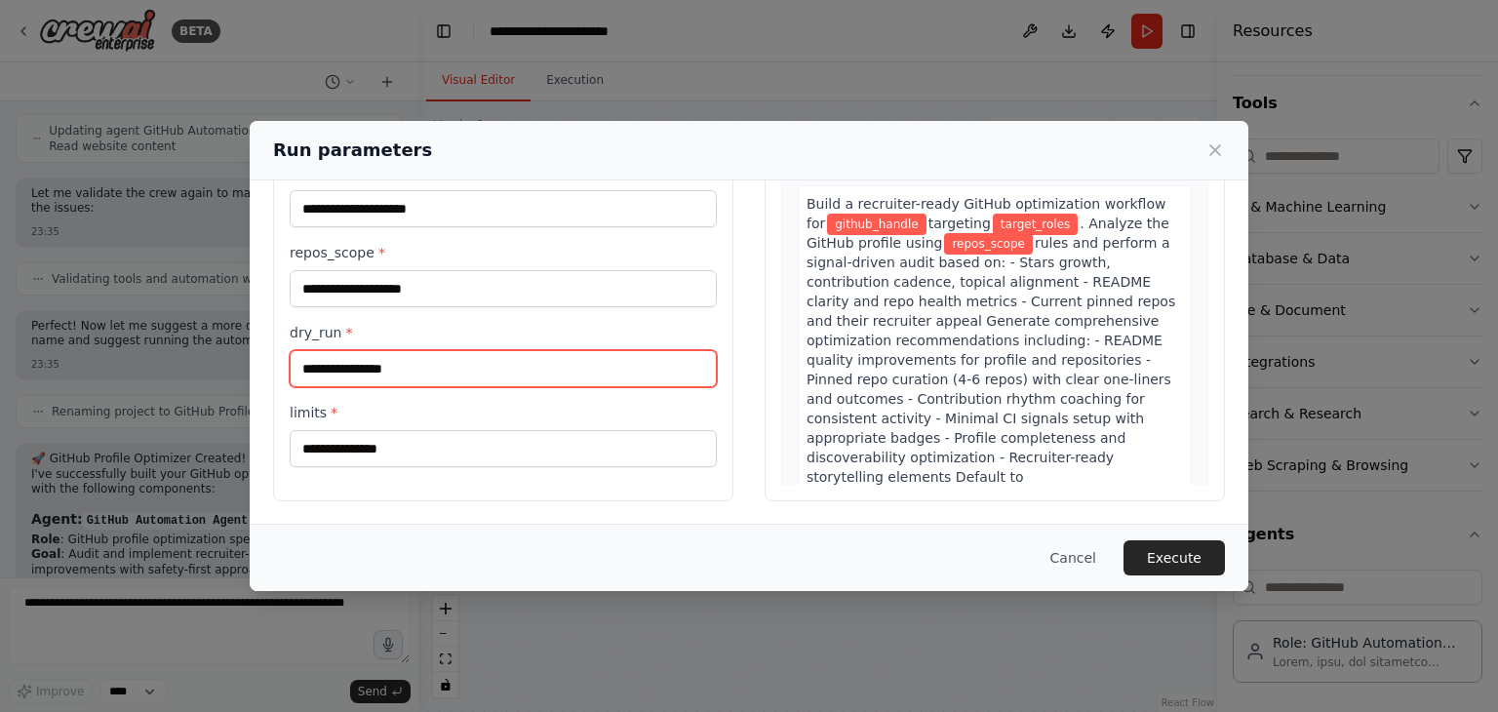
click at [439, 366] on input "dry_run *" at bounding box center [503, 368] width 427 height 37
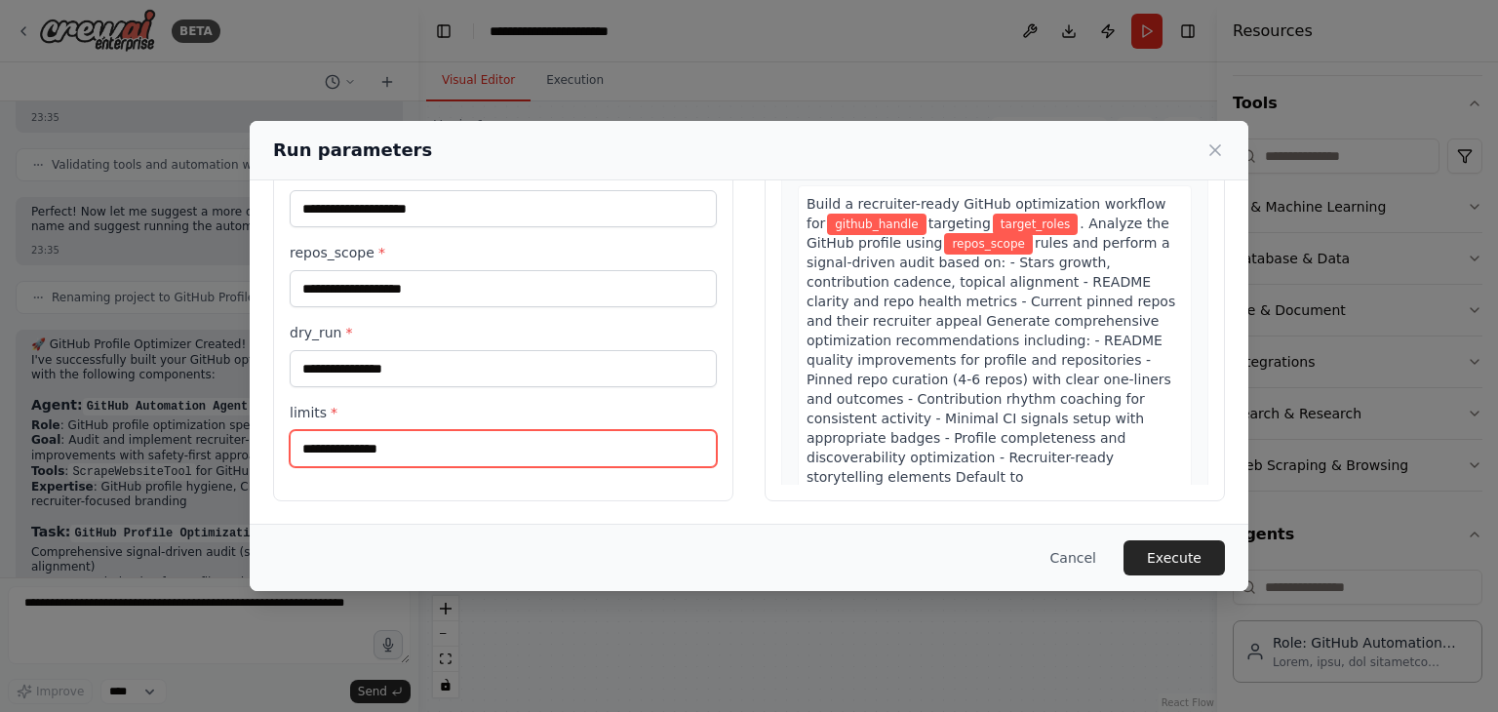
click at [402, 442] on input "limits *" at bounding box center [503, 448] width 427 height 37
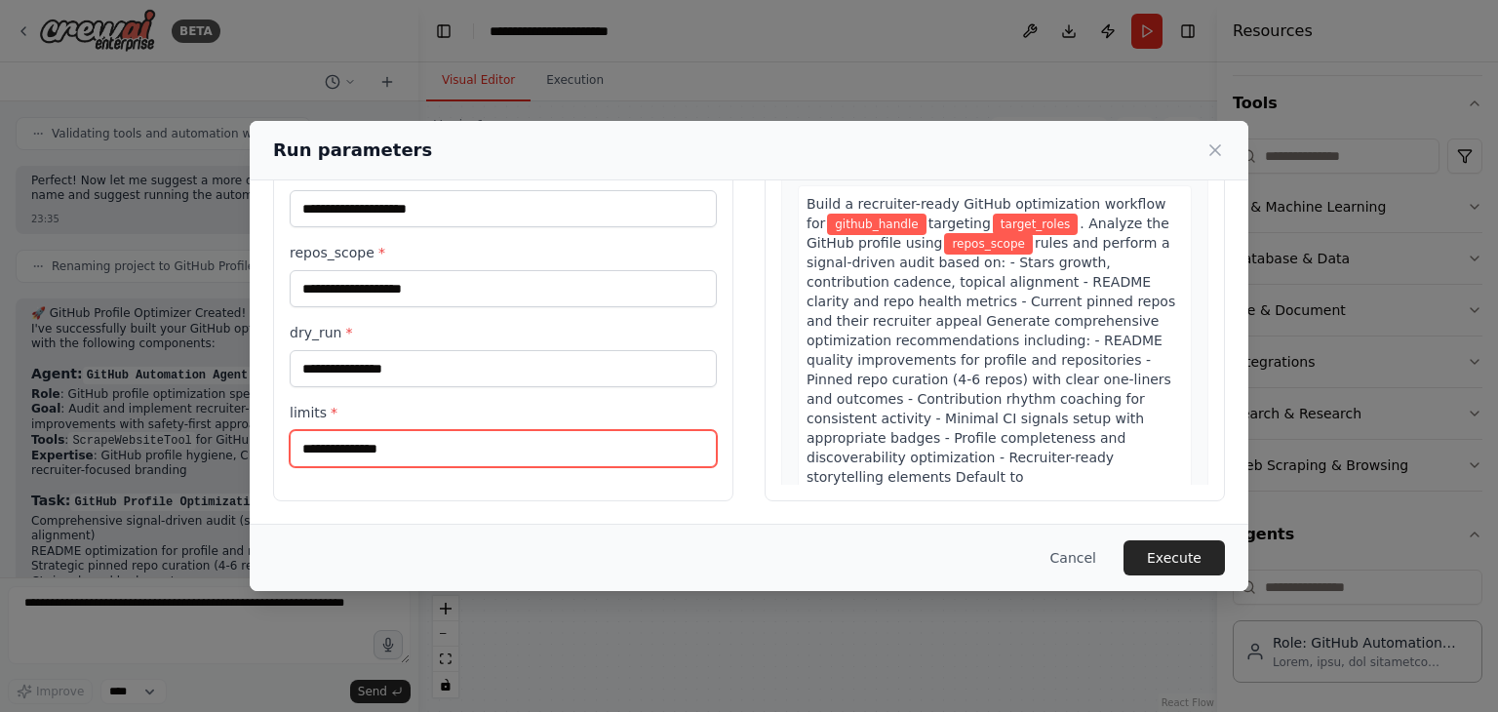
scroll to position [4417, 0]
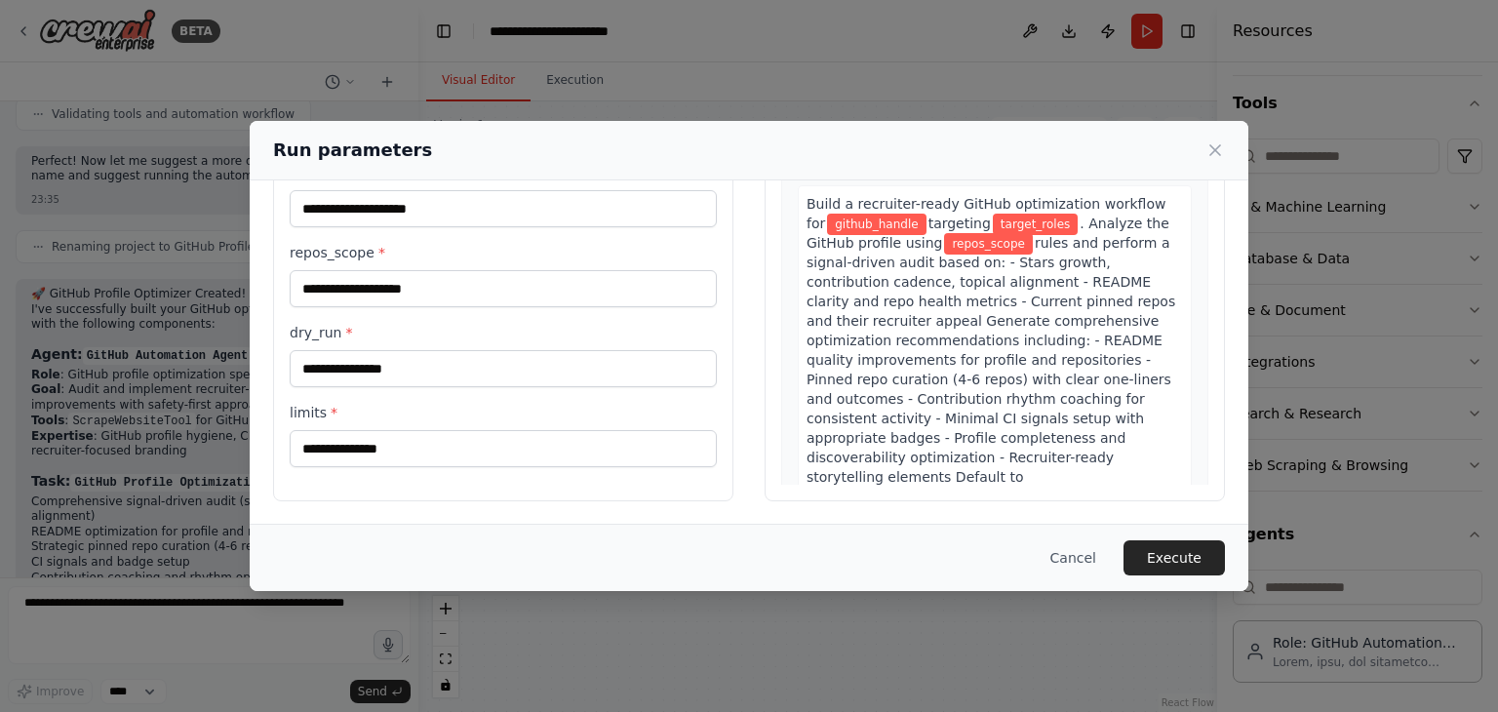
click at [187, 453] on div "Run parameters Inputs github_handle * target_roles * repos_scope * dry_run * li…" at bounding box center [749, 356] width 1498 height 712
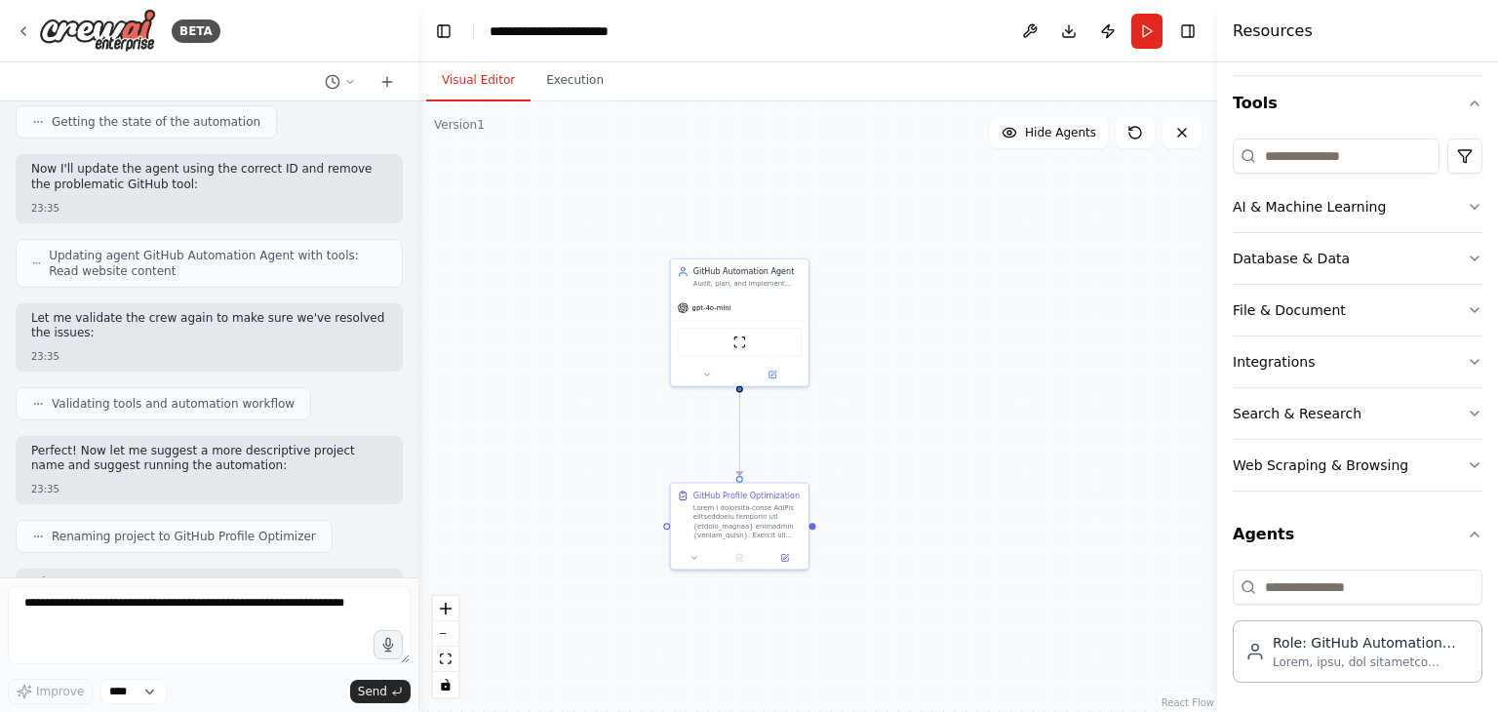
scroll to position [4124, 0]
drag, startPoint x: 30, startPoint y: 271, endPoint x: 219, endPoint y: 271, distance: 189.2
click at [179, 595] on p "I've successfully built your GitHub optimization automation with the following …" at bounding box center [209, 610] width 356 height 30
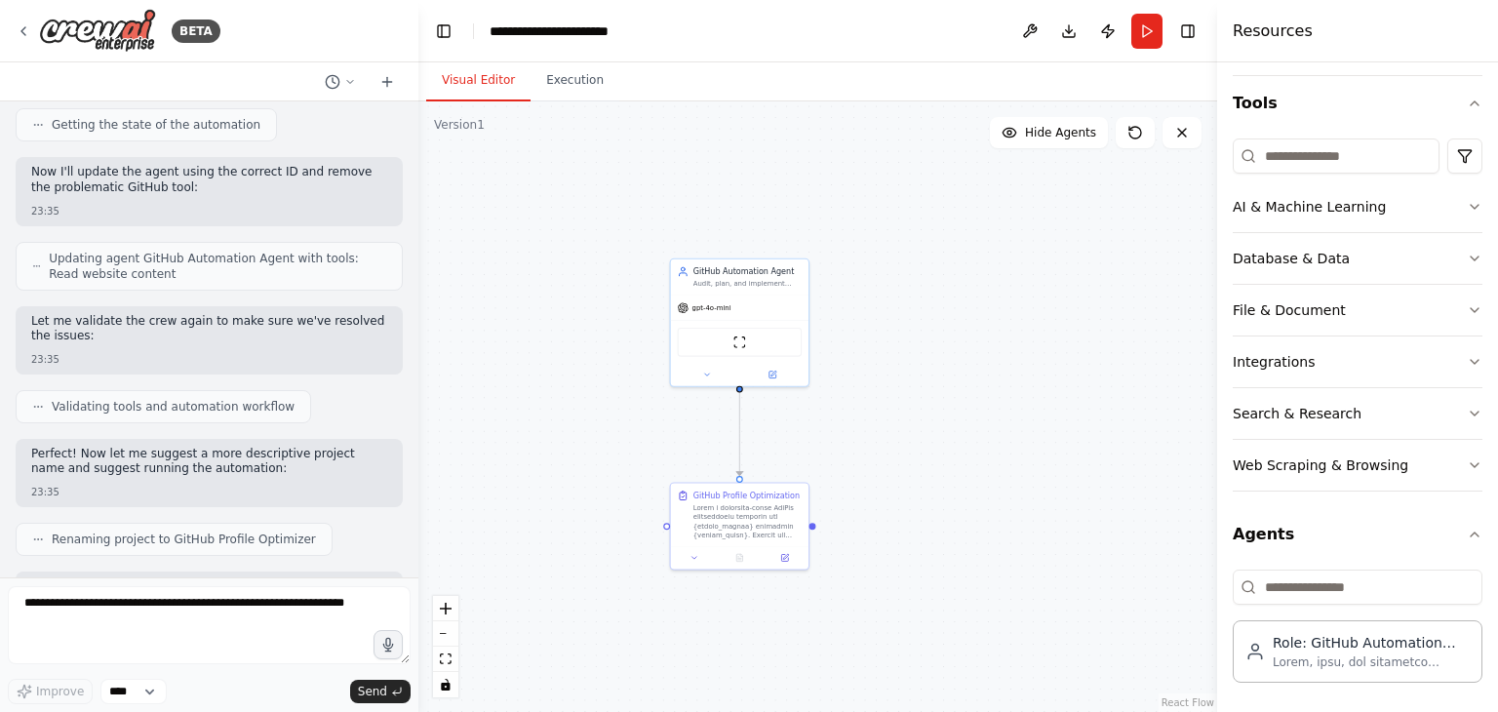
click at [222, 595] on p "I've successfully built your GitHub optimization automation with the following …" at bounding box center [209, 610] width 356 height 30
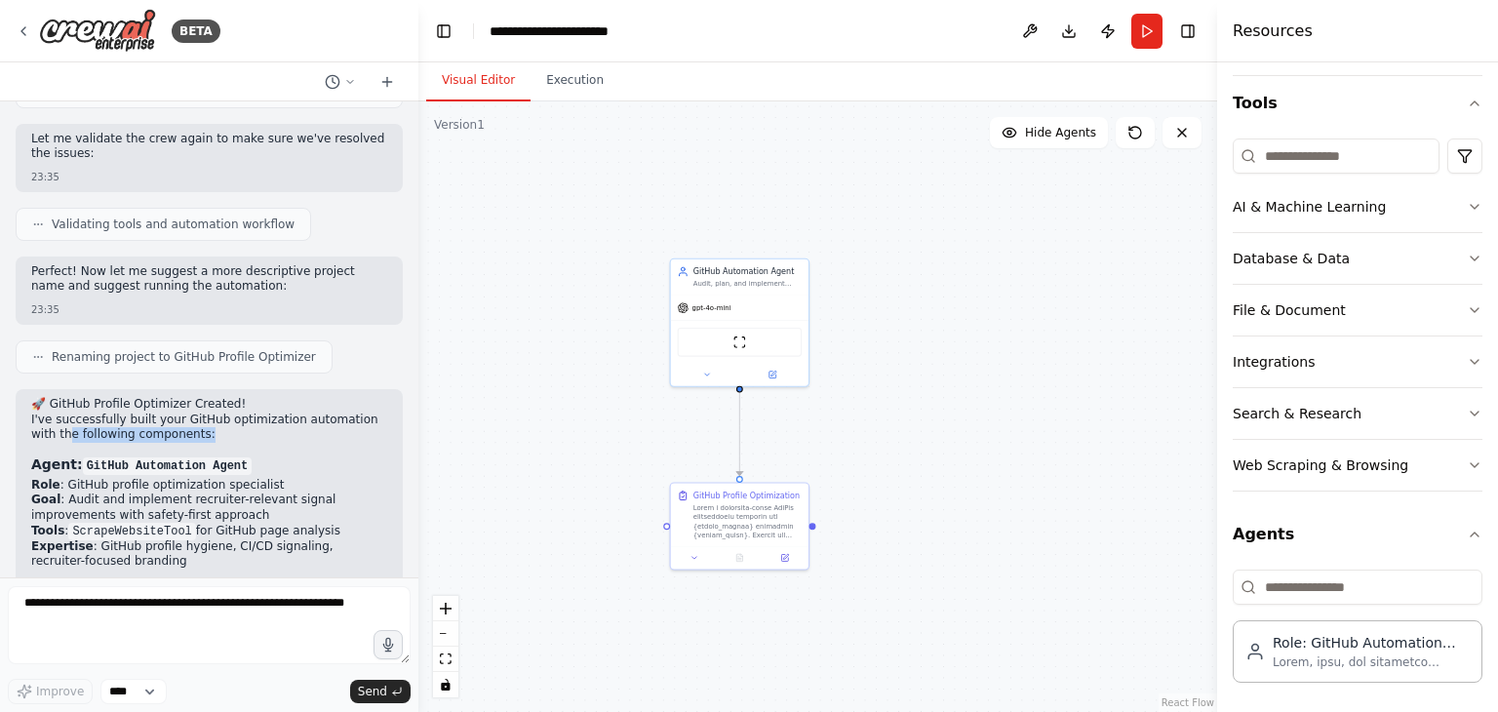
scroll to position [4319, 0]
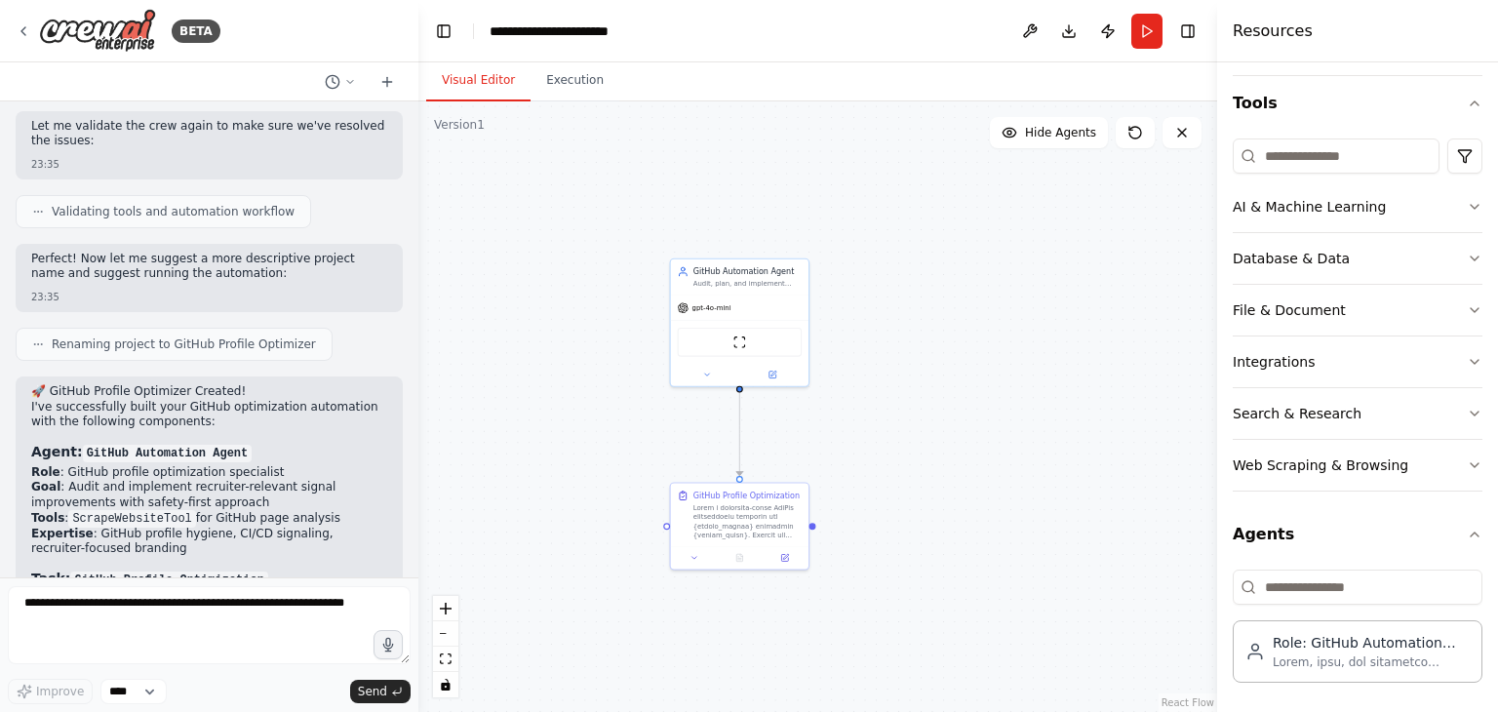
click at [159, 527] on li "Expertise : GitHub profile hygiene, CI/CD signaling, recruiter-focused branding" at bounding box center [209, 542] width 356 height 30
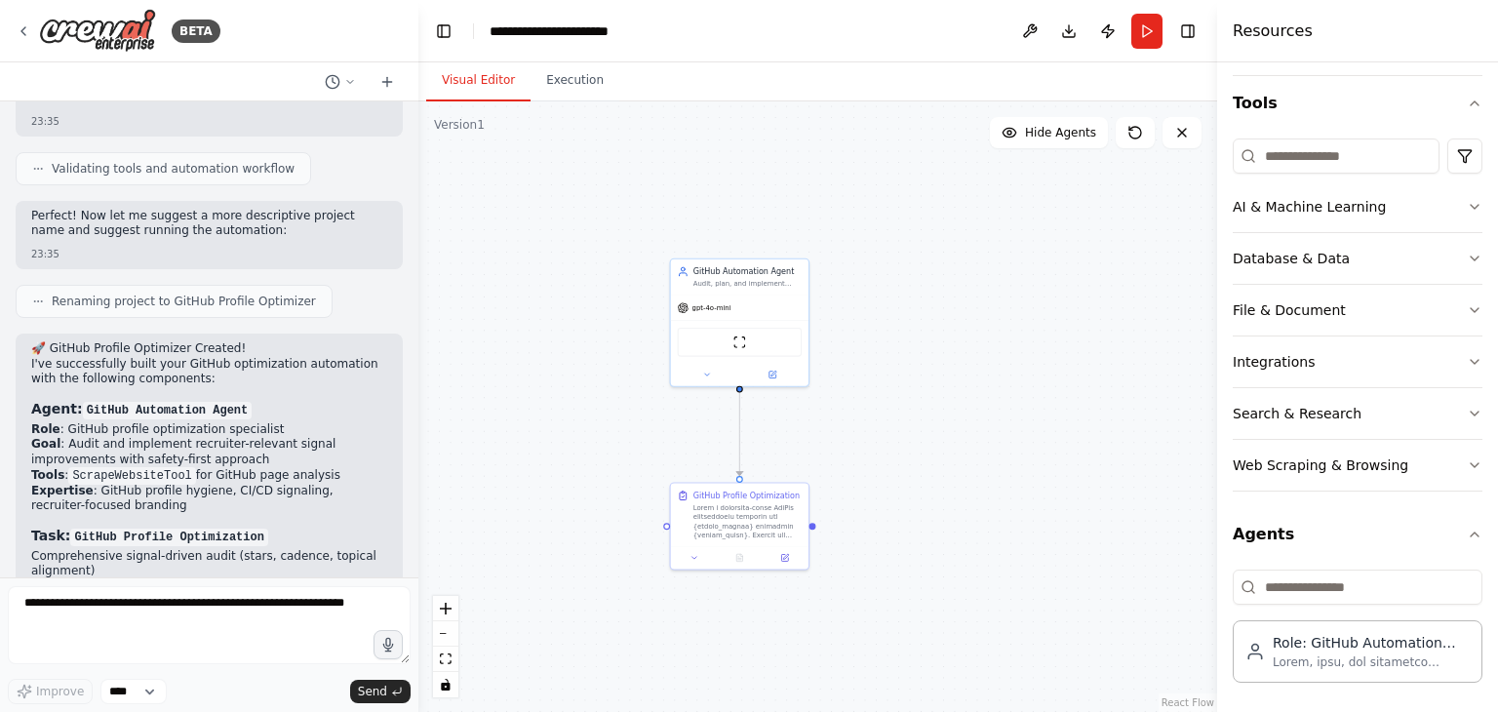
scroll to position [4417, 0]
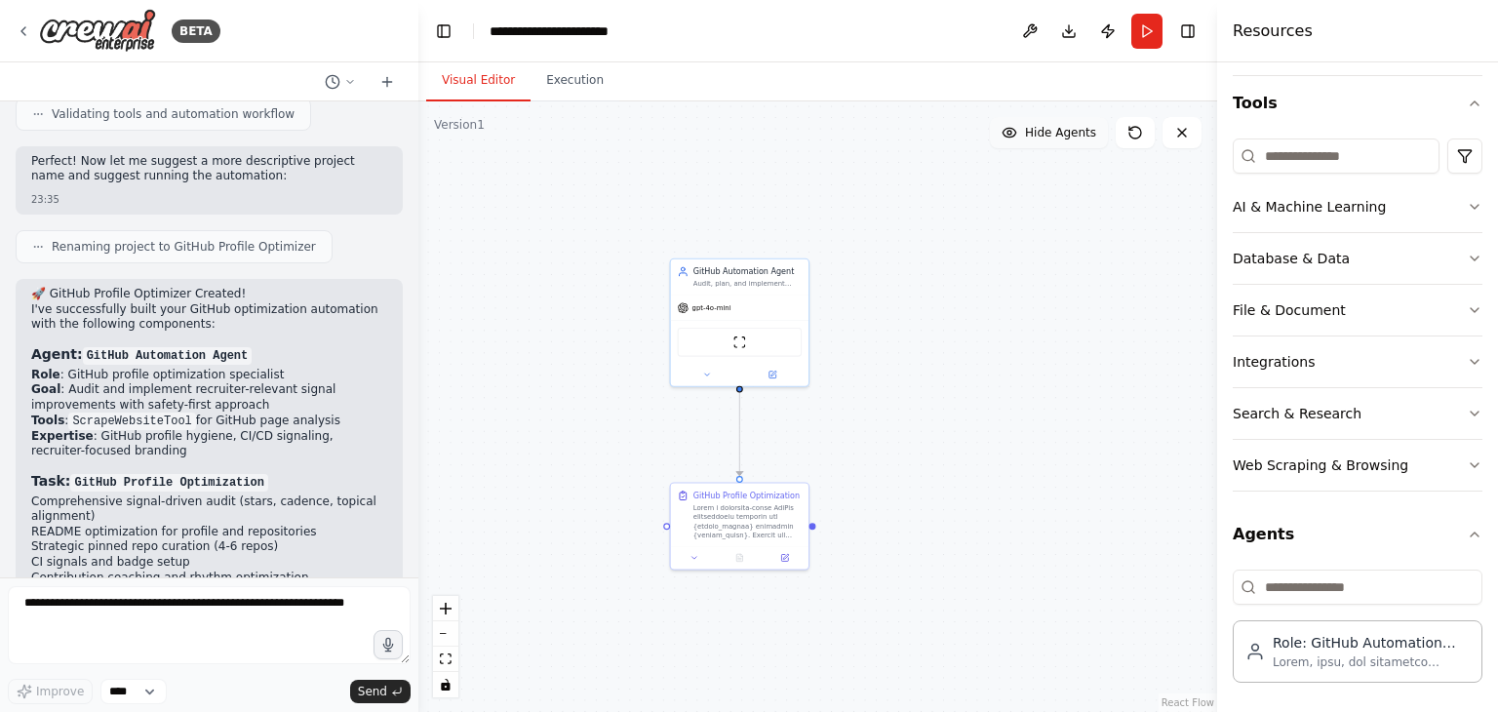
click at [1017, 137] on icon at bounding box center [1010, 133] width 16 height 16
click at [1023, 137] on button "Show Agents" at bounding box center [1046, 132] width 123 height 31
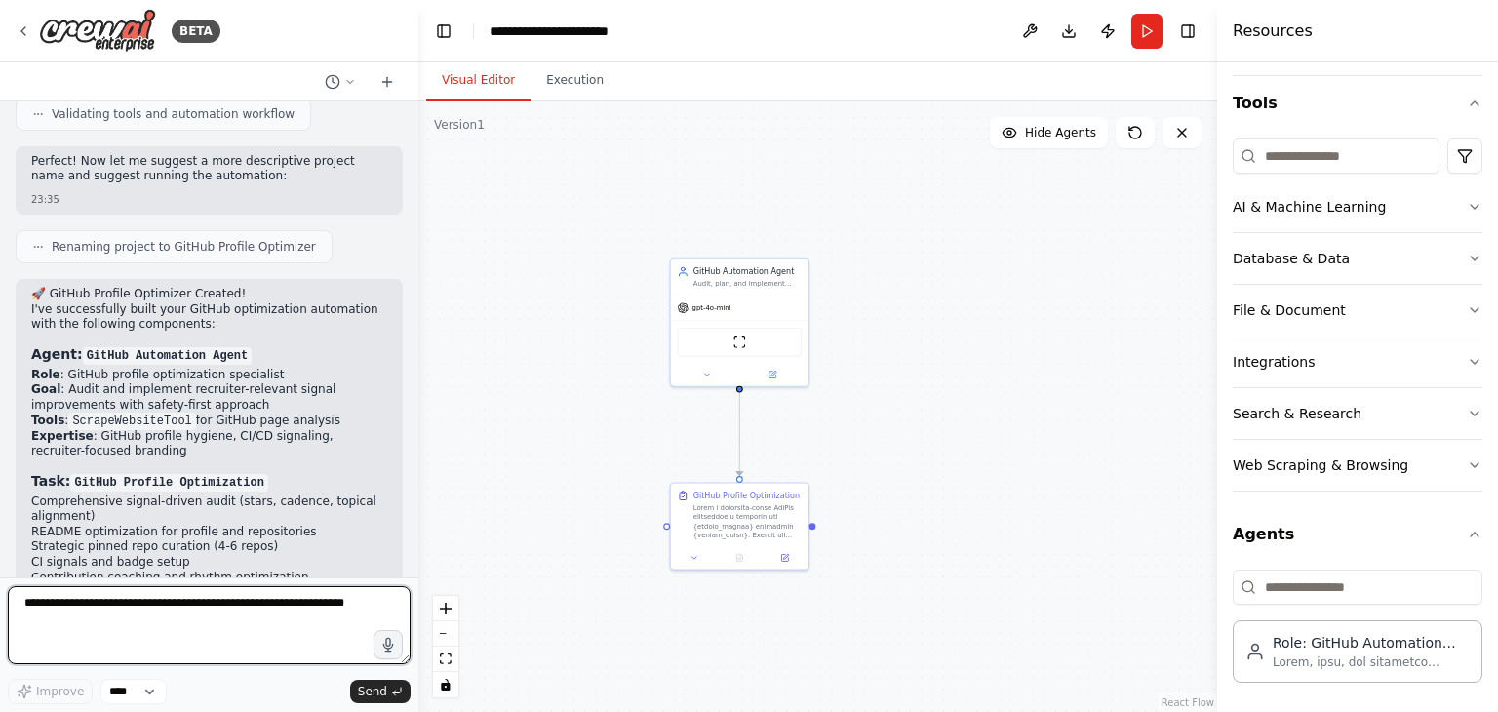
click at [105, 612] on textarea at bounding box center [209, 625] width 403 height 78
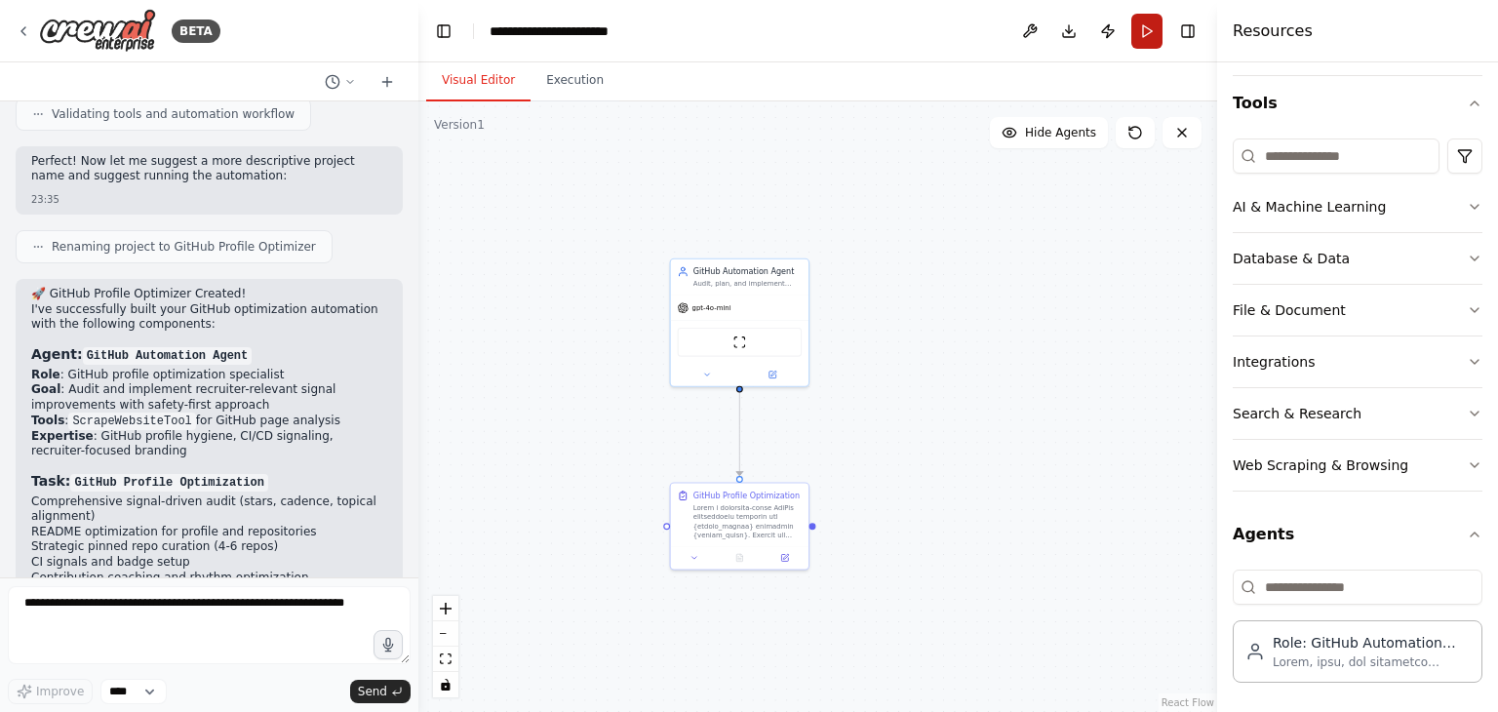
click at [1141, 29] on button "Run" at bounding box center [1146, 31] width 31 height 35
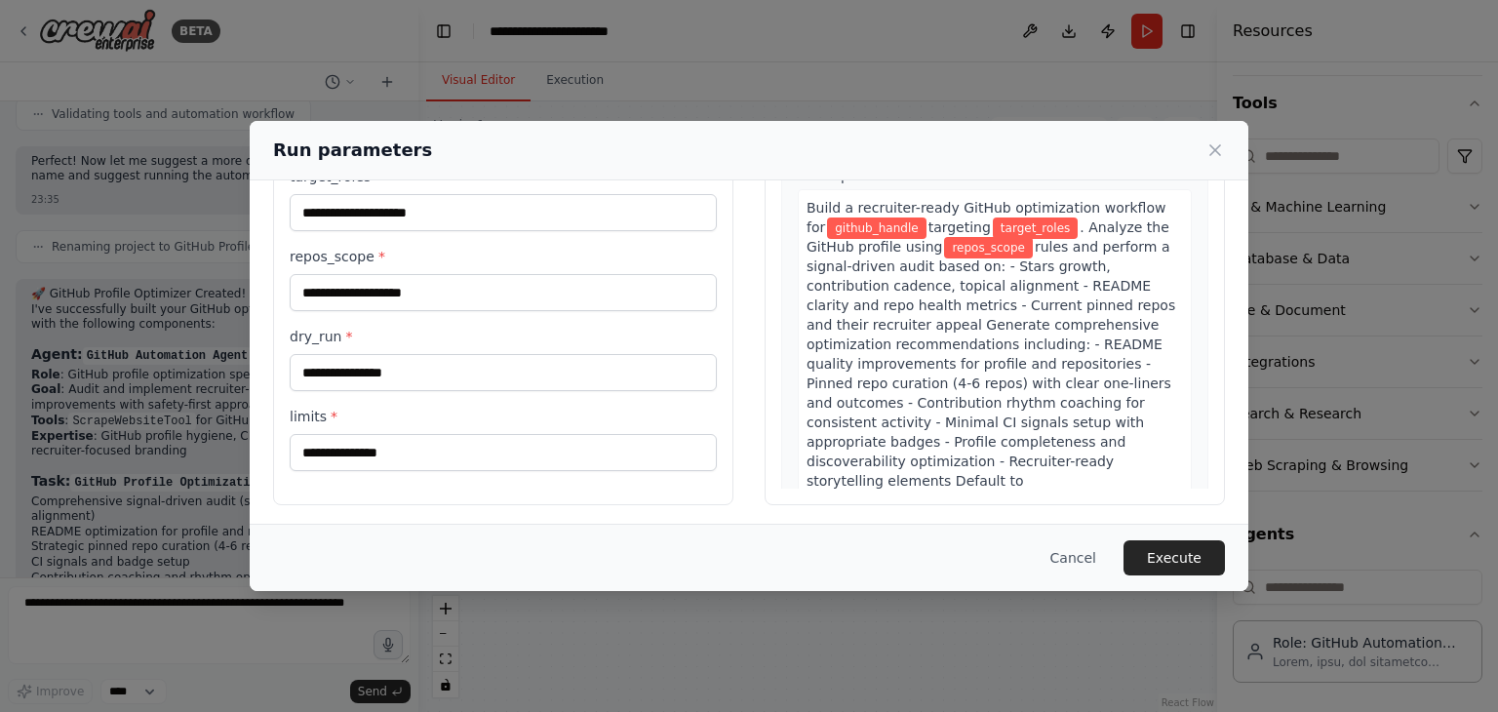
scroll to position [165, 0]
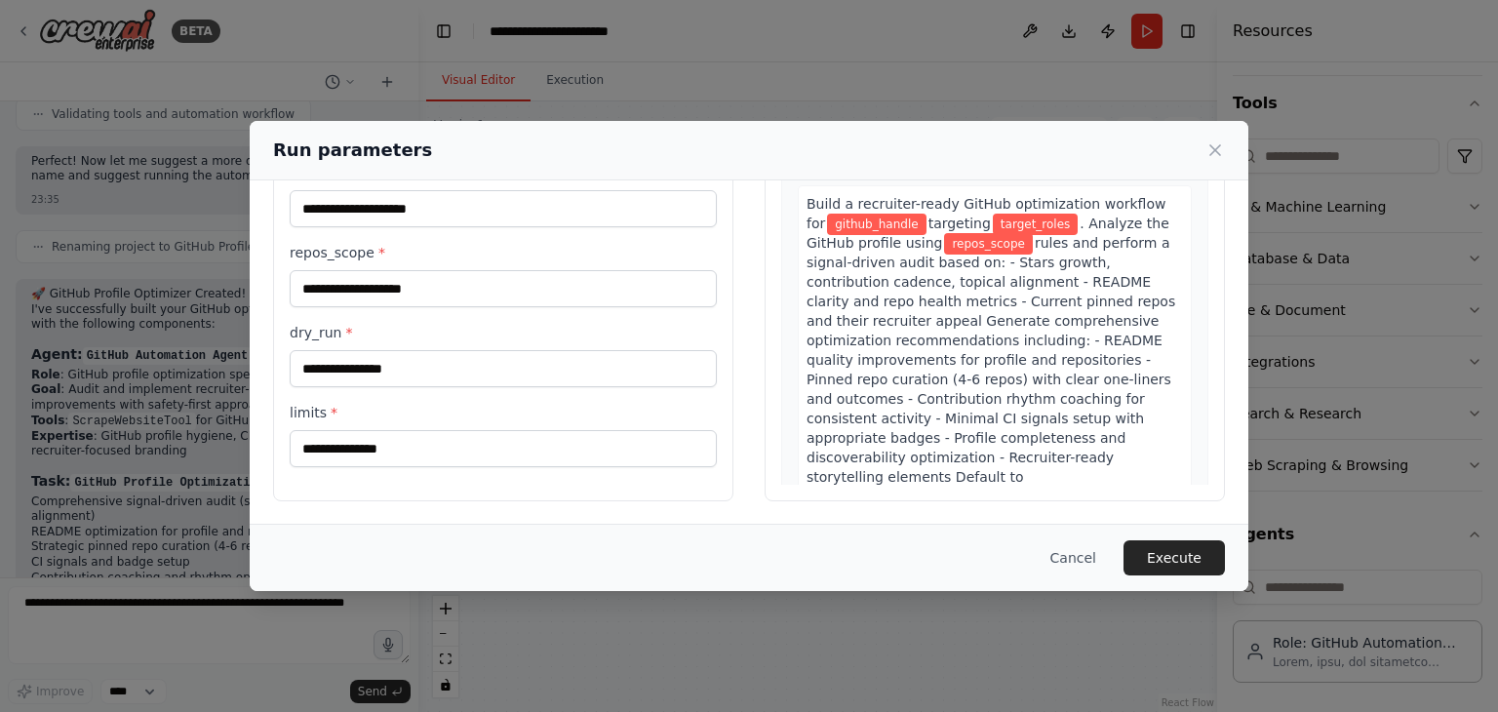
click at [137, 583] on div "Run parameters Inputs github_handle * target_roles * repos_scope * dry_run * li…" at bounding box center [749, 356] width 1498 height 712
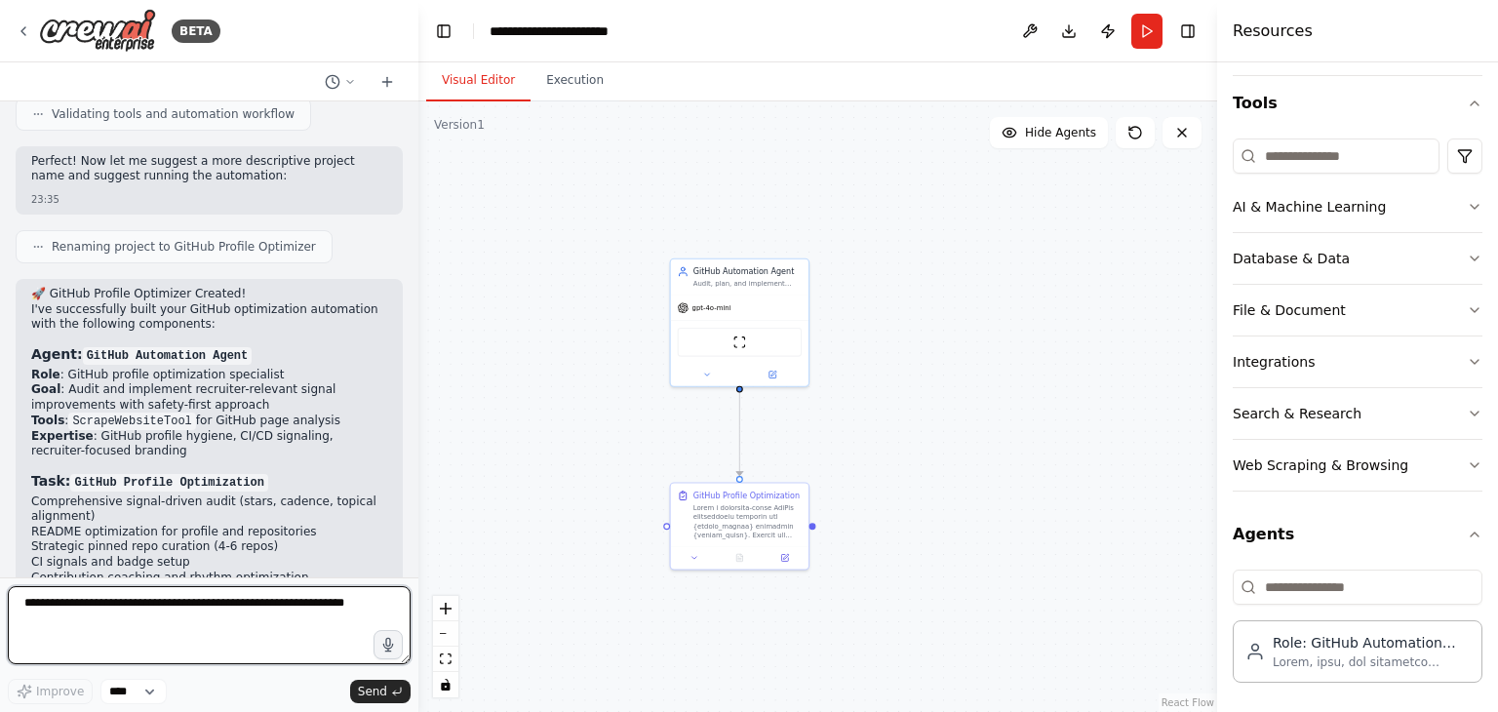
click at [129, 600] on textarea at bounding box center [209, 625] width 403 height 78
type textarea "**********"
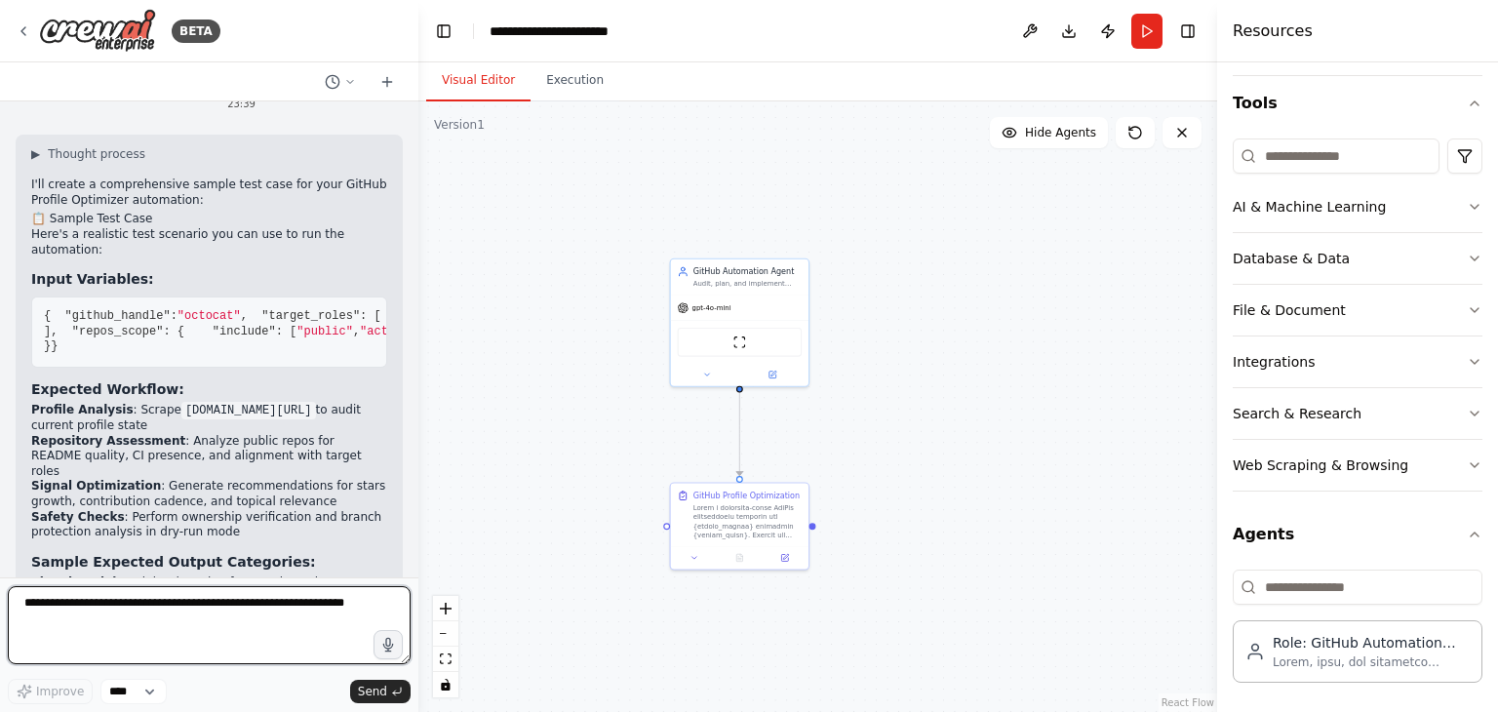
scroll to position [5203, 0]
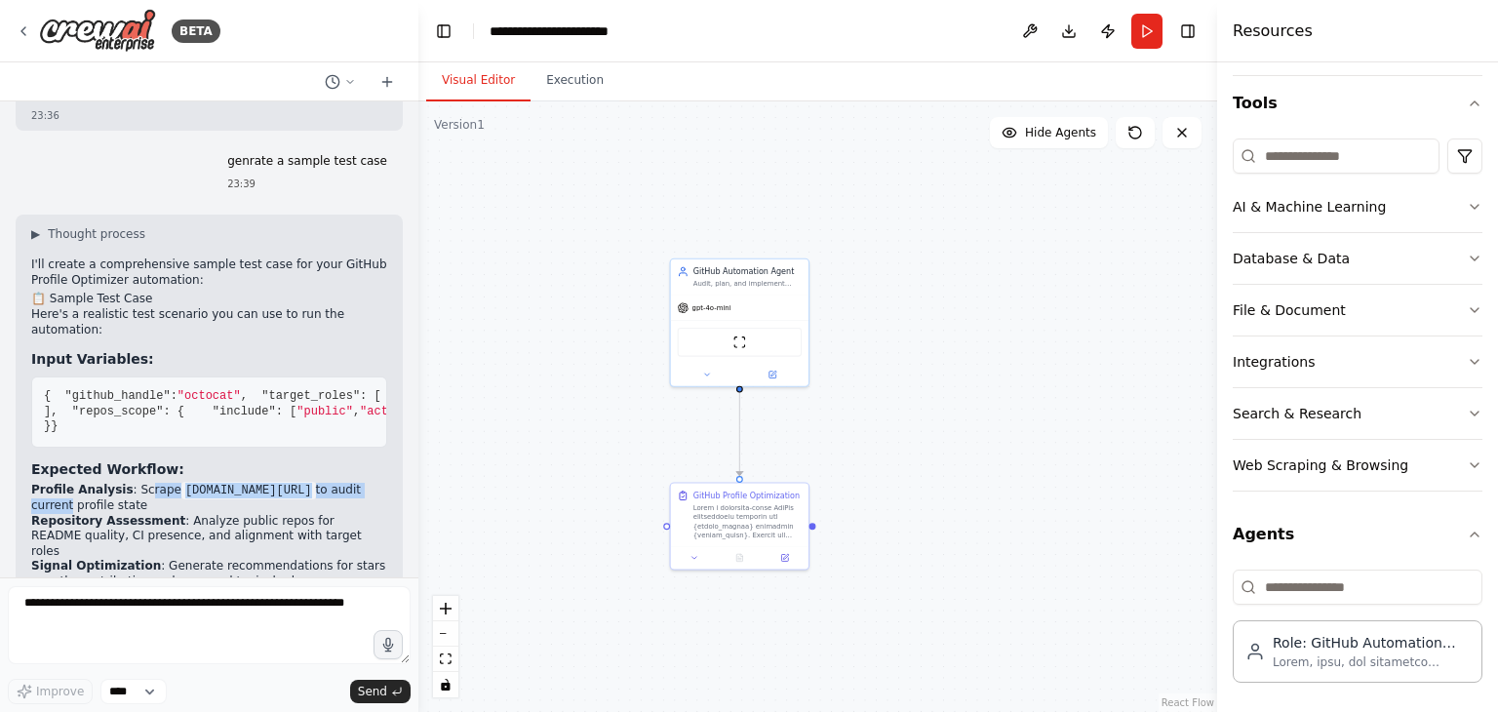
drag, startPoint x: 134, startPoint y: 408, endPoint x: 363, endPoint y: 407, distance: 229.2
click at [363, 483] on li "Profile Analysis : Scrape github.com/octocat to audit current profile state" at bounding box center [209, 498] width 356 height 31
click at [104, 514] on strong "Repository Assessment" at bounding box center [108, 521] width 154 height 14
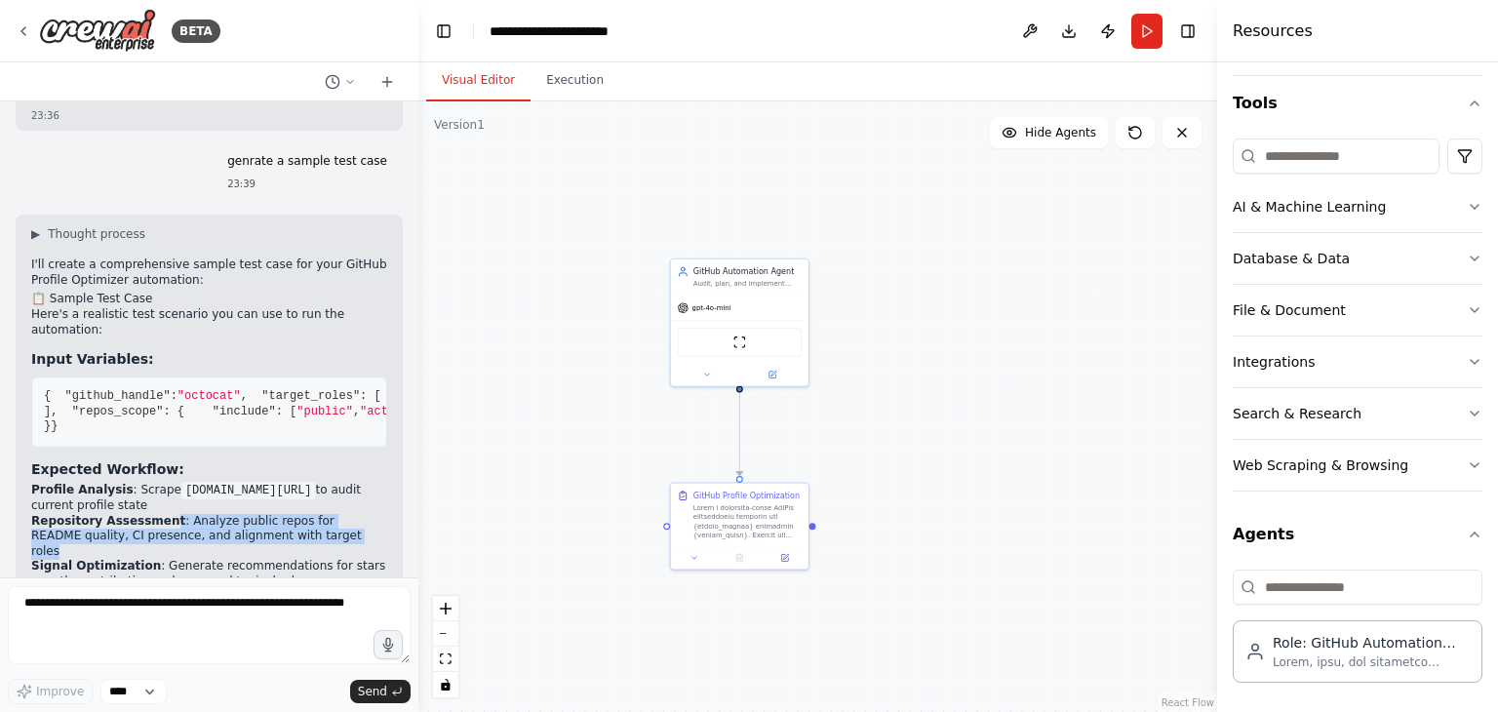
drag, startPoint x: 152, startPoint y: 442, endPoint x: 344, endPoint y: 452, distance: 192.4
click at [344, 514] on li "Repository Assessment : Analyze public repos for README quality, CI presence, a…" at bounding box center [209, 537] width 356 height 46
click at [337, 514] on li "Repository Assessment : Analyze public repos for README quality, CI presence, a…" at bounding box center [209, 537] width 356 height 46
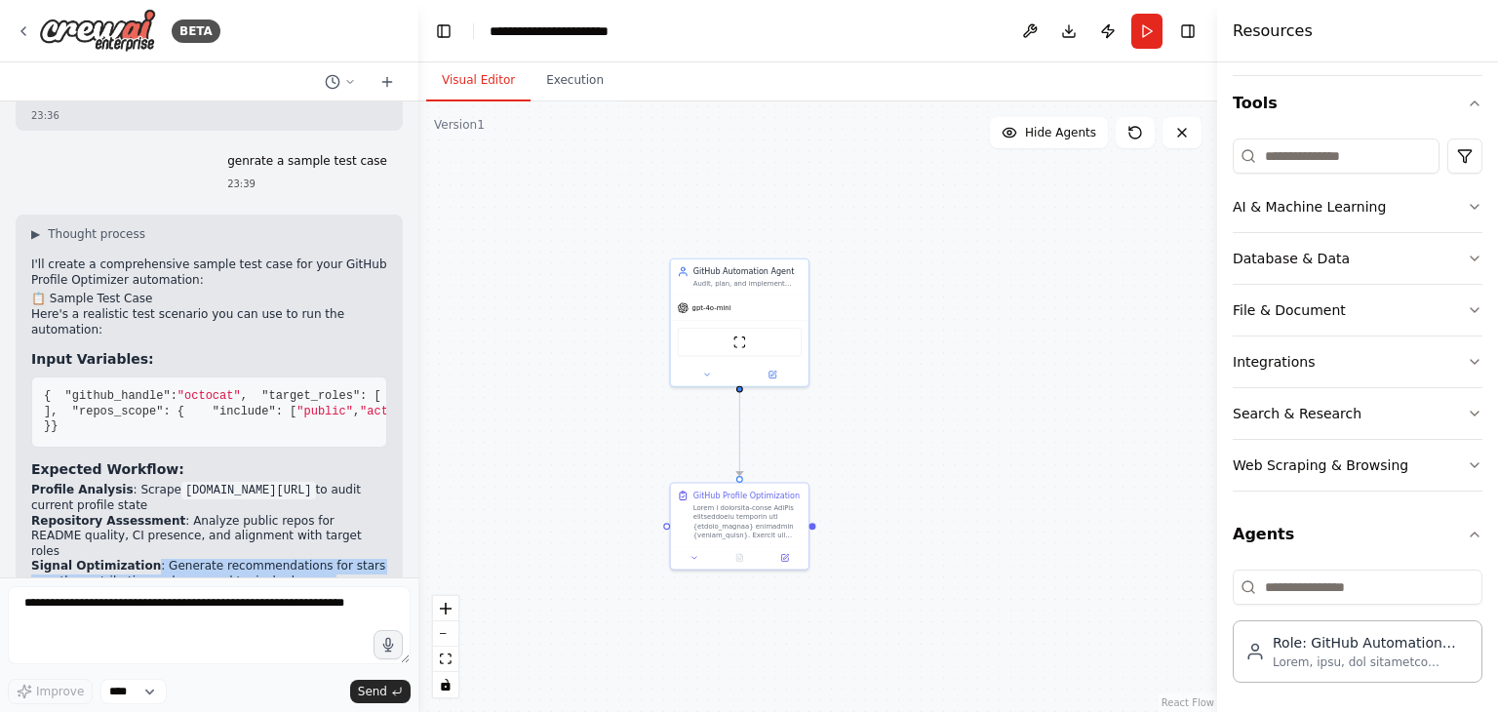
drag, startPoint x: 137, startPoint y: 469, endPoint x: 317, endPoint y: 480, distance: 180.7
click at [317, 559] on li "Signal Optimization : Generate recommendations for stars growth, contribution c…" at bounding box center [209, 574] width 356 height 30
click at [293, 559] on li "Signal Optimization : Generate recommendations for stars growth, contribution c…" at bounding box center [209, 574] width 356 height 30
drag, startPoint x: 108, startPoint y: 500, endPoint x: 345, endPoint y: 518, distance: 237.6
click at [348, 590] on li "Safety Checks : Perform ownership verification and branch protection analysis i…" at bounding box center [209, 605] width 356 height 30
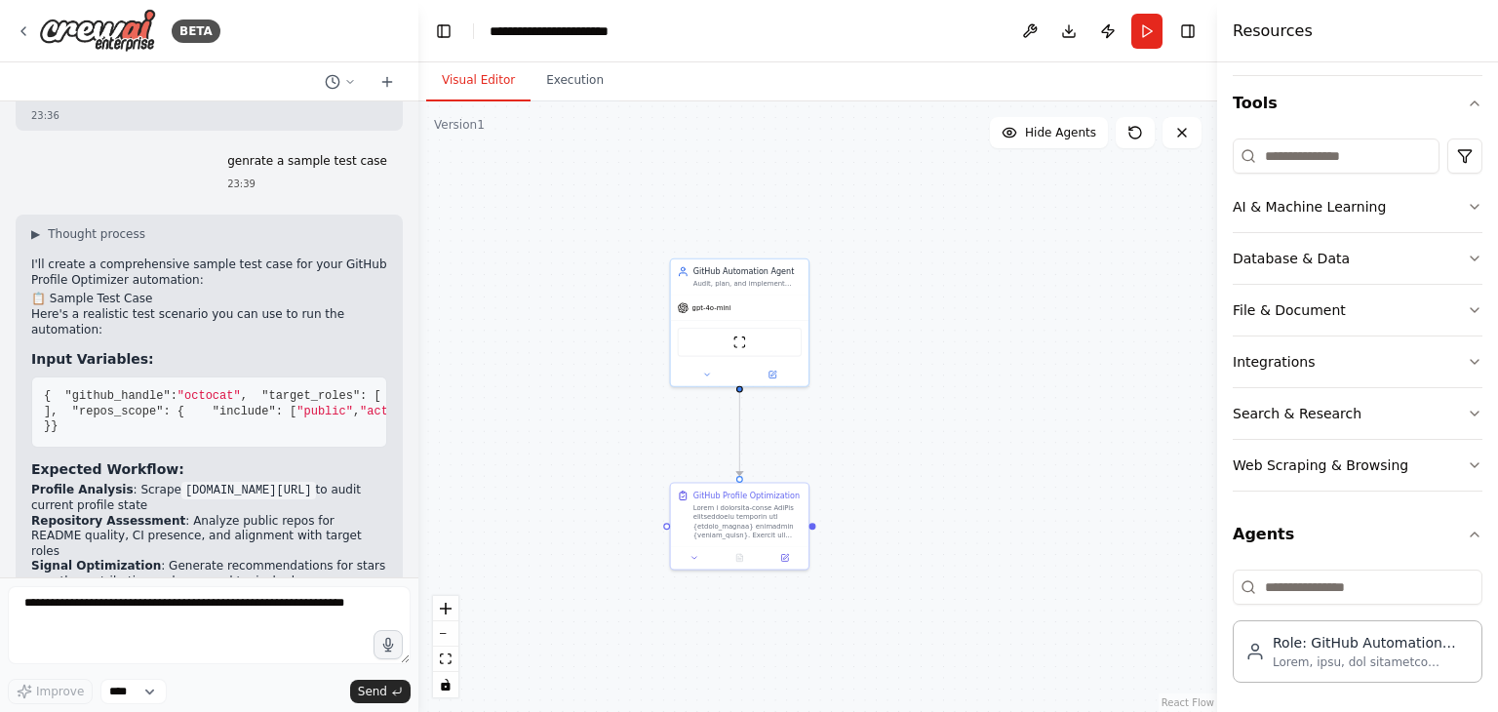
click at [343, 590] on li "Safety Checks : Perform ownership verification and branch protection analysis i…" at bounding box center [209, 605] width 356 height 30
click at [1068, 27] on button "Download" at bounding box center [1068, 31] width 31 height 35
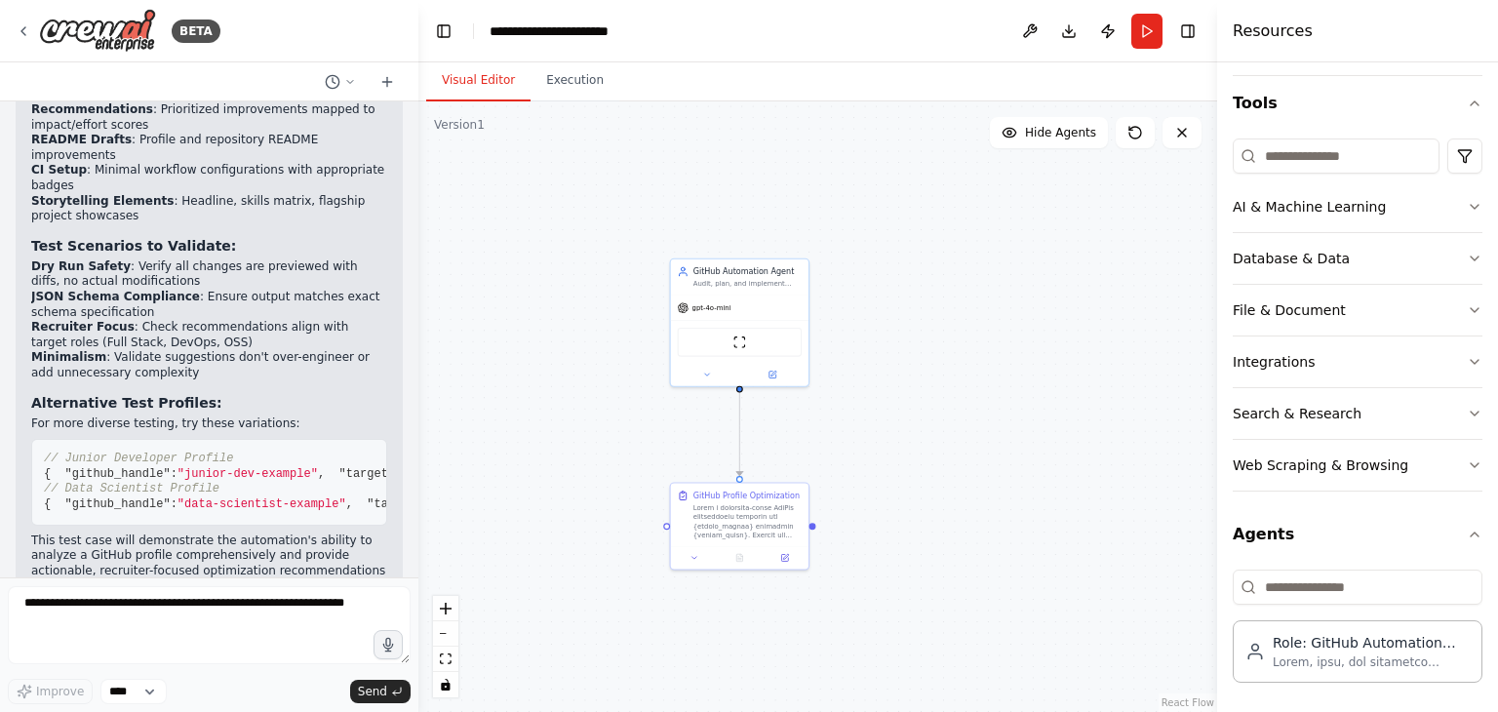
scroll to position [5983, 0]
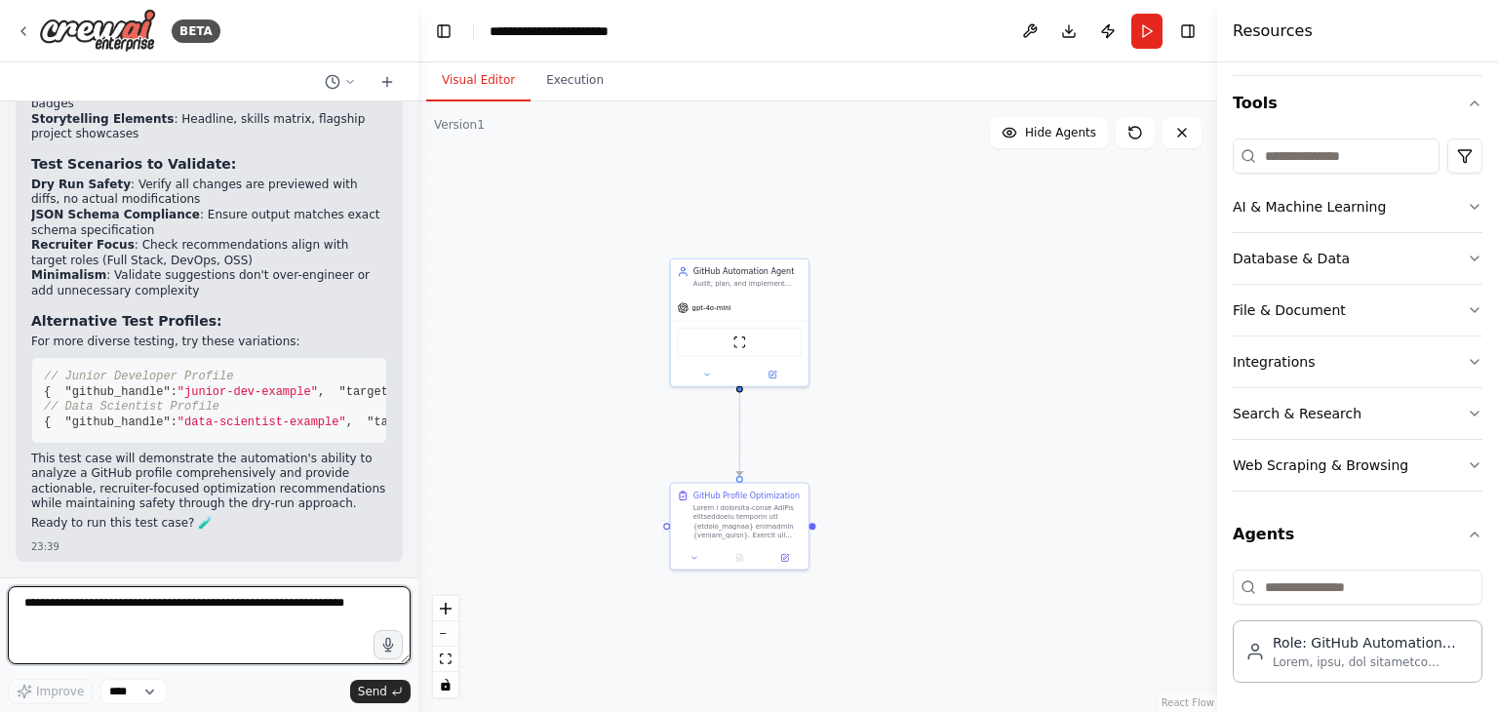
click at [161, 598] on textarea at bounding box center [209, 625] width 403 height 78
